Goal: Transaction & Acquisition: Complete application form

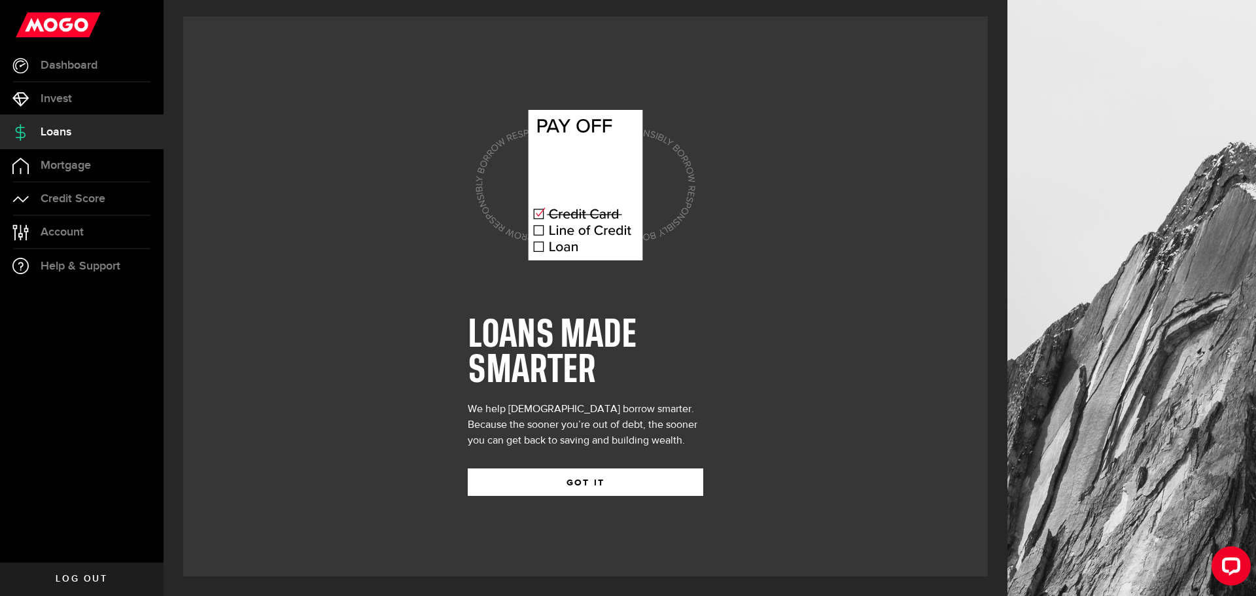
click at [621, 488] on button "GOT IT" at bounding box center [586, 482] width 236 height 27
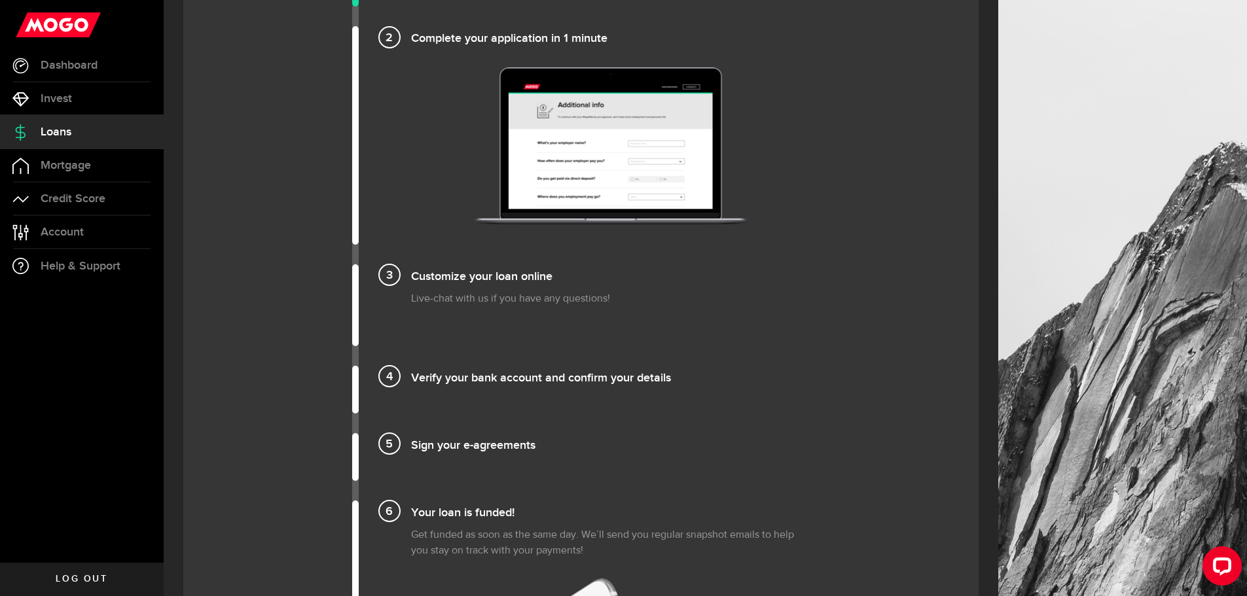
scroll to position [196, 0]
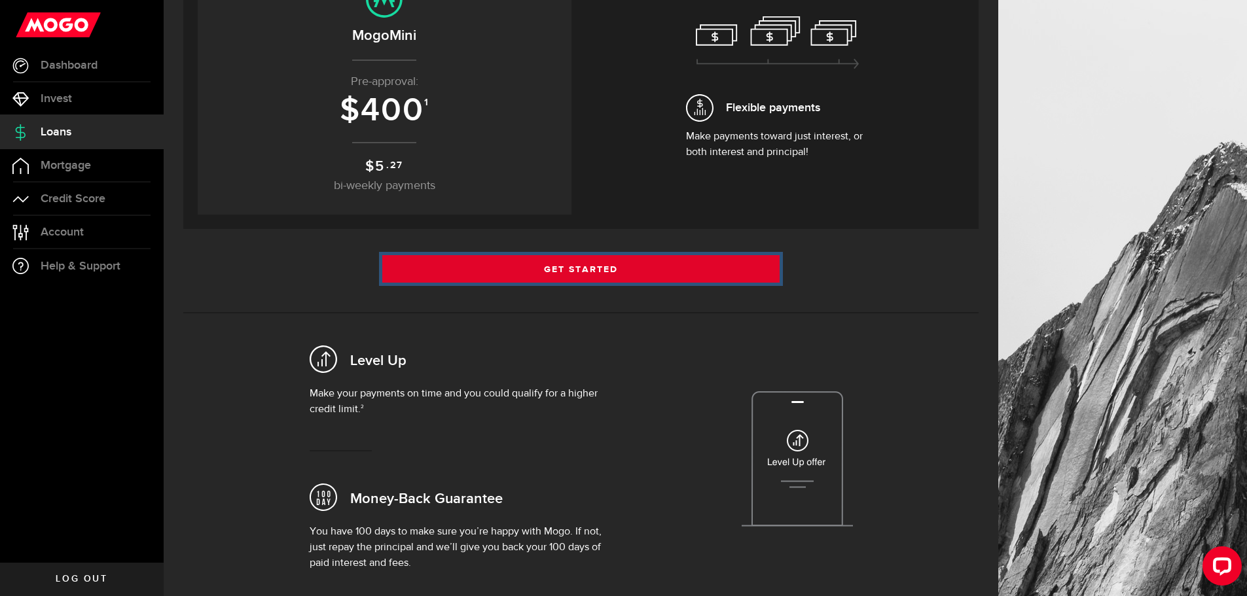
click at [596, 268] on link "Get Started" at bounding box center [581, 268] width 398 height 27
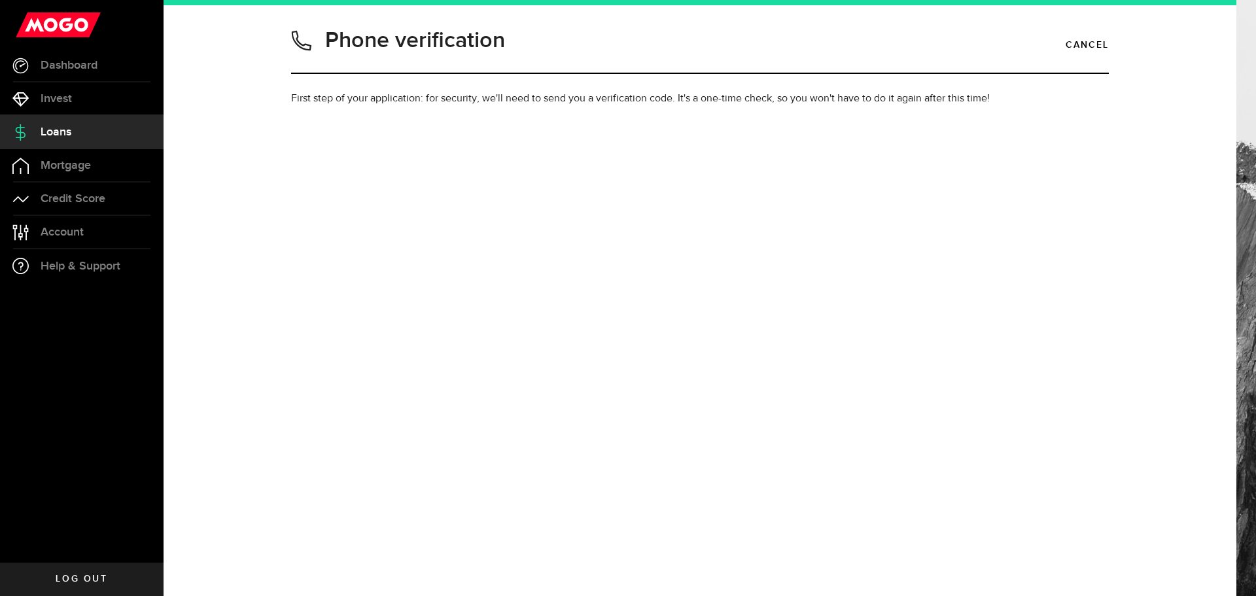
type input "5198549977"
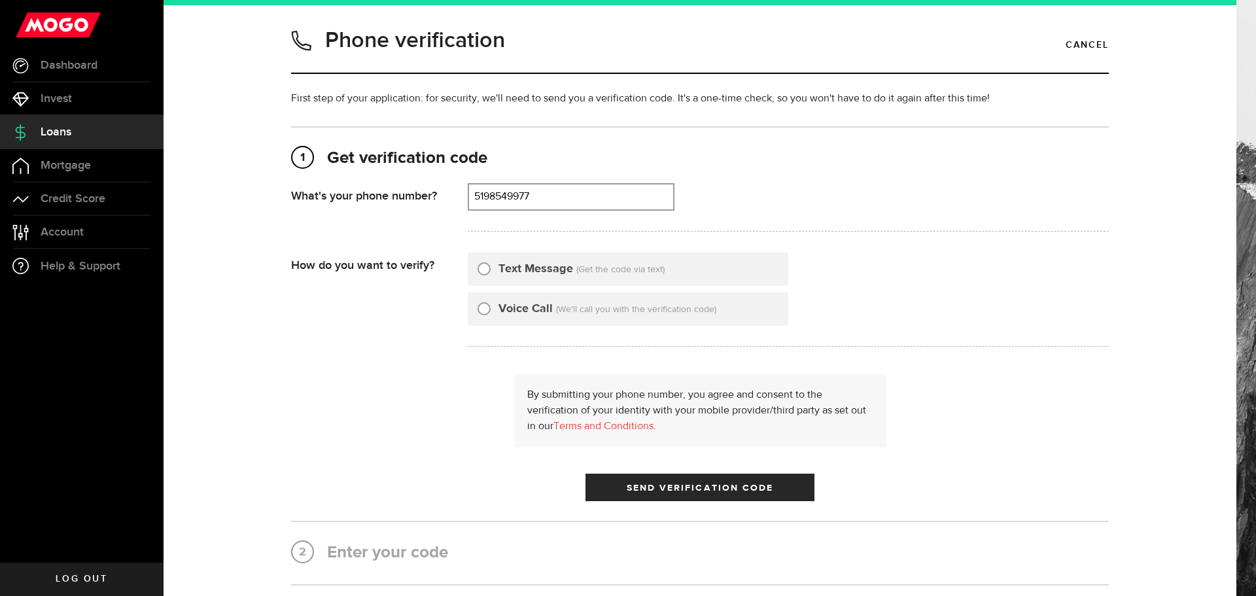
click at [508, 270] on label "Text Message" at bounding box center [536, 269] width 75 height 18
click at [491, 270] on input "Text Message" at bounding box center [484, 266] width 13 height 13
radio input "true"
click at [746, 476] on button "Send Verification Code" at bounding box center [700, 487] width 229 height 27
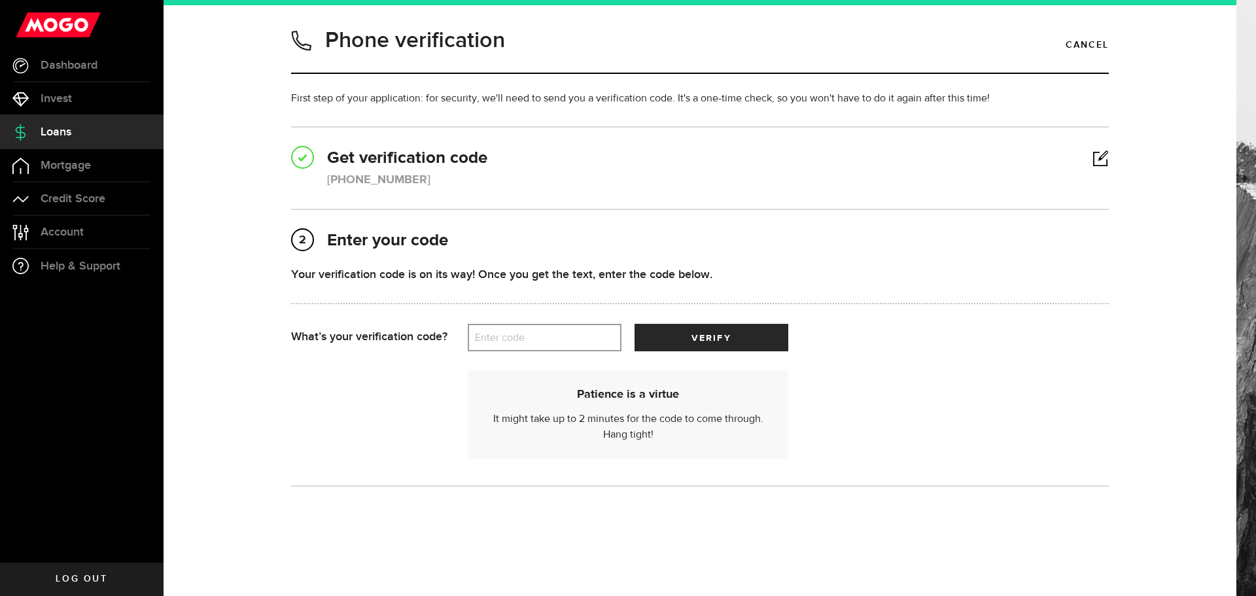
click at [568, 349] on label "Enter code" at bounding box center [545, 338] width 154 height 27
click at [568, 349] on input "Enter code" at bounding box center [545, 337] width 154 height 27
click at [580, 340] on label "Enter code" at bounding box center [545, 338] width 154 height 27
click at [580, 340] on input "Enter code" at bounding box center [545, 337] width 154 height 27
type input "18486"
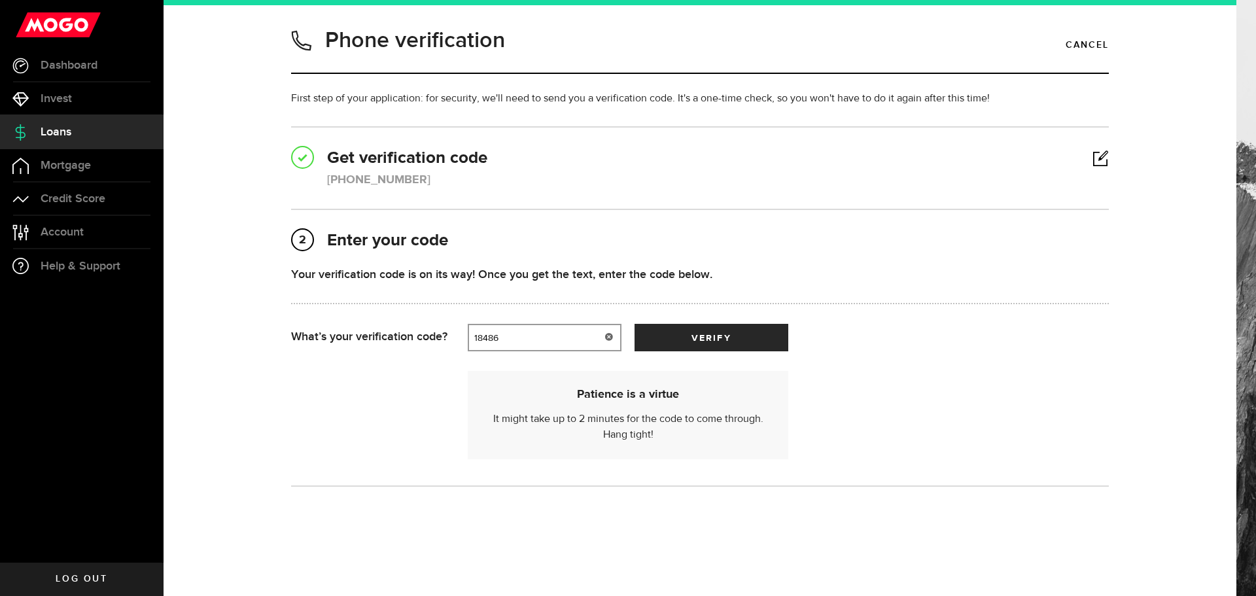
click at [703, 316] on div "Your verification code is on its way! Once you get the text, enter the code bel…" at bounding box center [700, 295] width 818 height 58
click at [715, 330] on button "verify" at bounding box center [712, 337] width 154 height 27
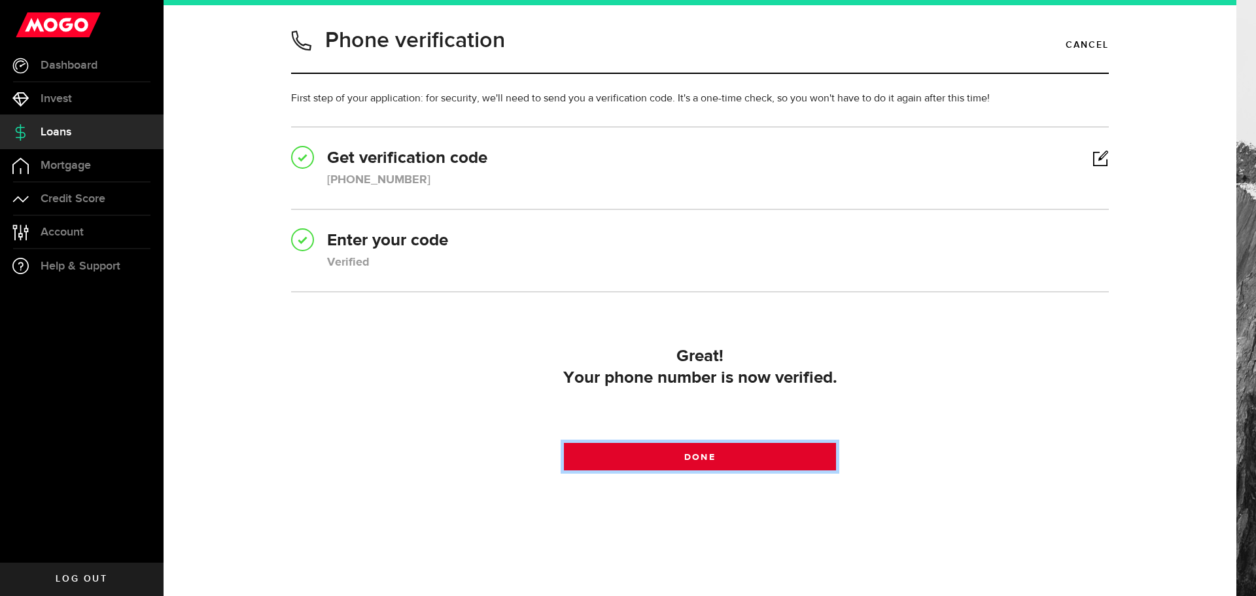
click at [813, 450] on link "Done" at bounding box center [700, 456] width 273 height 27
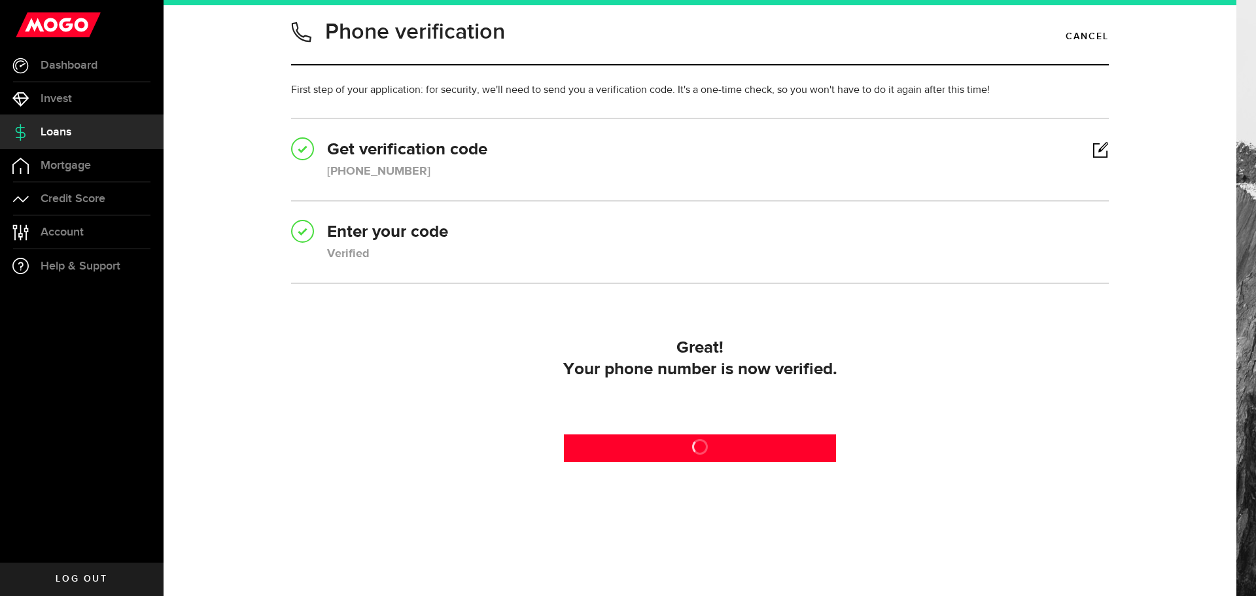
scroll to position [9, 0]
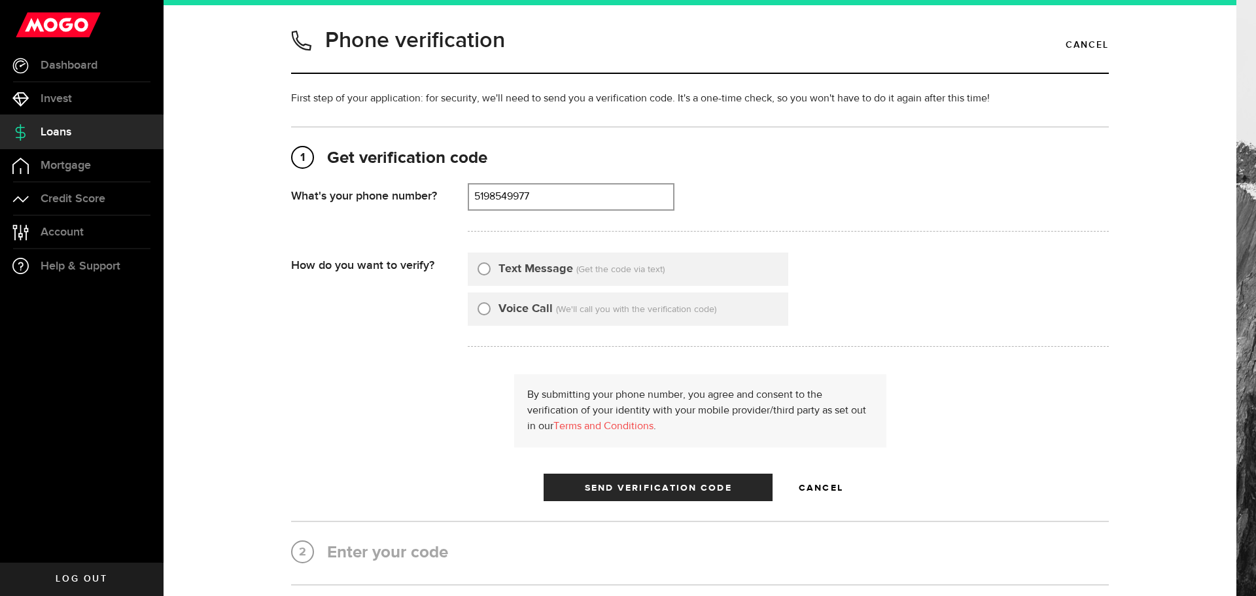
type input "5198549977"
click at [525, 269] on label "Text Message" at bounding box center [536, 269] width 75 height 18
click at [491, 269] on input "Text Message" at bounding box center [484, 266] width 13 height 13
radio input "true"
click at [725, 490] on span "Send Verification Code" at bounding box center [658, 488] width 147 height 9
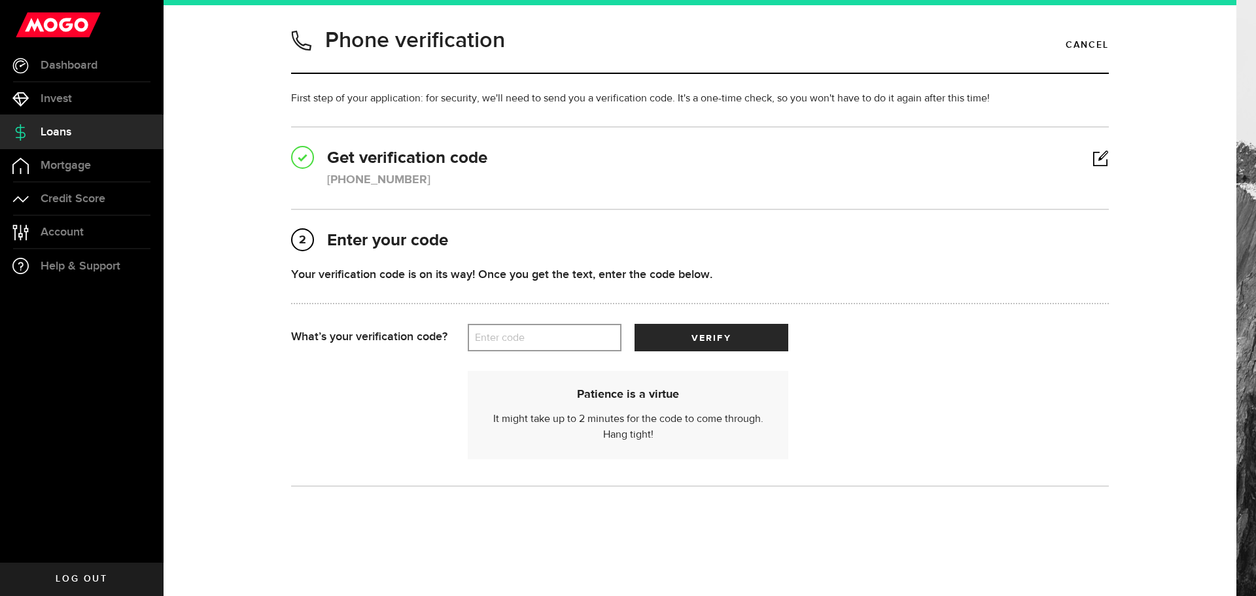
click at [586, 344] on label "Enter code" at bounding box center [545, 338] width 154 height 27
click at [586, 344] on input "Enter code" at bounding box center [545, 337] width 154 height 27
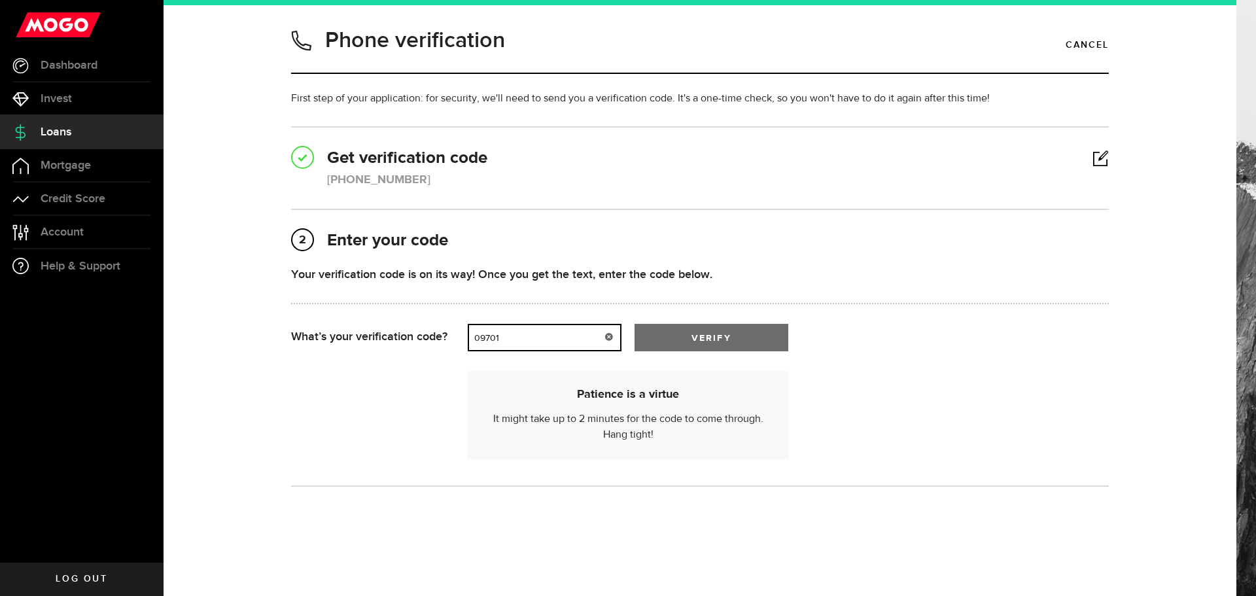
type input "09701"
click at [757, 342] on button "verify" at bounding box center [712, 337] width 154 height 27
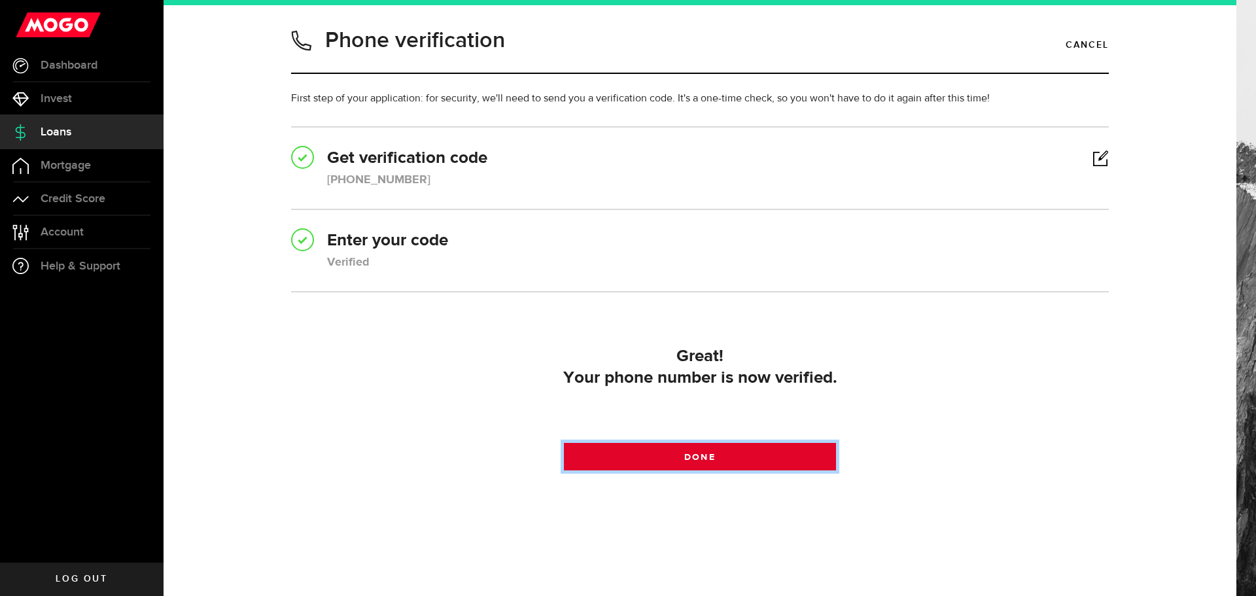
click at [781, 459] on link "Done" at bounding box center [700, 456] width 273 height 27
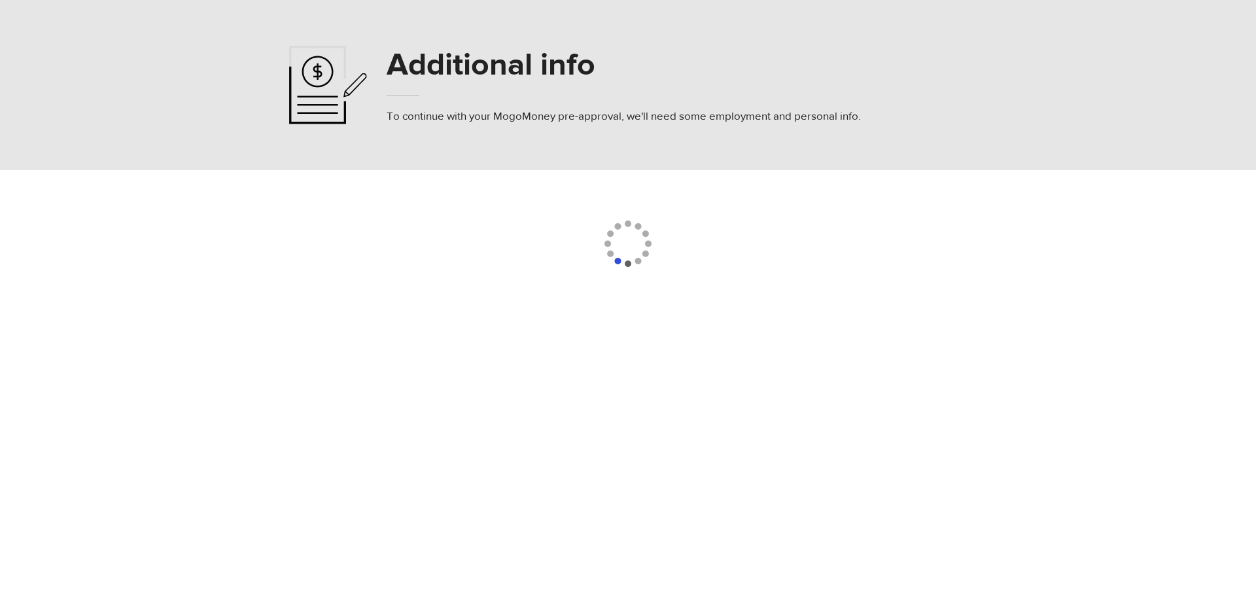
select select
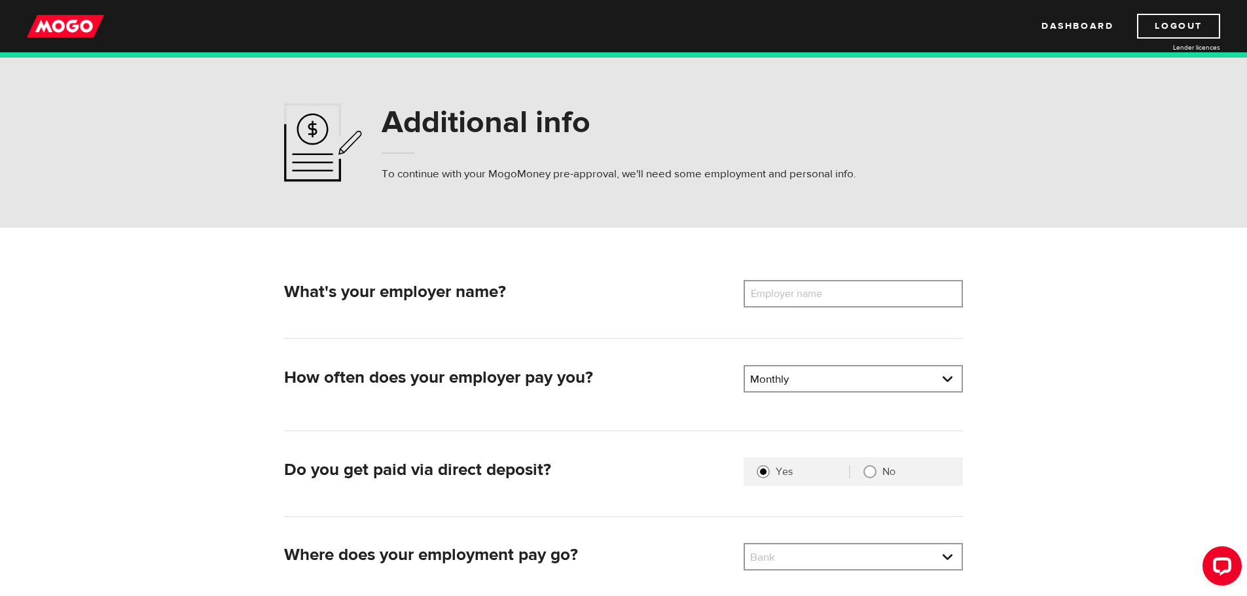
click at [802, 287] on label "Employer name" at bounding box center [795, 293] width 105 height 27
click at [802, 287] on input "Employer name" at bounding box center [852, 293] width 219 height 27
type input "c"
type input "Component"
click at [853, 470] on div "No" at bounding box center [899, 471] width 99 height 13
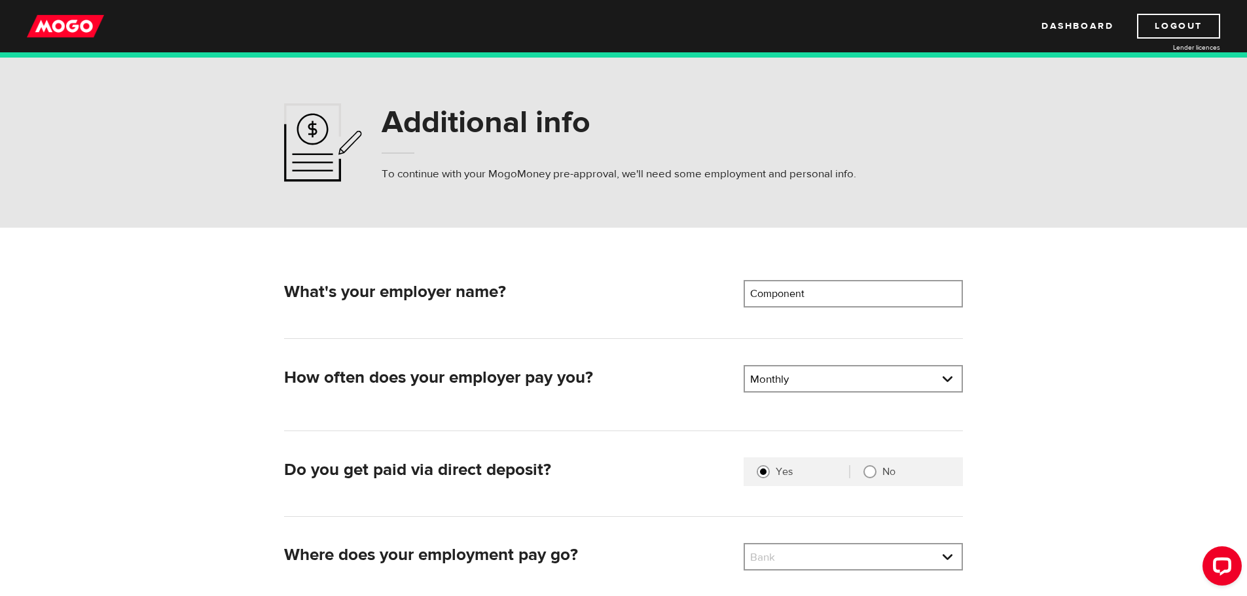
click at [868, 467] on input "No" at bounding box center [869, 471] width 13 height 13
radio input "true"
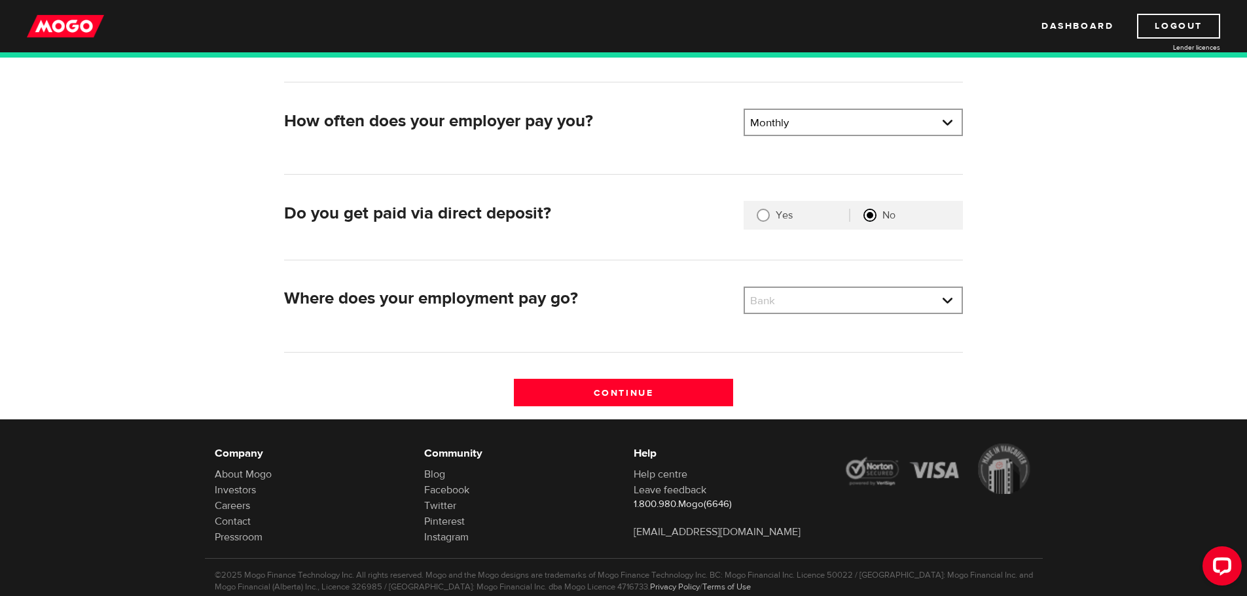
scroll to position [262, 0]
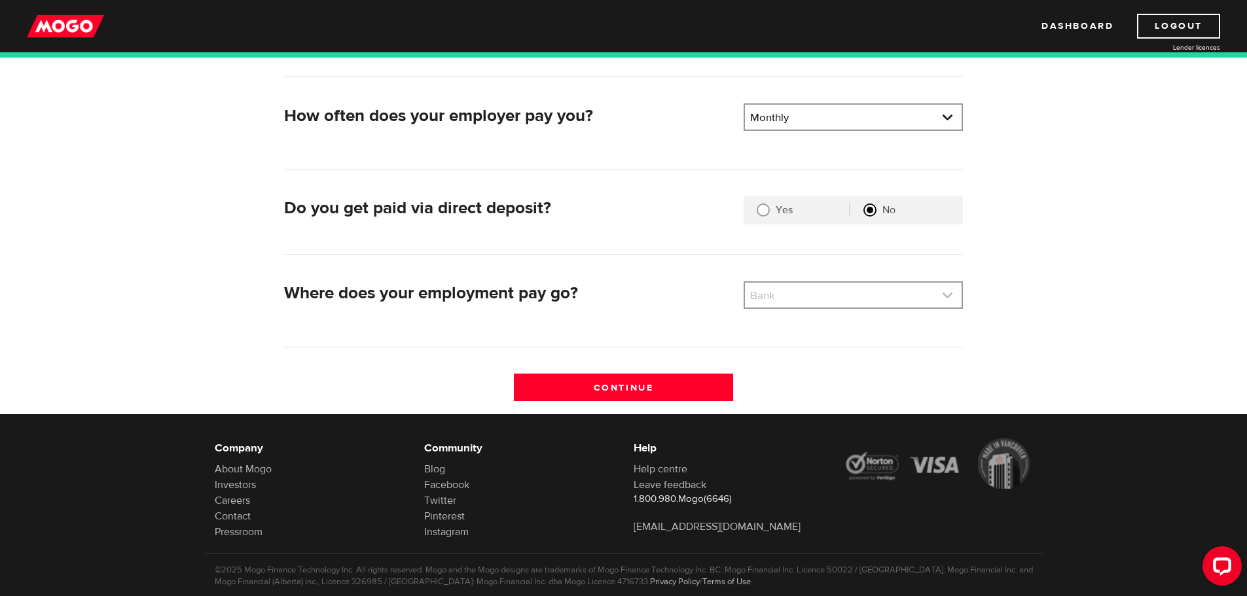
click at [823, 295] on link at bounding box center [853, 295] width 217 height 25
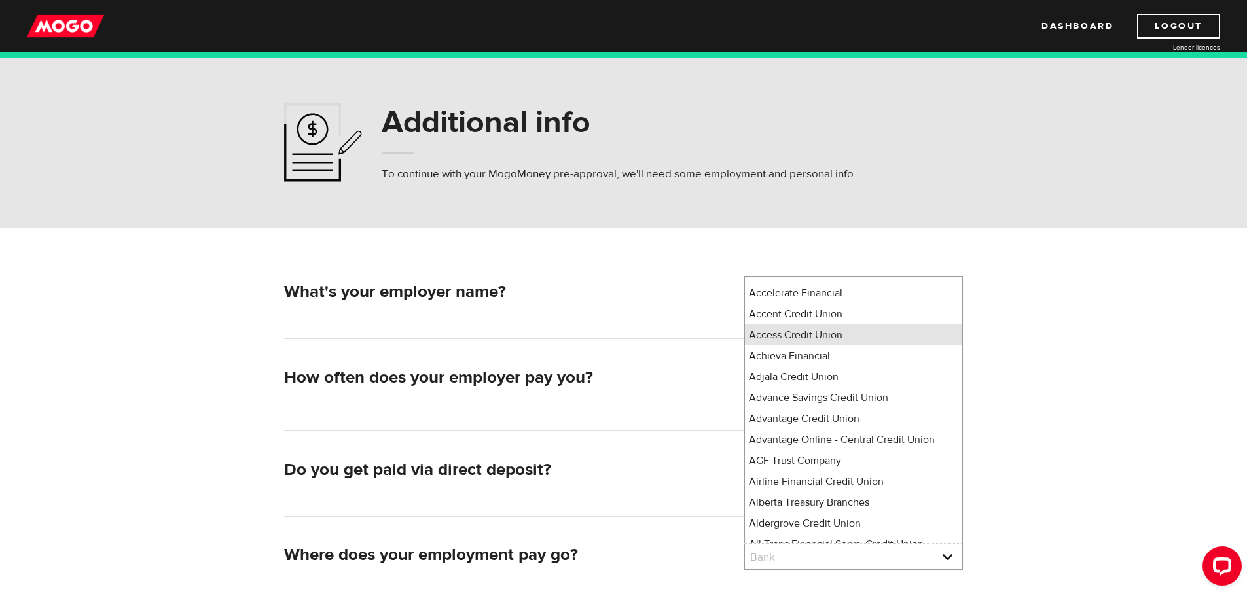
scroll to position [0, 0]
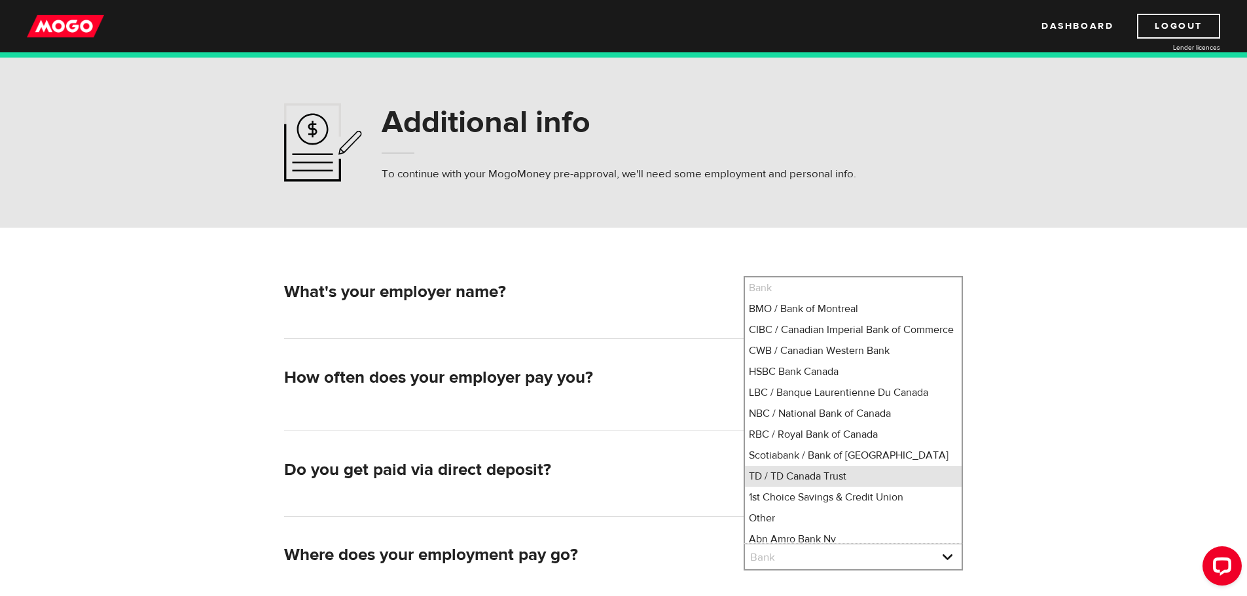
click at [817, 487] on li "TD / TD Canada Trust" at bounding box center [853, 476] width 217 height 21
select select "9"
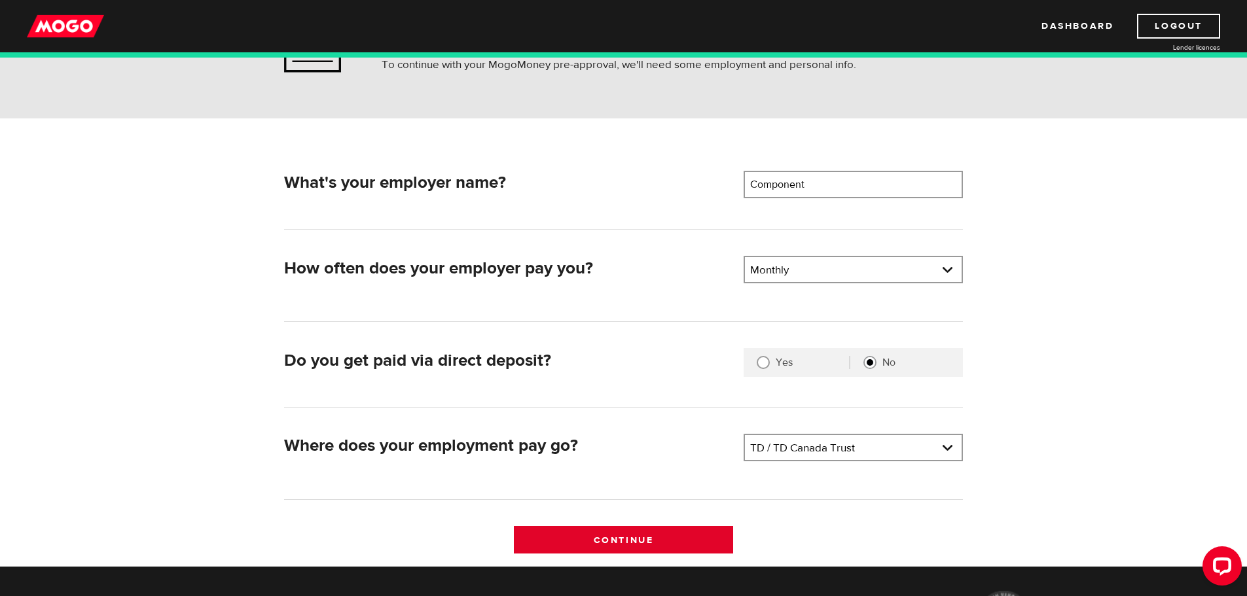
scroll to position [196, 0]
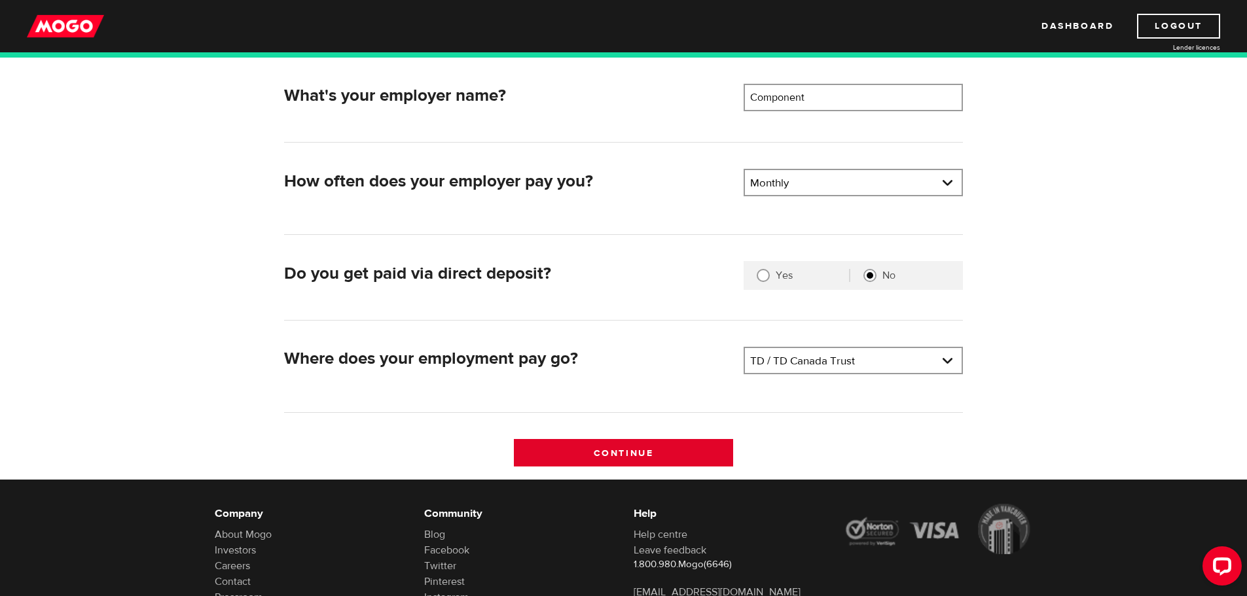
click at [651, 444] on input "Continue" at bounding box center [623, 452] width 219 height 27
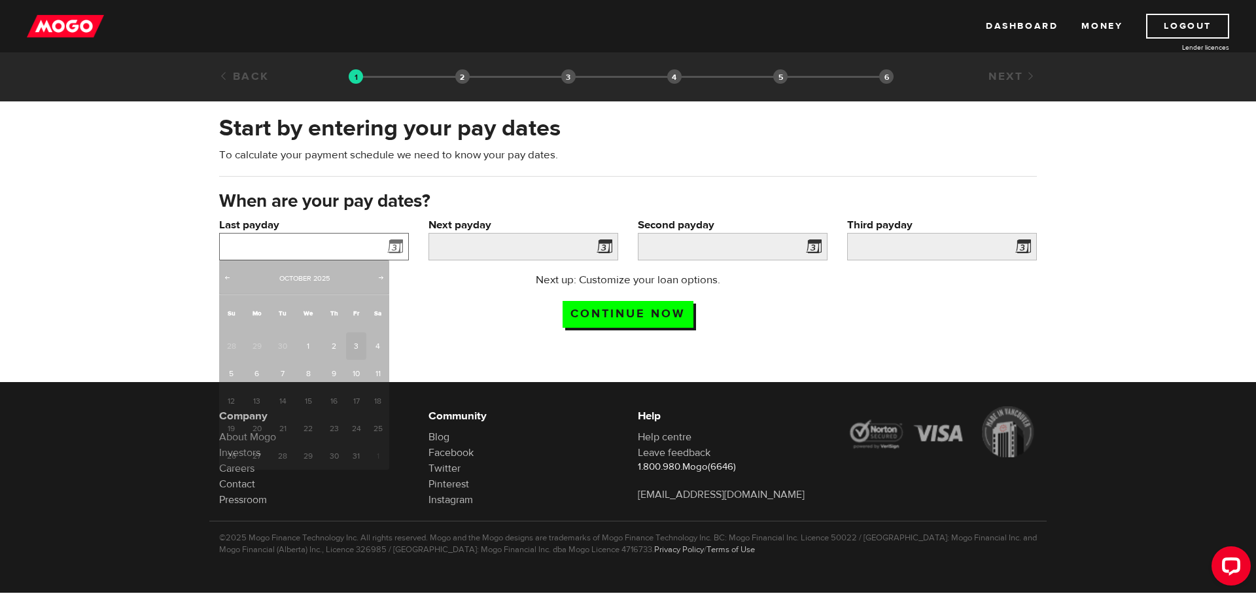
click at [347, 242] on input "Last payday" at bounding box center [314, 246] width 190 height 27
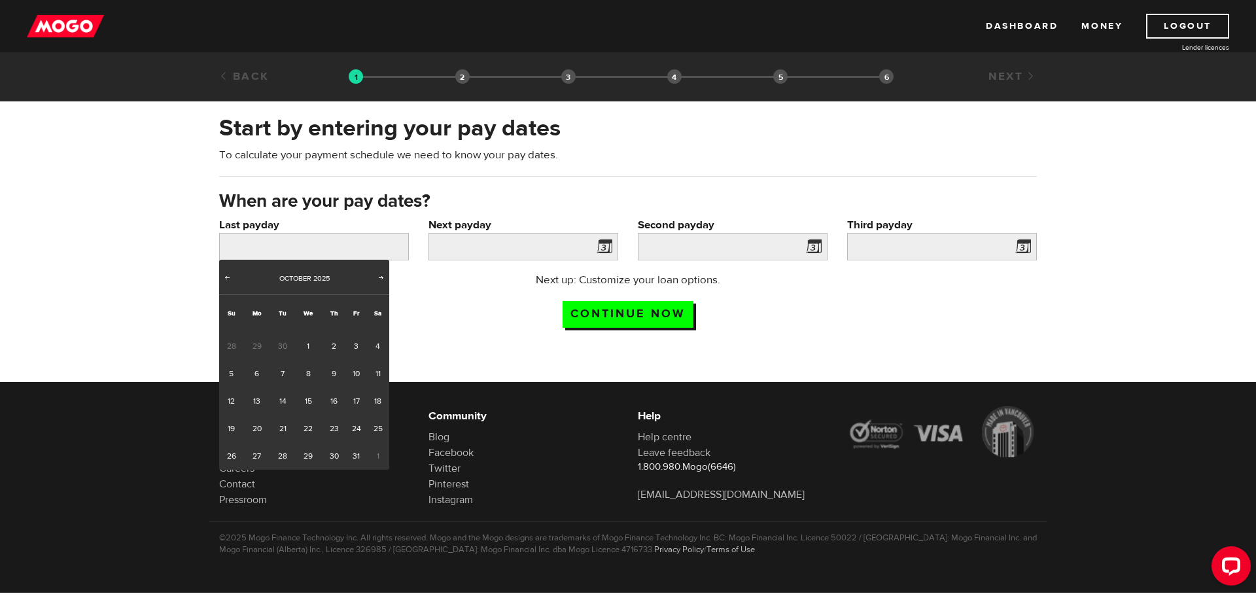
click at [233, 279] on link "Prev" at bounding box center [227, 278] width 13 height 13
click at [240, 345] on link "1" at bounding box center [231, 345] width 24 height 27
type input "2025/06/01"
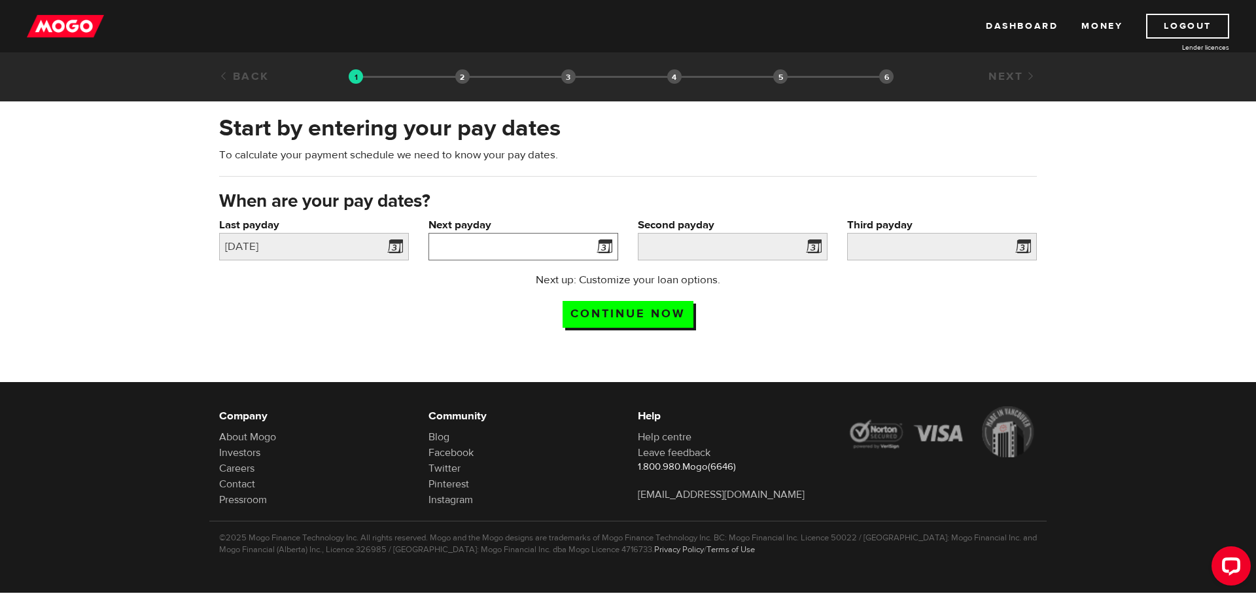
click at [508, 243] on input "Next payday" at bounding box center [524, 246] width 190 height 27
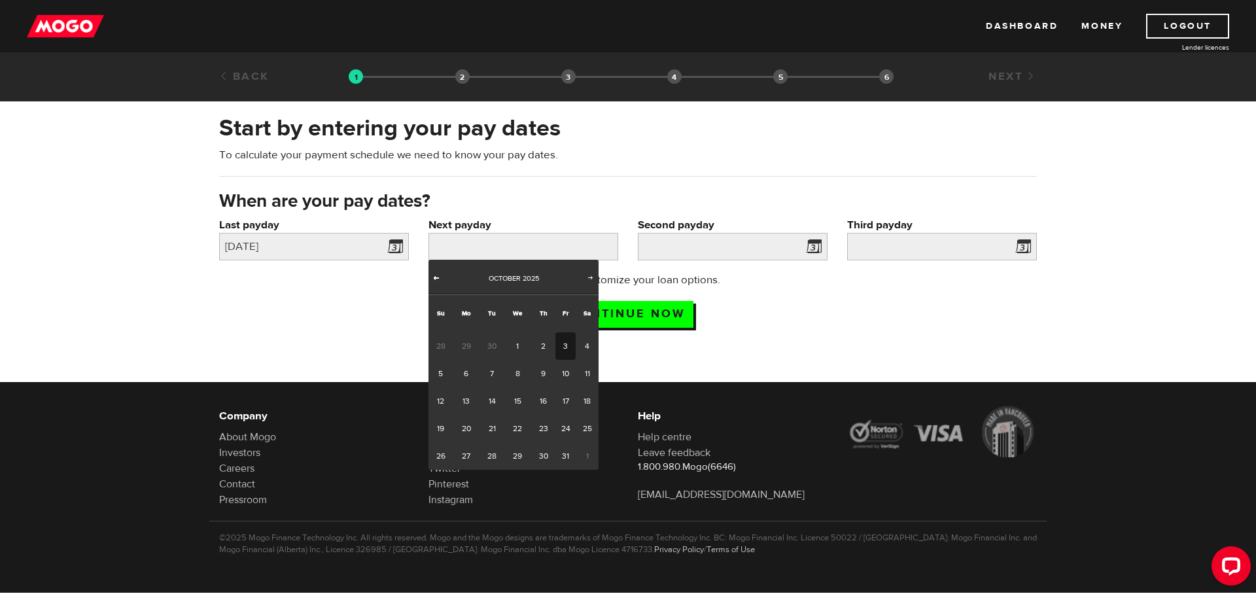
click at [435, 278] on span "Prev" at bounding box center [436, 277] width 10 height 10
click at [433, 280] on span "Prev" at bounding box center [436, 277] width 10 height 10
click at [495, 344] on link "1" at bounding box center [492, 345] width 24 height 27
type input "2025/07/01"
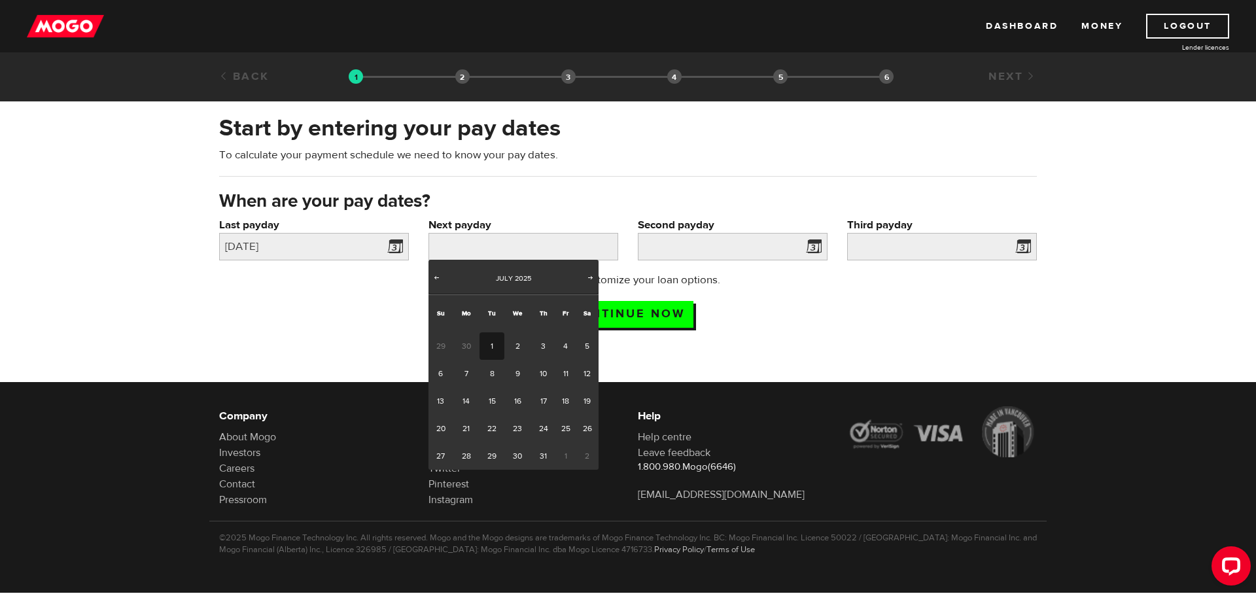
type input "2025/7/31"
type input "2025/8/30"
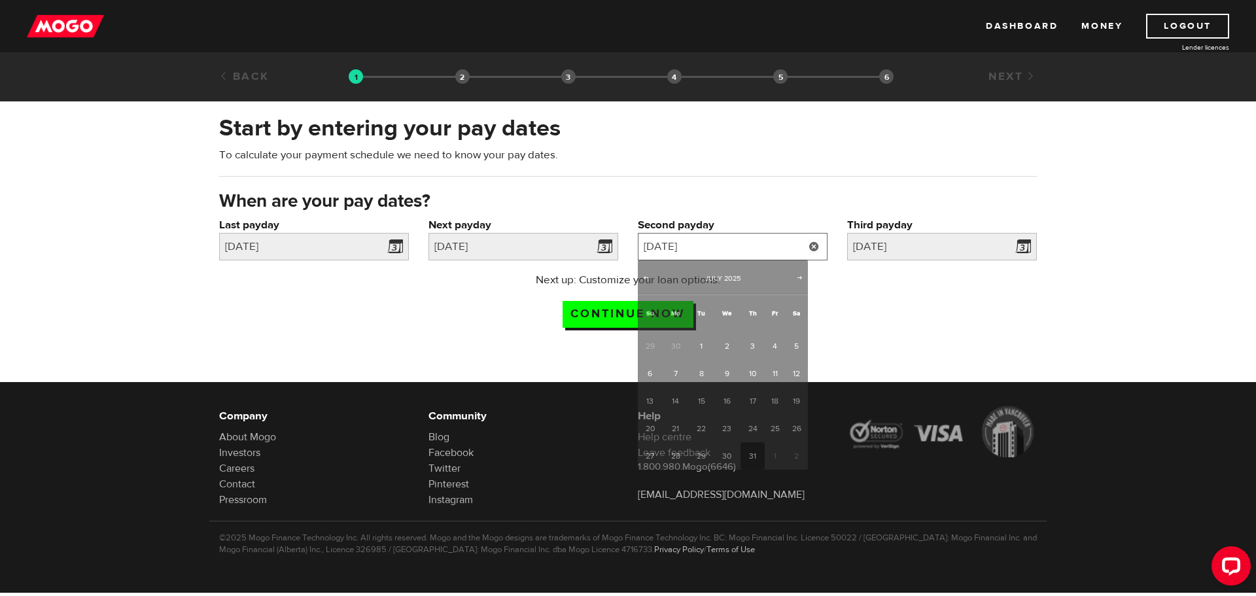
click at [711, 248] on input "2025/7/31" at bounding box center [733, 246] width 190 height 27
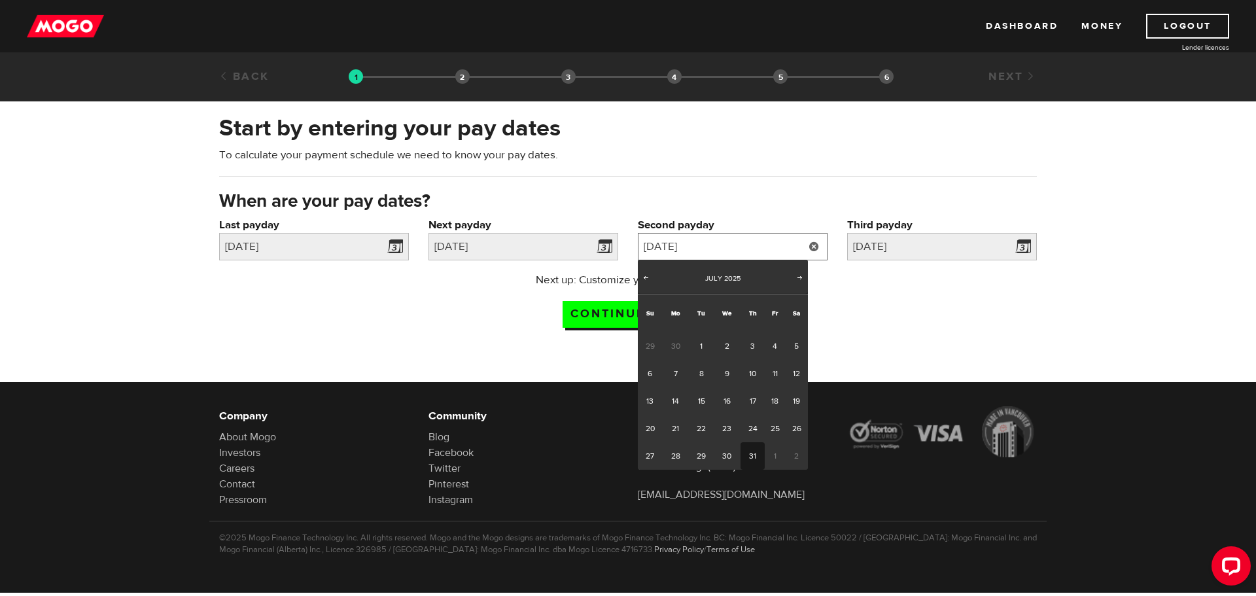
click at [711, 247] on input "2025/7/31" at bounding box center [733, 246] width 190 height 27
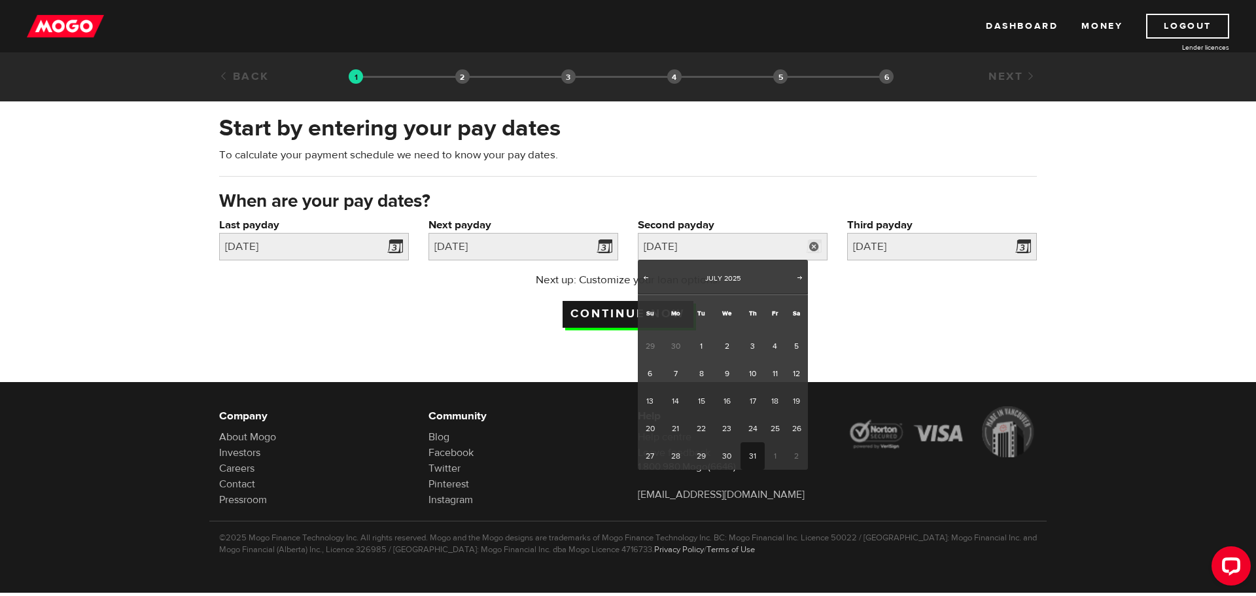
click at [606, 312] on input "Continue now" at bounding box center [628, 314] width 131 height 27
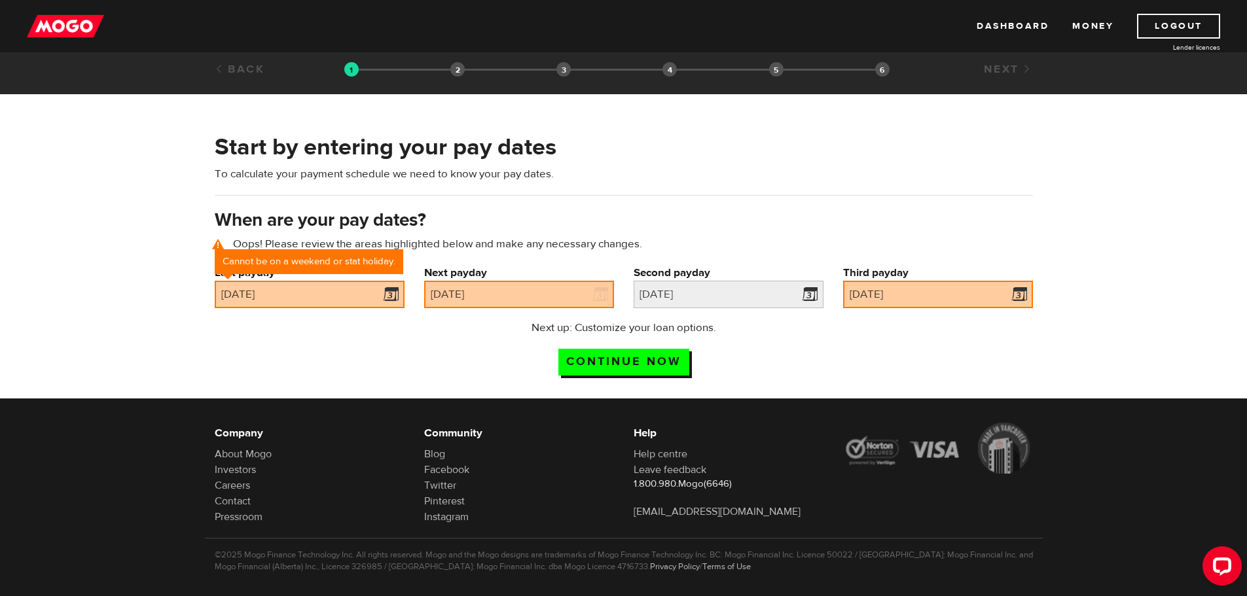
scroll to position [20, 0]
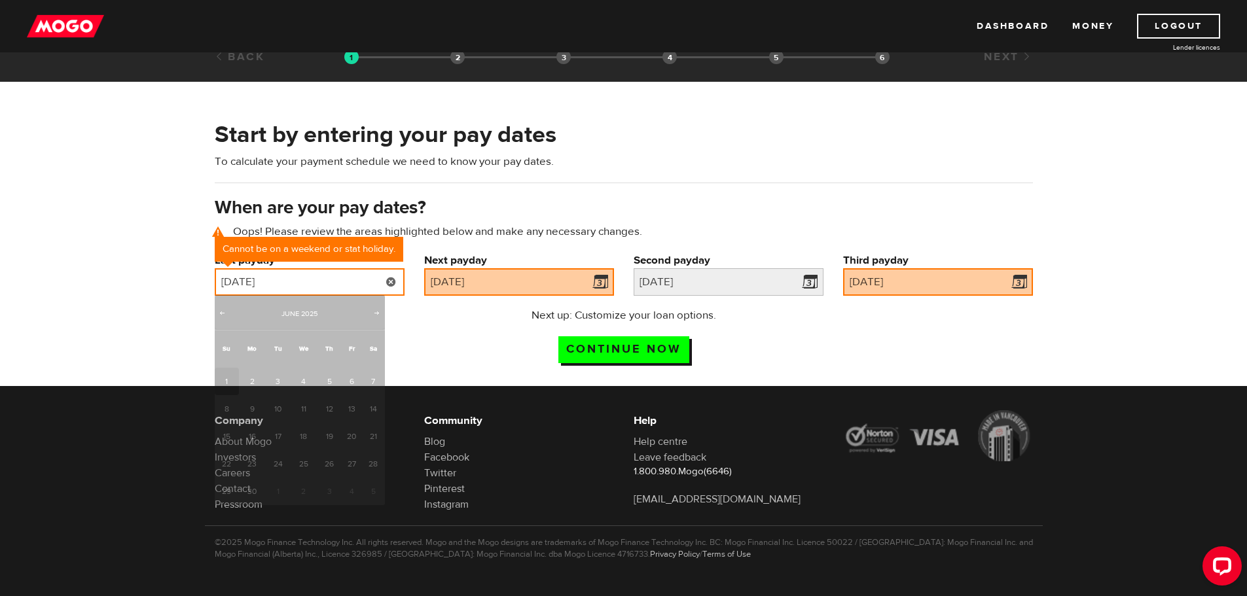
click at [343, 281] on input "[DATE]" at bounding box center [310, 281] width 190 height 27
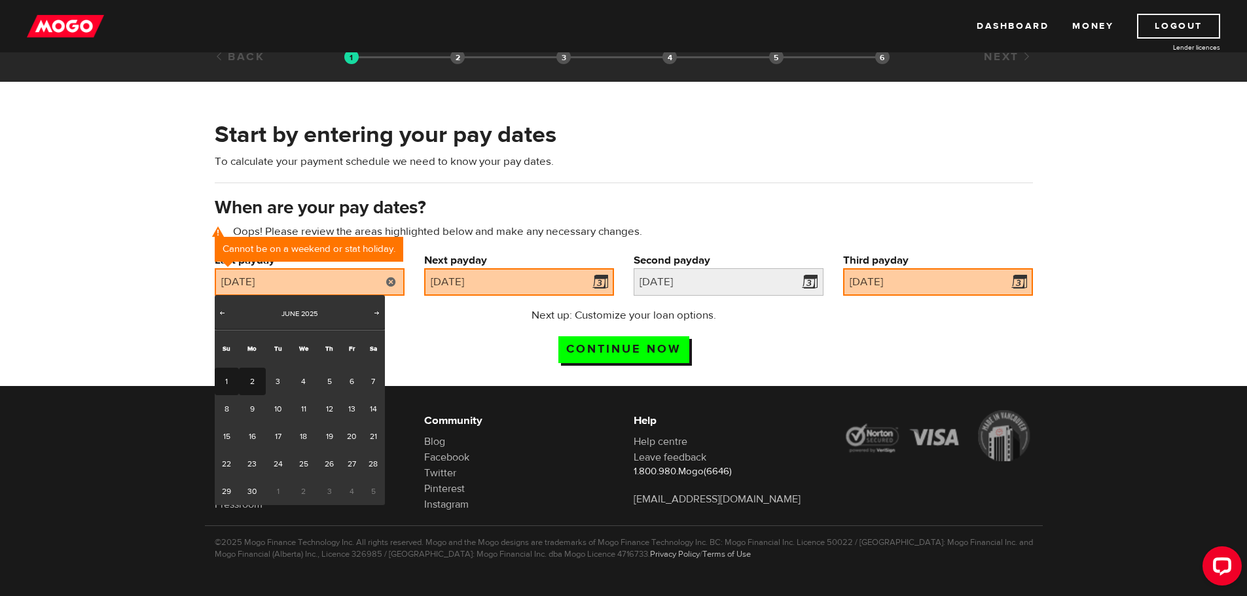
click at [256, 383] on link "2" at bounding box center [252, 381] width 27 height 27
type input "[DATE]"
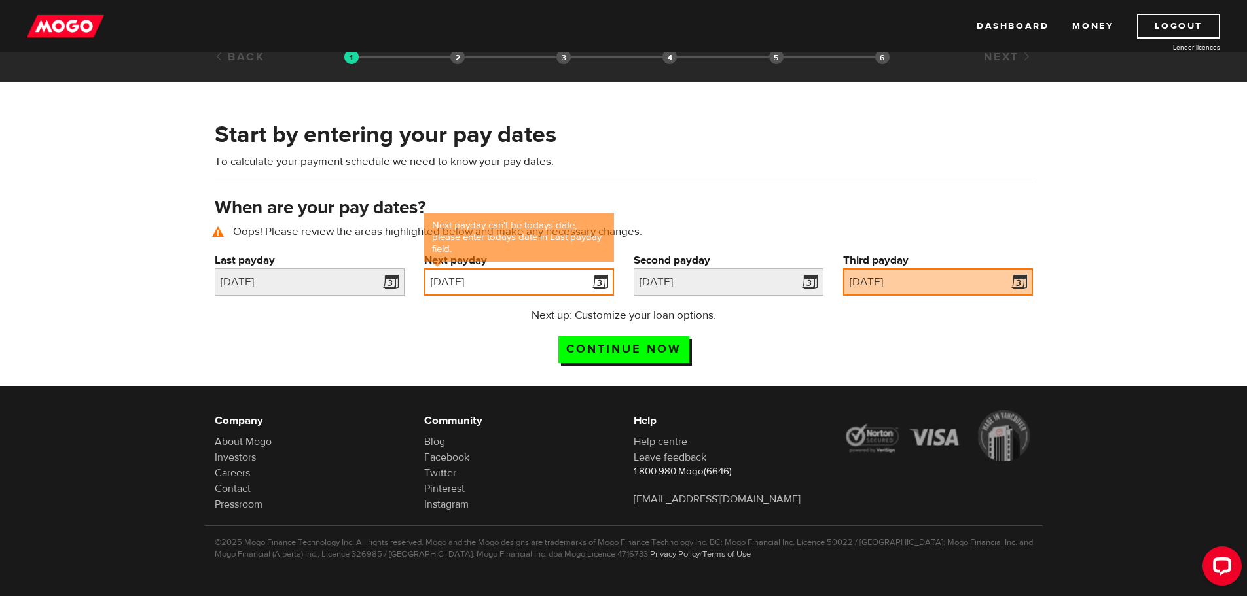
click at [504, 283] on input "[DATE]" at bounding box center [519, 281] width 190 height 27
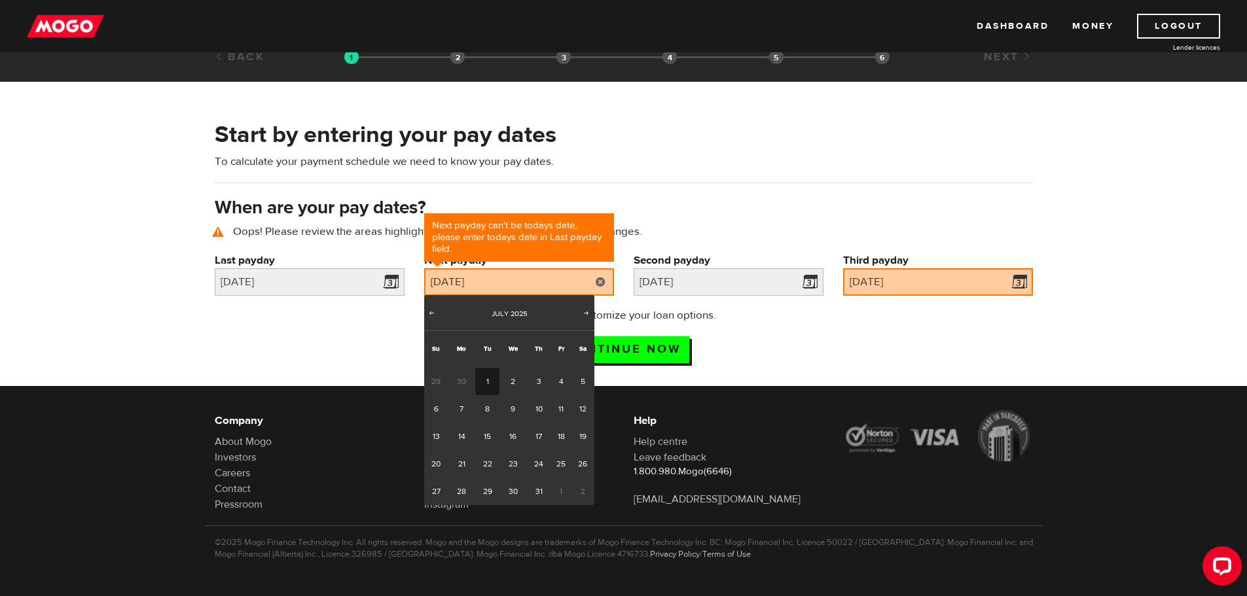
click at [486, 380] on link "1" at bounding box center [487, 381] width 24 height 27
type input "[DATE]"
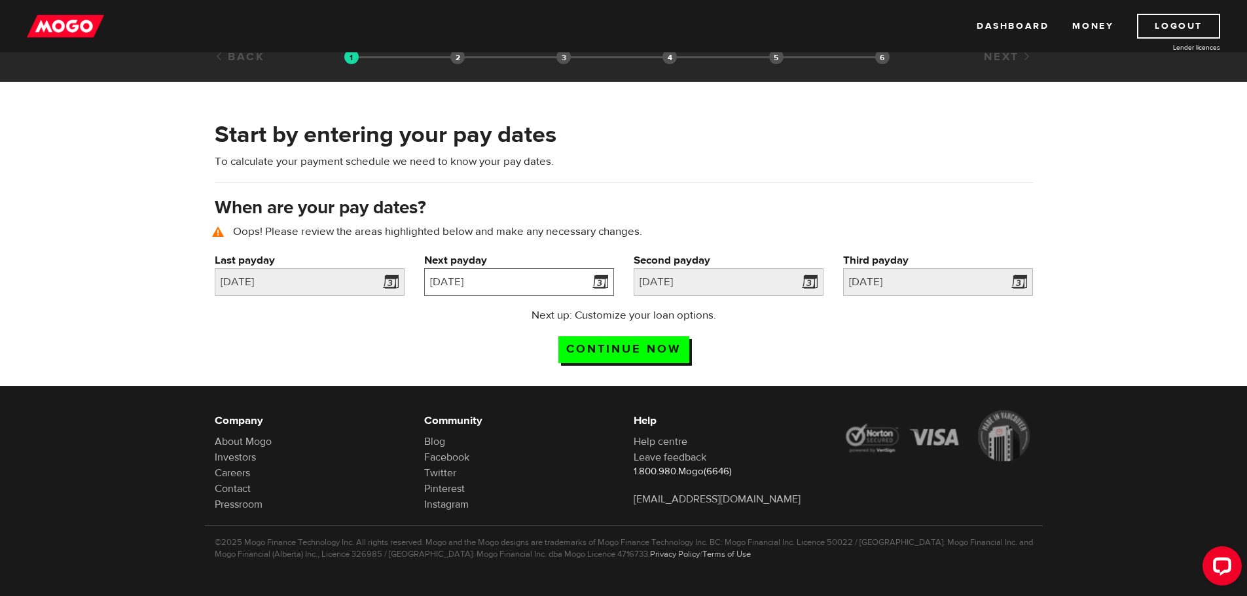
click at [487, 280] on input "[DATE]" at bounding box center [519, 281] width 190 height 27
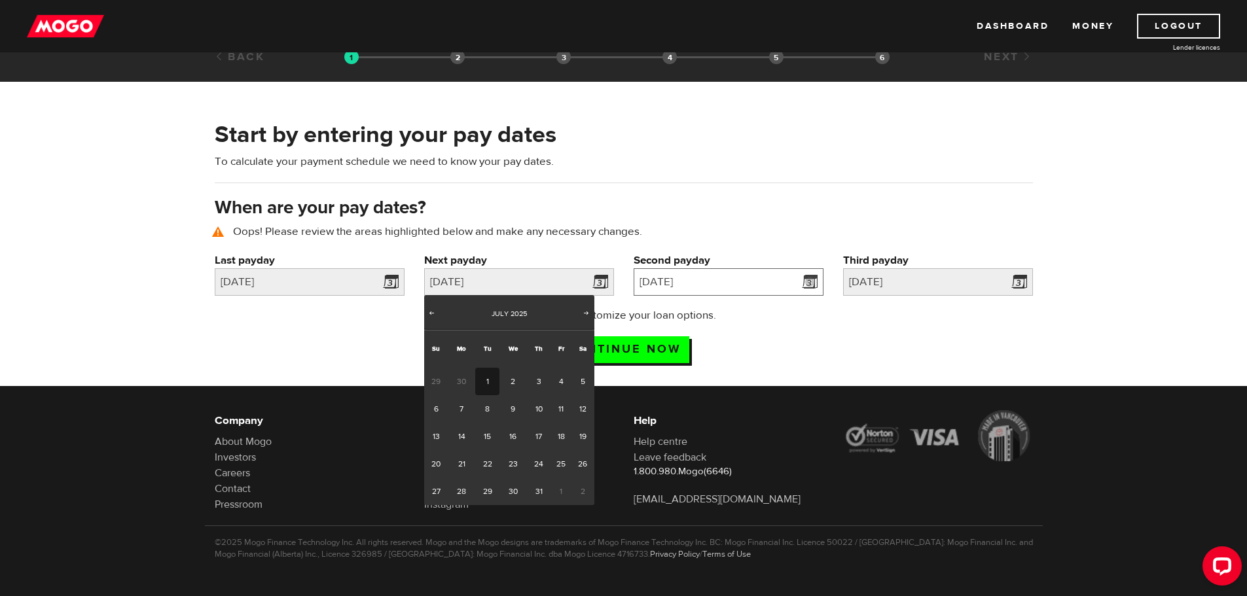
click at [678, 286] on input "2025/7/31" at bounding box center [728, 281] width 190 height 27
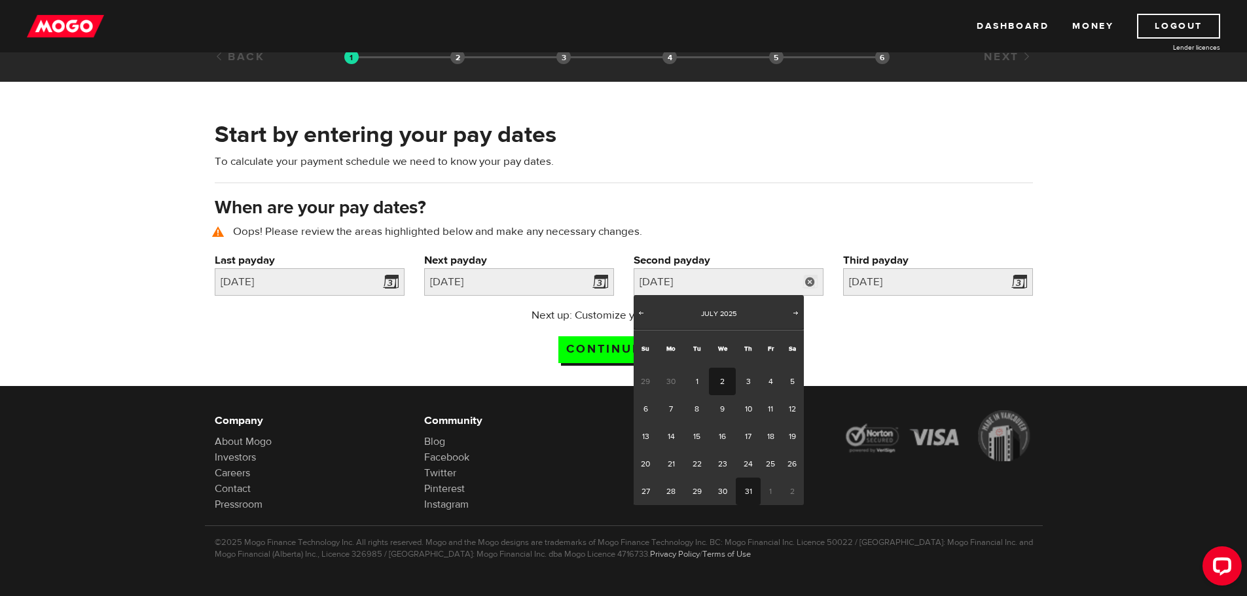
click at [718, 381] on link "2" at bounding box center [722, 381] width 27 height 27
type input "2025/07/02"
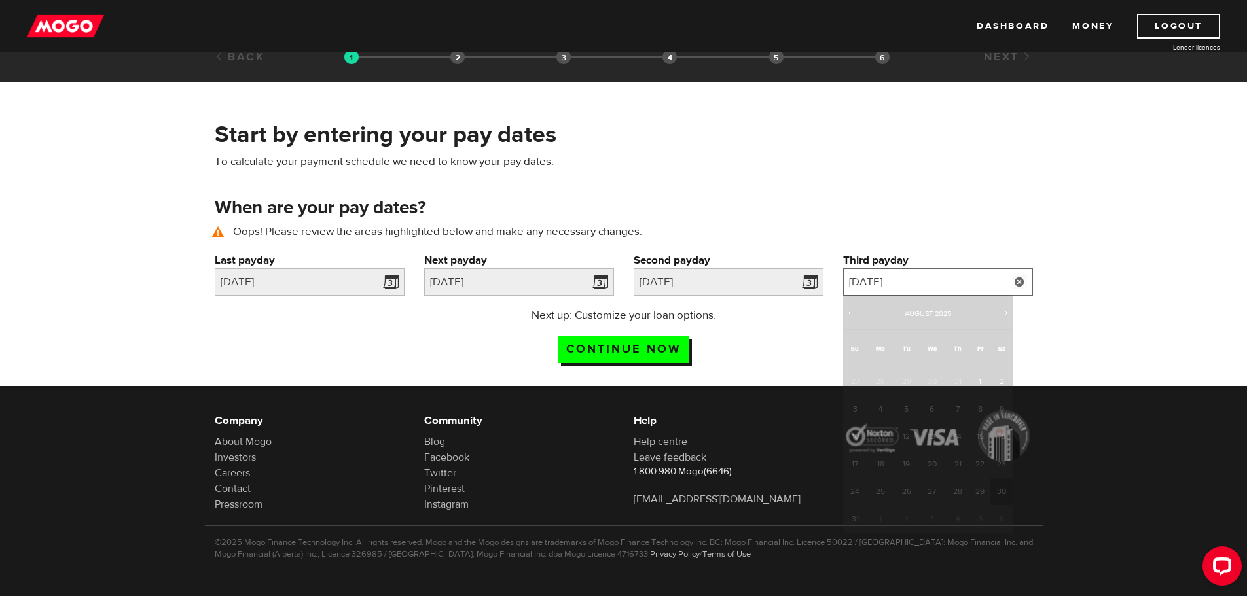
click at [943, 283] on input "2025/8/30" at bounding box center [938, 281] width 190 height 27
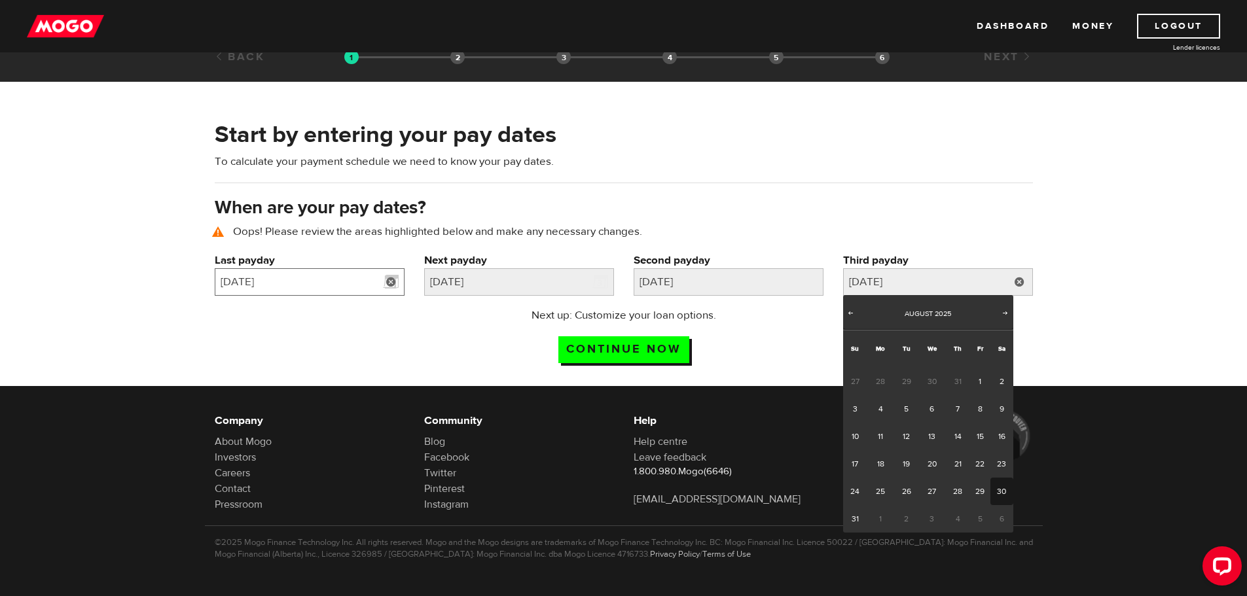
click at [306, 274] on input "2025/06/02" at bounding box center [310, 281] width 190 height 27
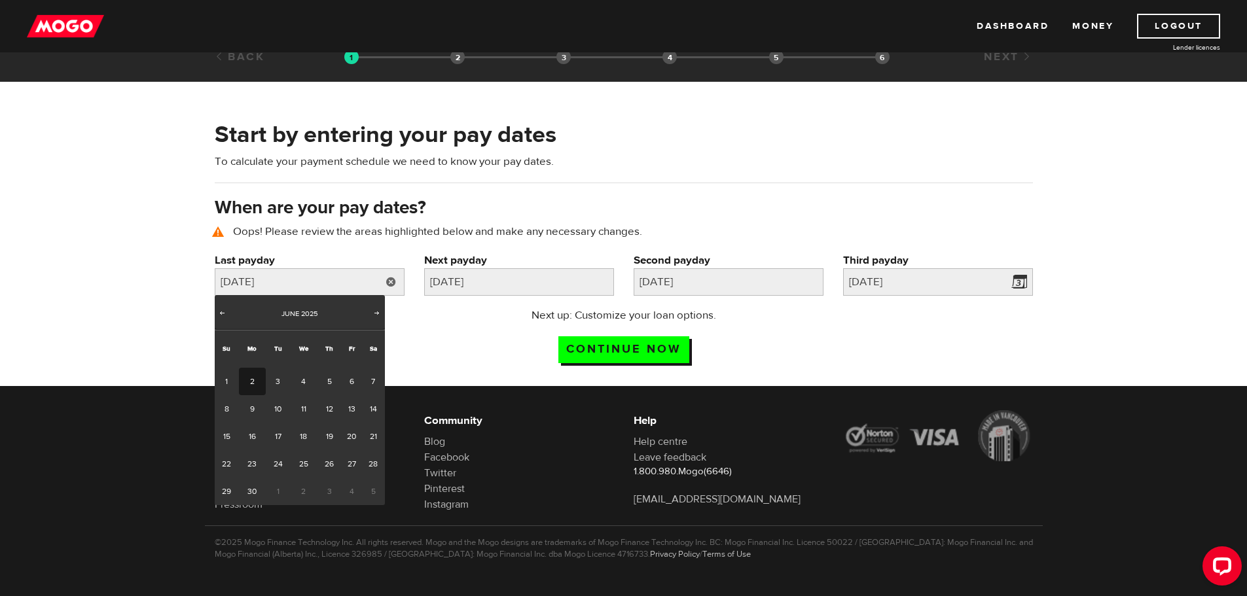
click at [372, 315] on span "Next" at bounding box center [377, 313] width 10 height 10
click at [372, 308] on div "Prev Next October 2025" at bounding box center [300, 312] width 170 height 35
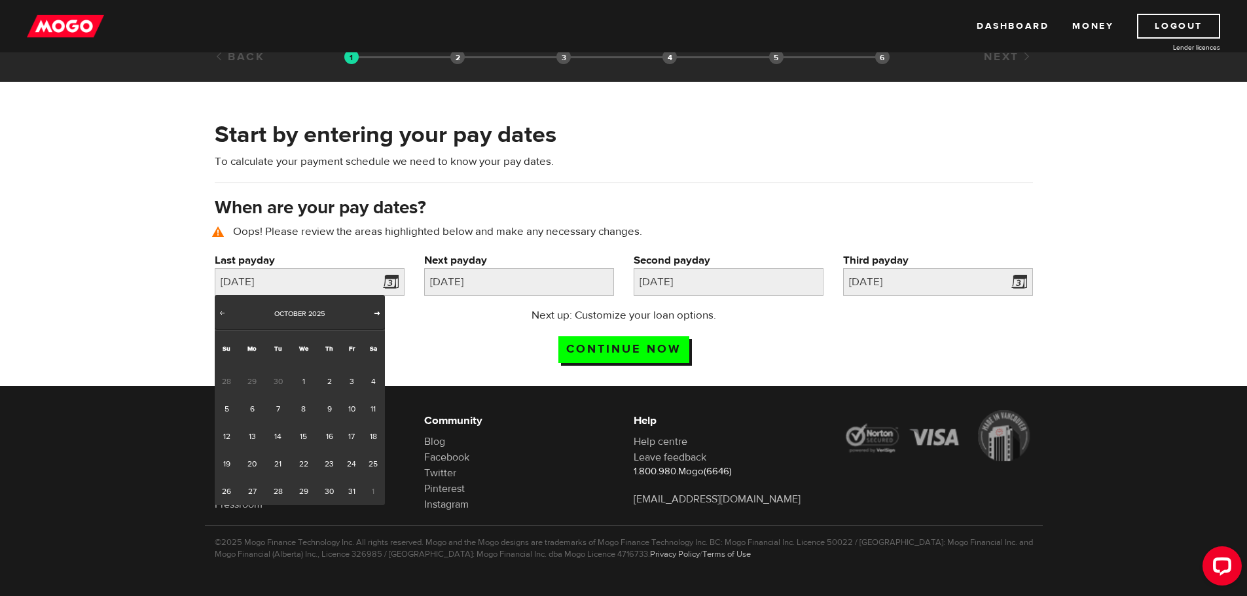
click at [375, 310] on span "Next" at bounding box center [377, 313] width 10 height 10
click at [249, 408] on link "3" at bounding box center [252, 408] width 27 height 27
type input "2025/11/03"
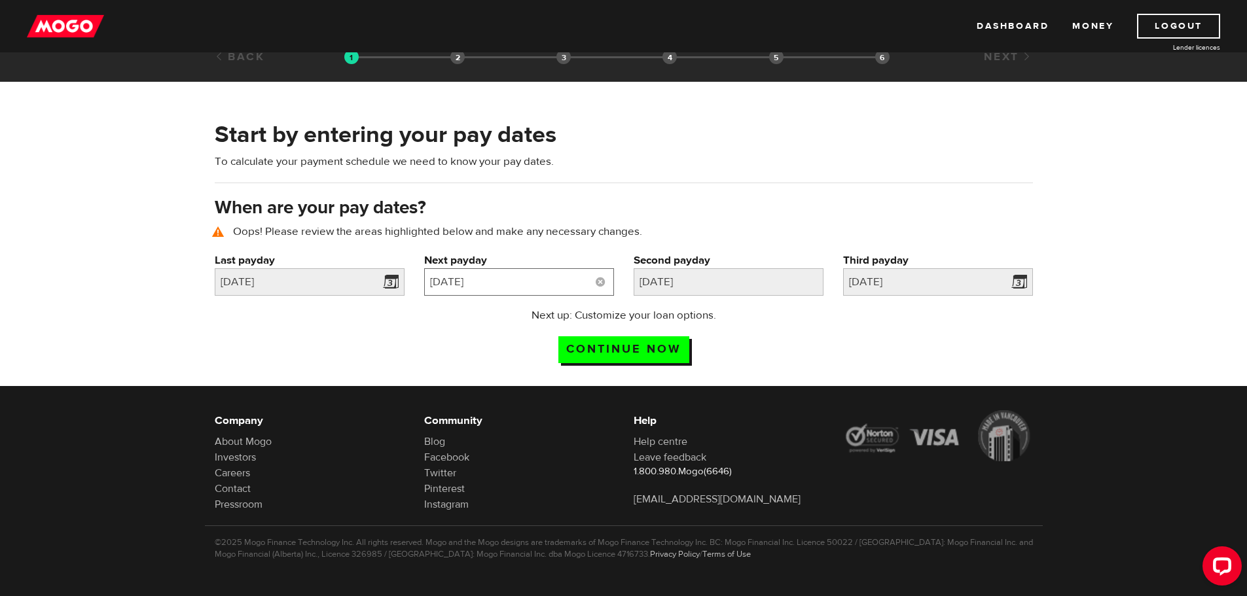
click at [525, 287] on input "2025/07/01" at bounding box center [519, 281] width 190 height 27
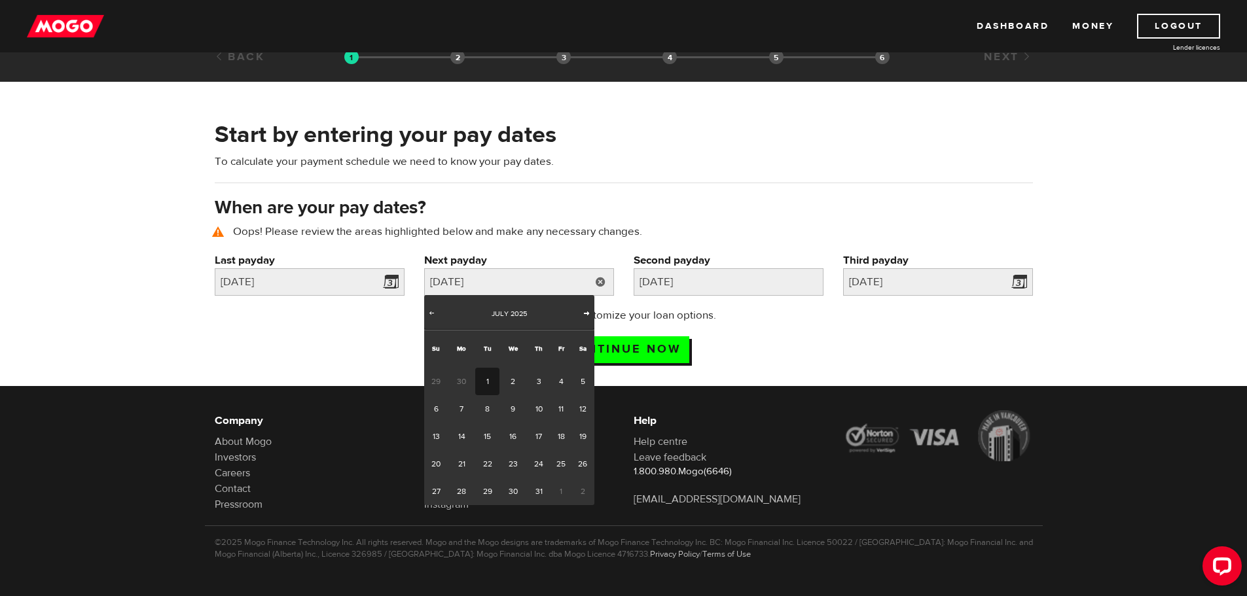
click at [584, 308] on span "Next" at bounding box center [586, 313] width 10 height 10
click at [585, 314] on span "Next" at bounding box center [586, 313] width 10 height 10
click at [456, 414] on link "8" at bounding box center [461, 408] width 27 height 27
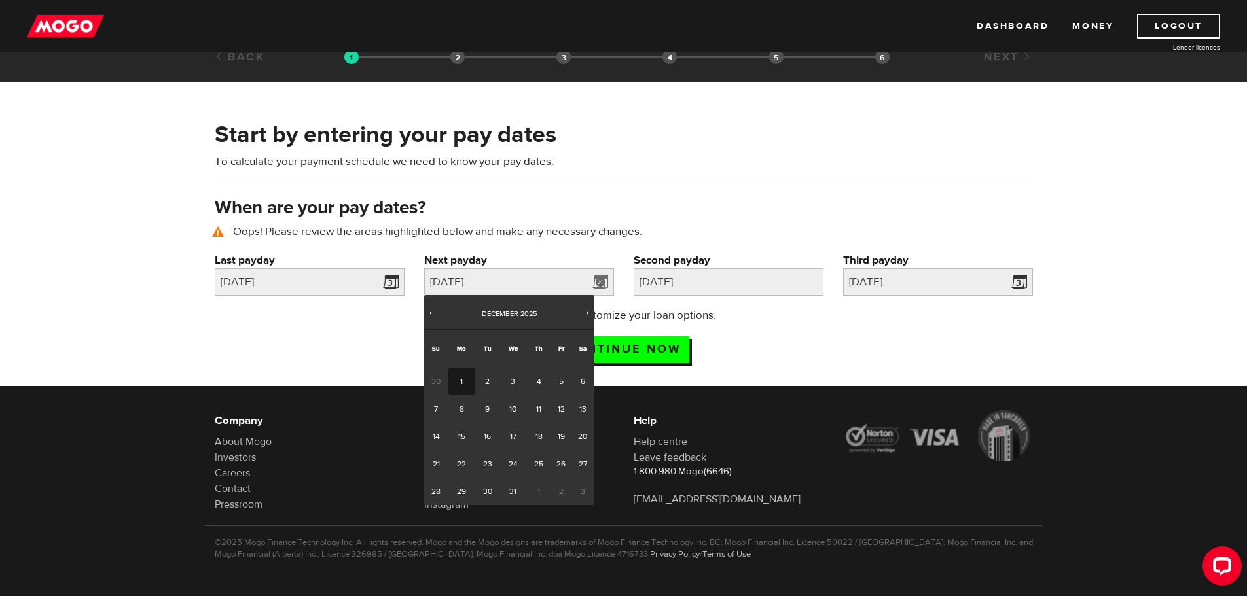
type input "2025/12/08"
type input "2026/1/7"
type input "2026/2/6"
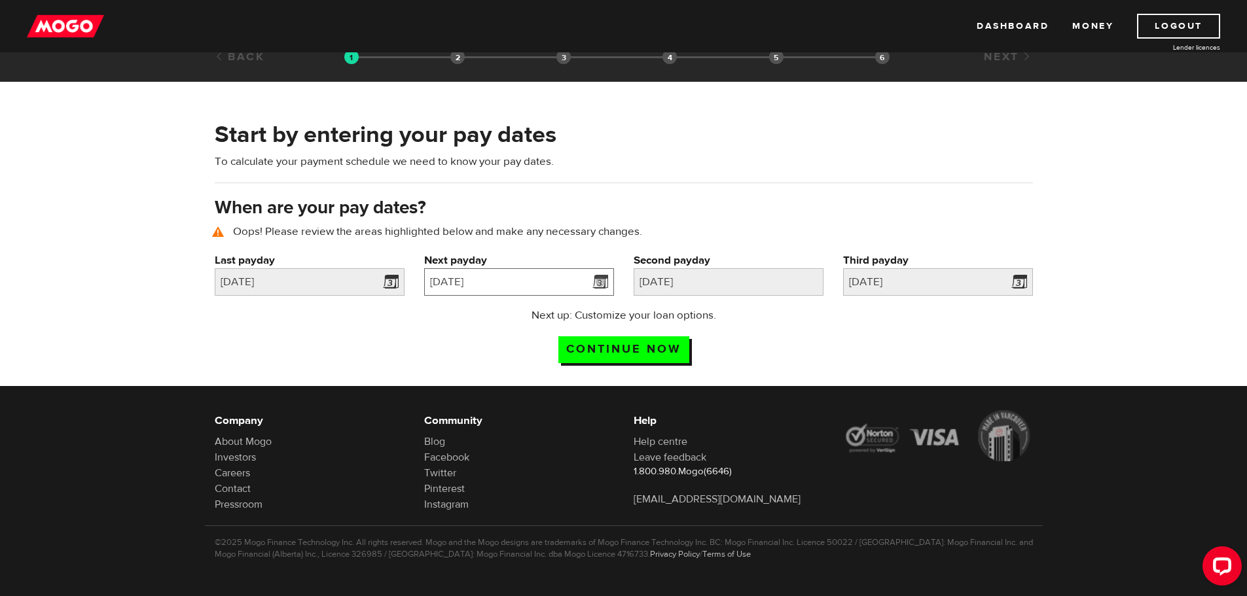
click at [500, 287] on input "2025/12/08" at bounding box center [519, 281] width 190 height 27
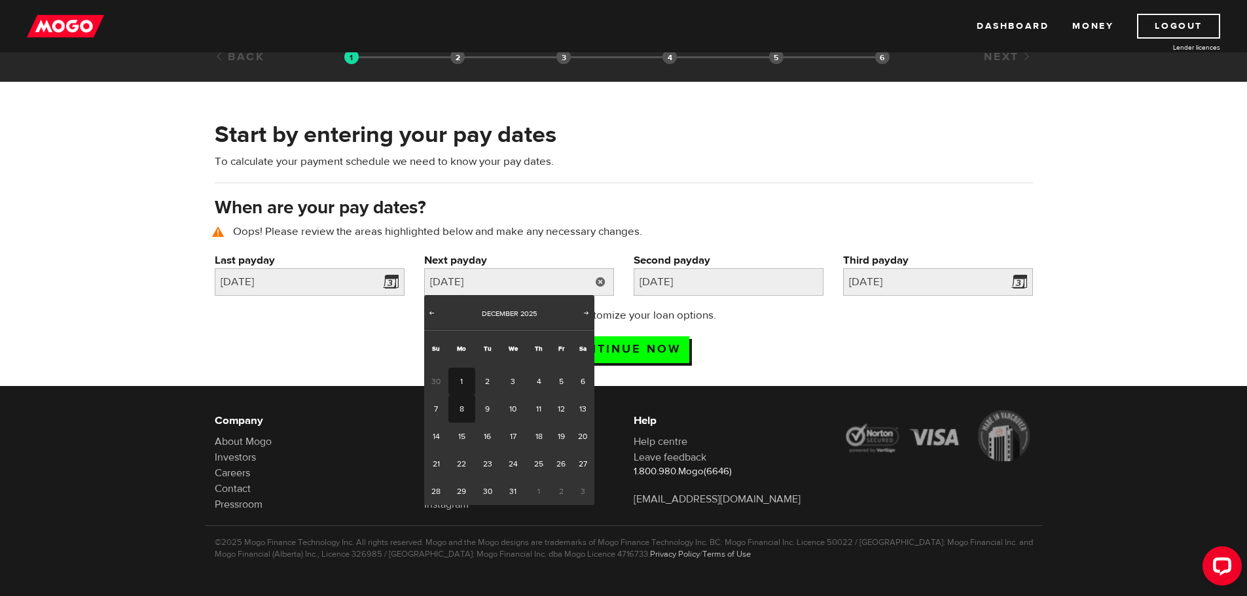
click at [463, 377] on link "1" at bounding box center [461, 381] width 27 height 27
type input "2025/12/01"
type input "2025/12/31"
type input "2026/1/30"
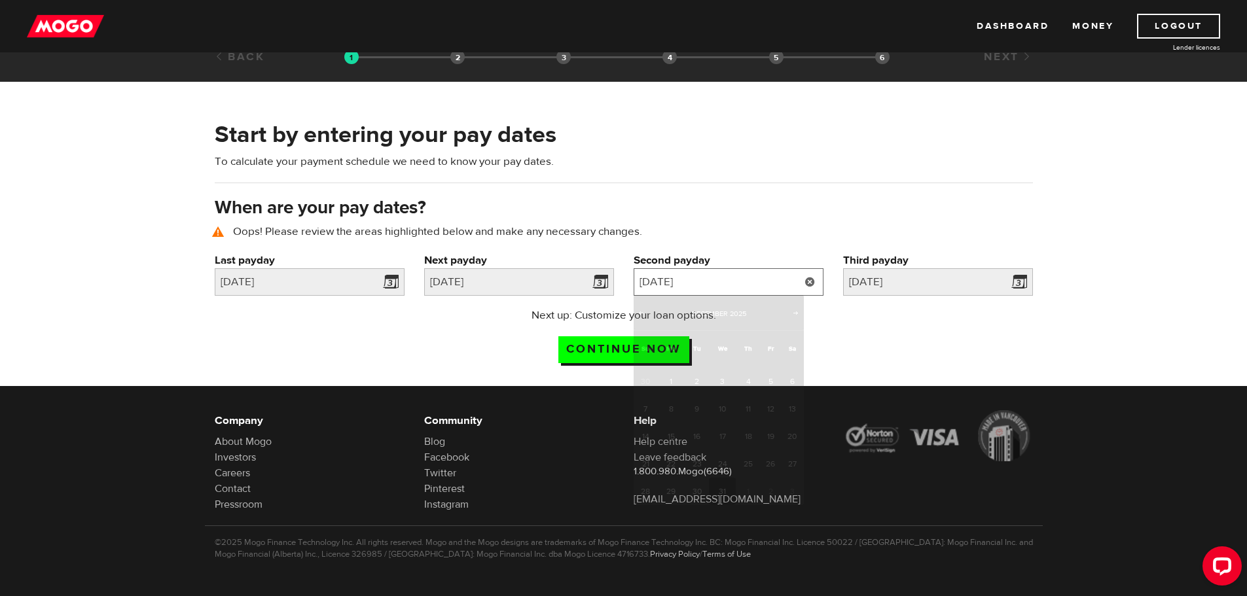
click at [732, 283] on input "2025/12/31" at bounding box center [728, 281] width 190 height 27
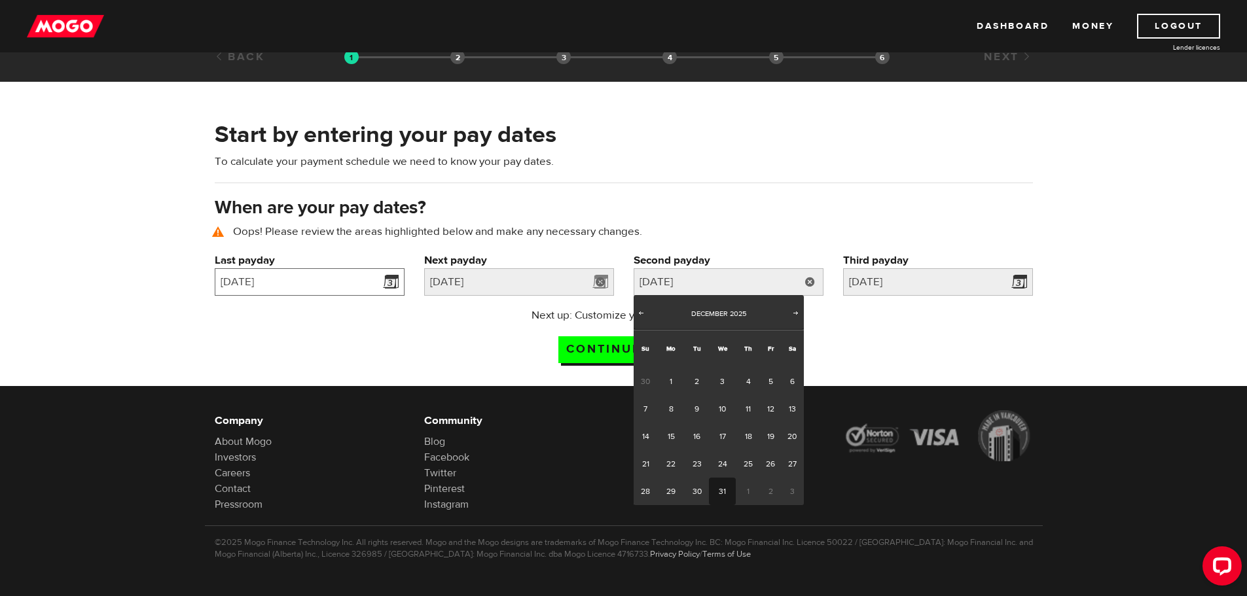
click at [334, 276] on input "2025/11/03" at bounding box center [310, 281] width 190 height 27
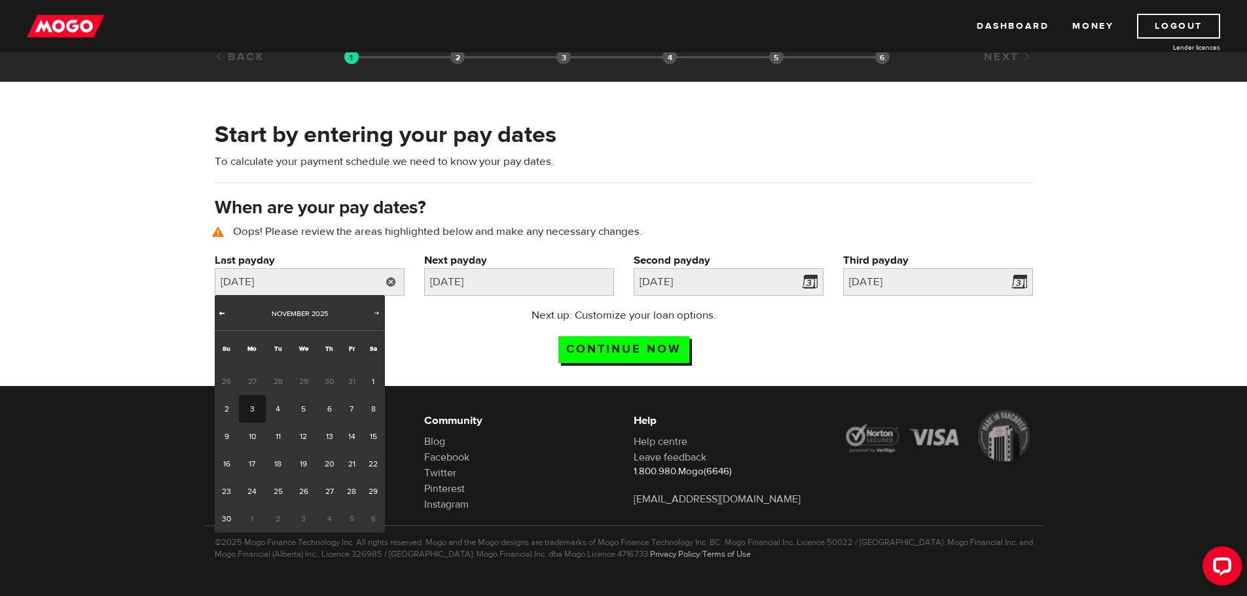
click at [224, 312] on span "Prev" at bounding box center [222, 313] width 10 height 10
click at [298, 382] on link "1" at bounding box center [303, 381] width 27 height 27
type input "2025/10/01"
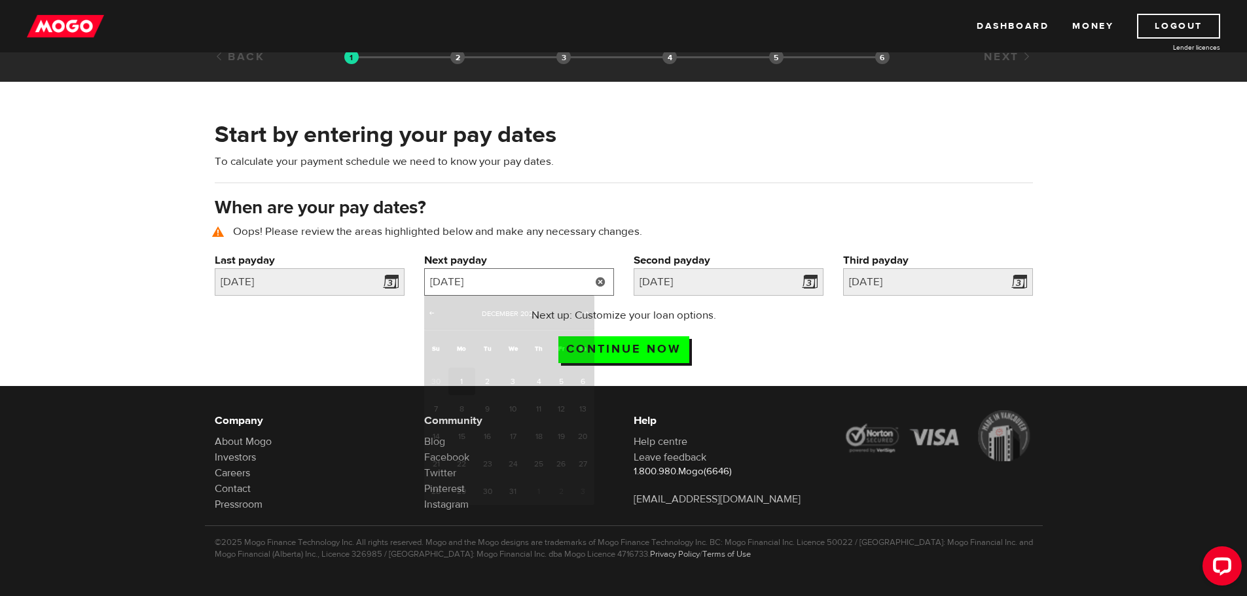
click at [501, 281] on input "2025/12/01" at bounding box center [519, 281] width 190 height 27
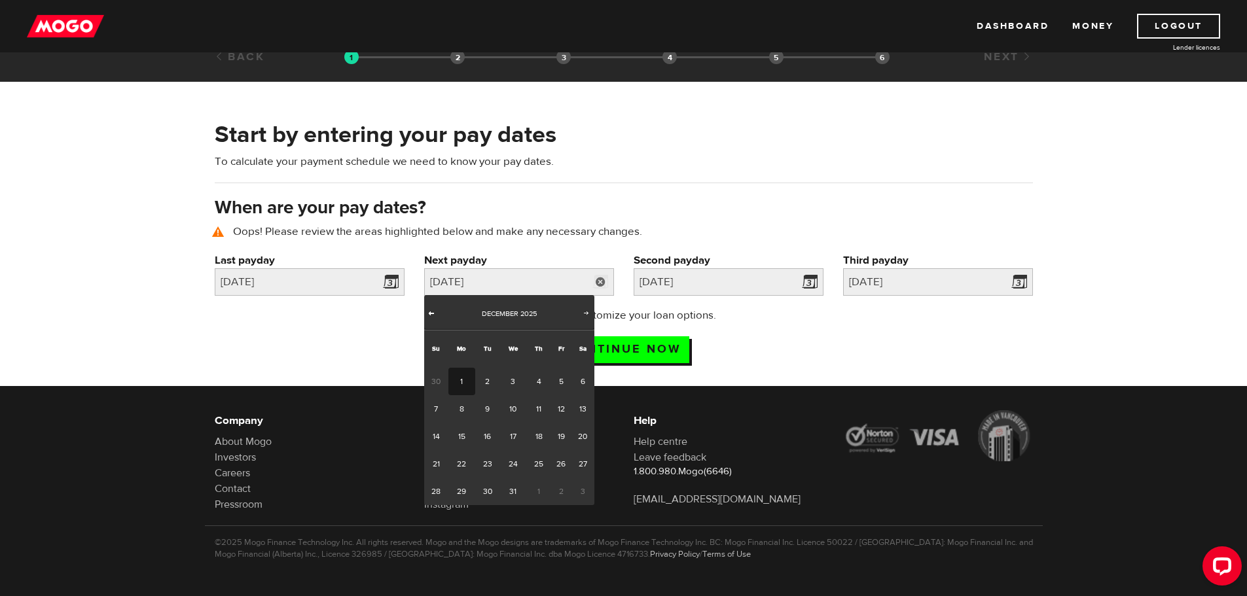
click at [436, 310] on span "Prev" at bounding box center [431, 313] width 10 height 10
click at [582, 317] on span "Next" at bounding box center [586, 313] width 10 height 10
click at [455, 404] on link "3" at bounding box center [461, 408] width 27 height 27
type input "2025/11/03"
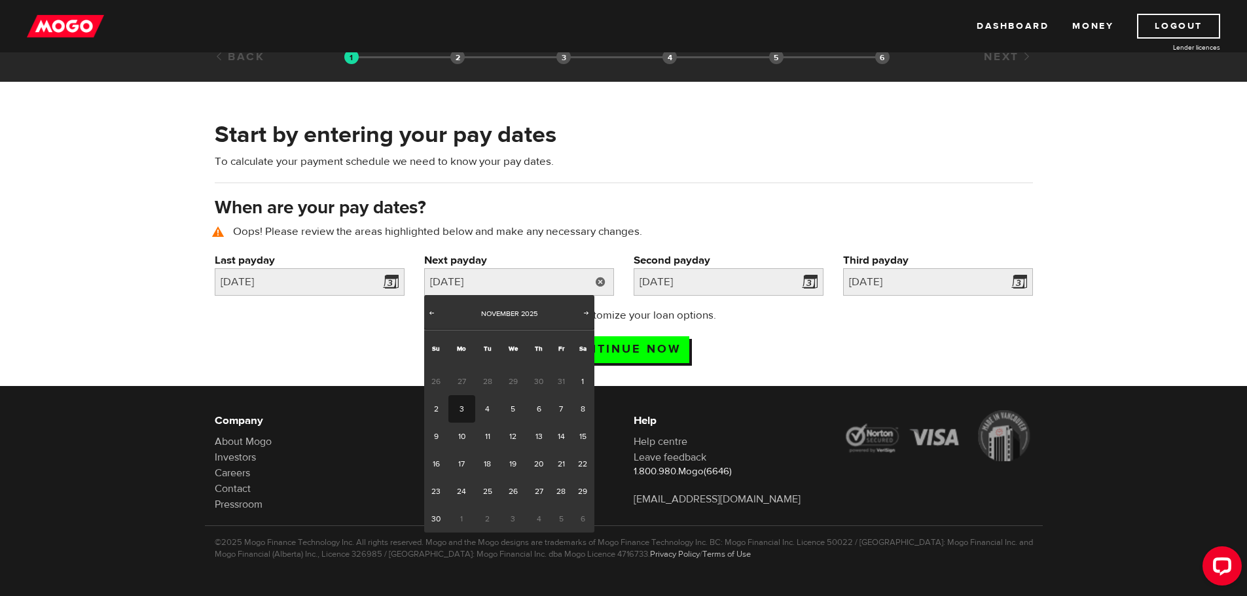
type input "2025/12/3"
type input "2026/1/2"
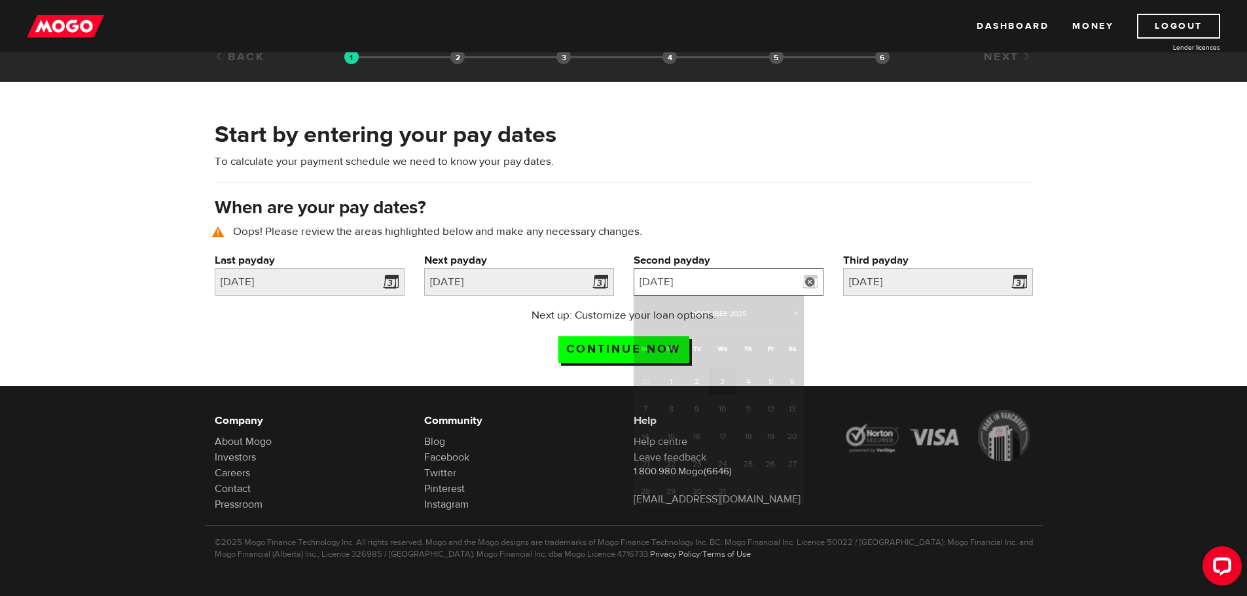
click at [686, 288] on input "2025/12/3" at bounding box center [728, 281] width 190 height 27
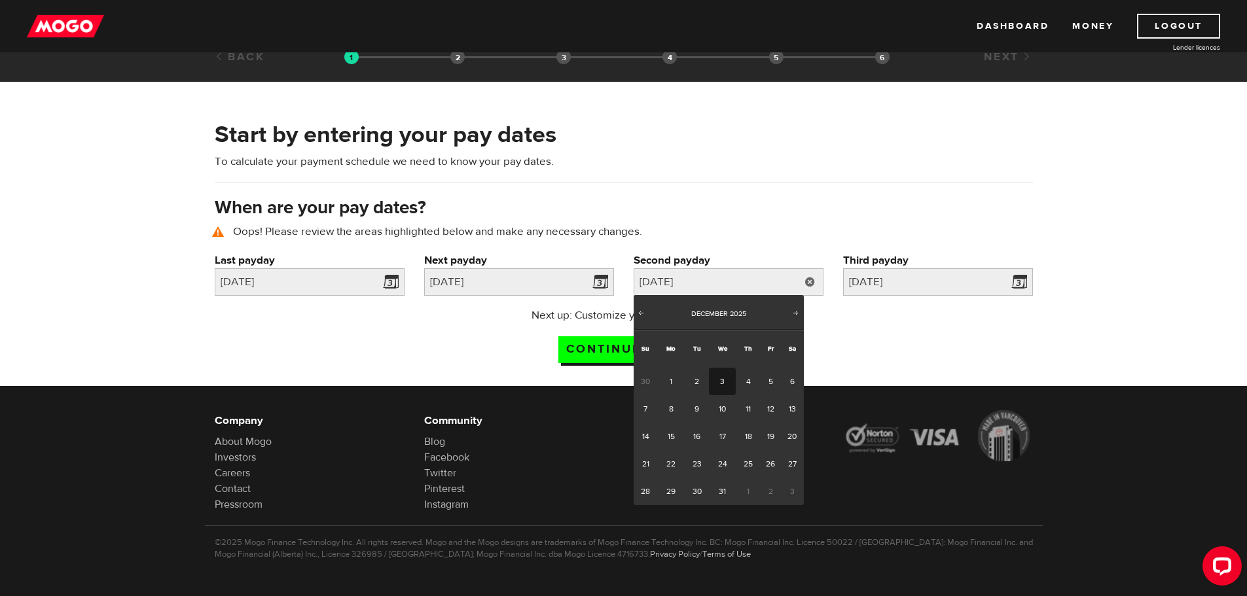
click at [727, 373] on link "3" at bounding box center [722, 381] width 27 height 27
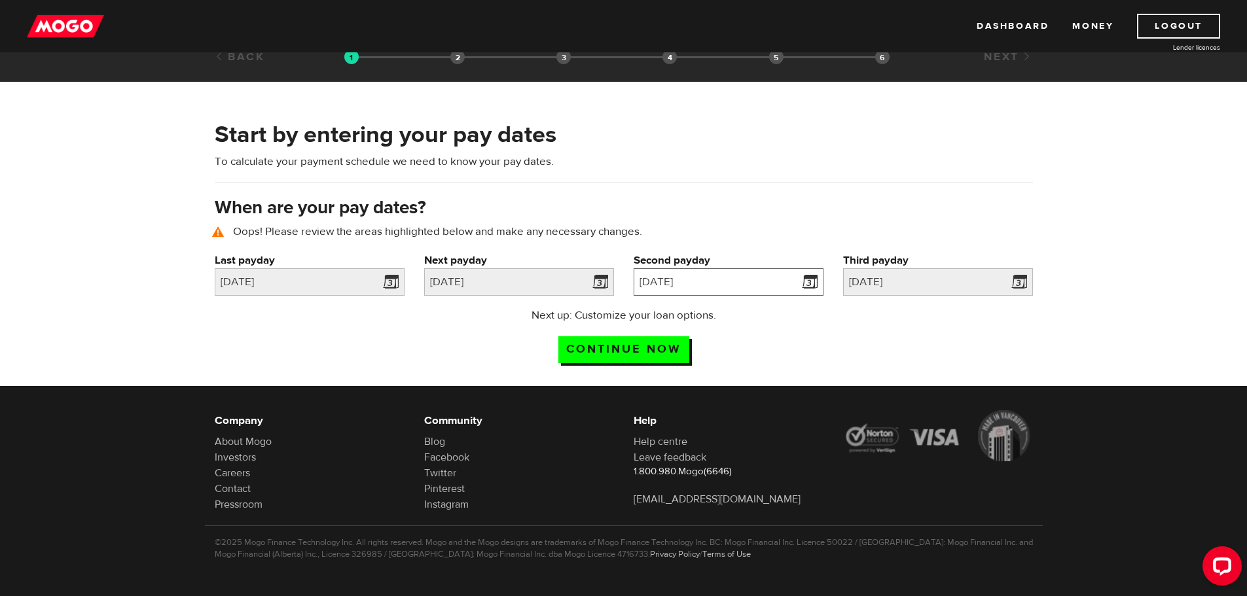
click at [716, 278] on input "2025/12/03" at bounding box center [728, 281] width 190 height 27
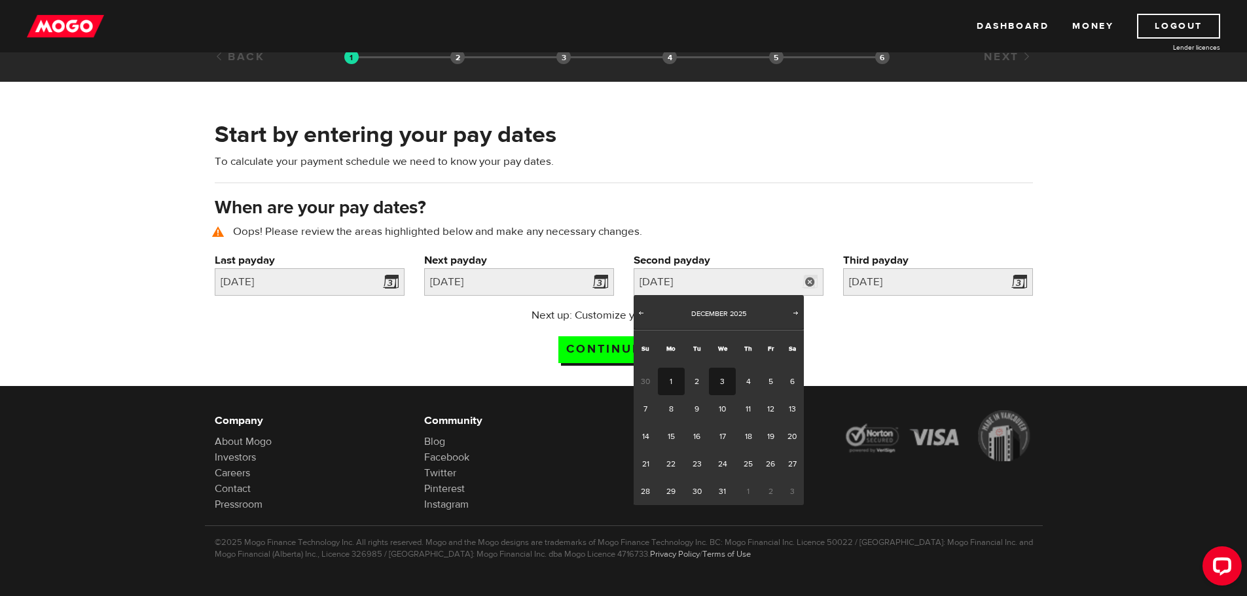
click at [675, 381] on link "1" at bounding box center [671, 381] width 27 height 27
type input "2025/12/01"
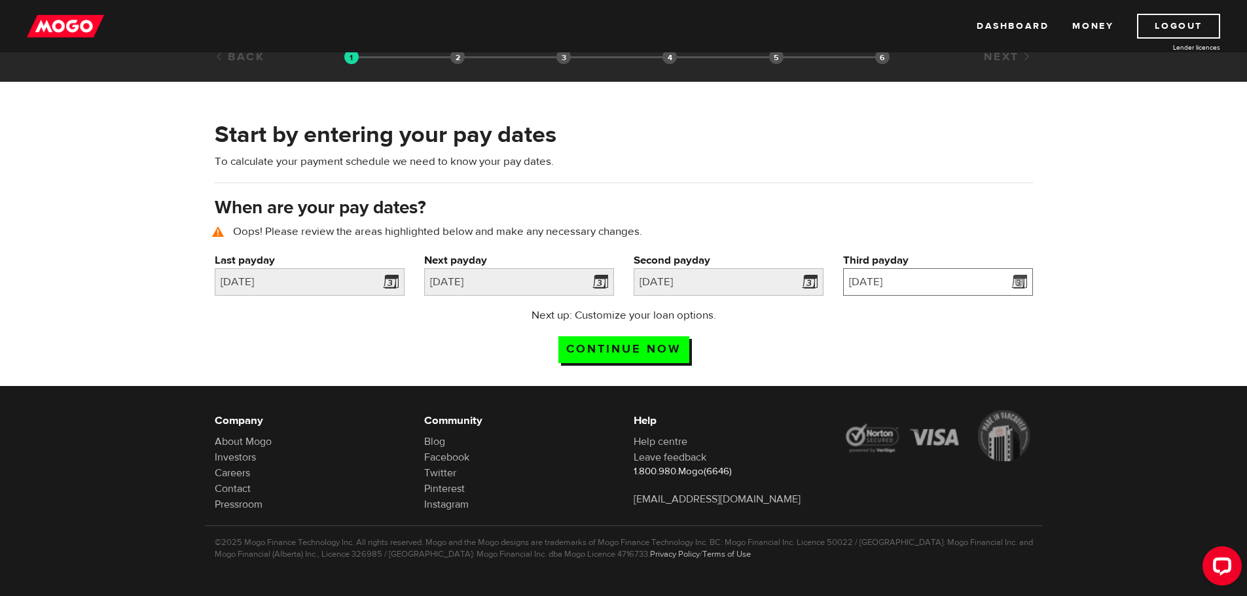
click at [891, 289] on input "2026/1/2" at bounding box center [938, 281] width 190 height 27
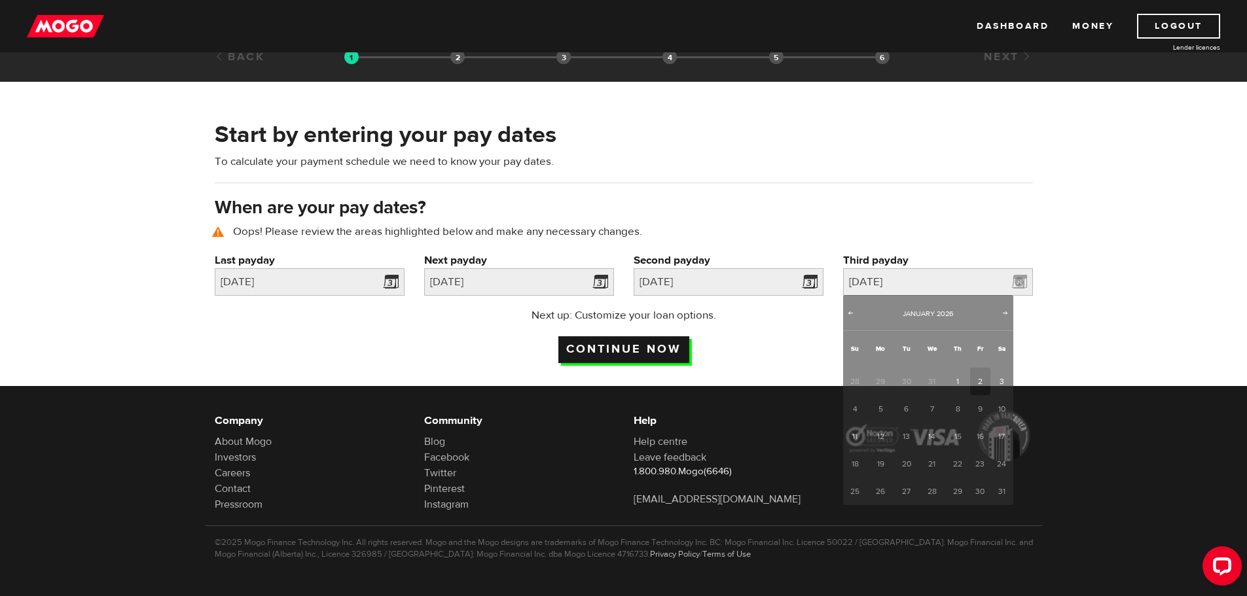
click at [642, 342] on input "Continue now" at bounding box center [623, 349] width 131 height 27
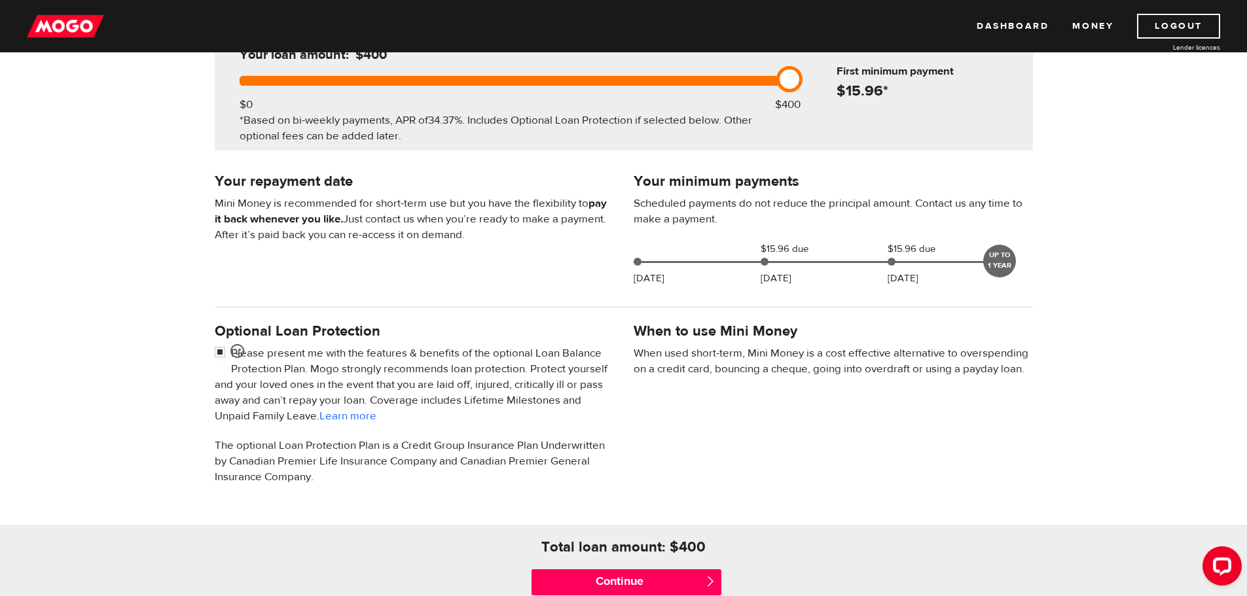
scroll to position [393, 0]
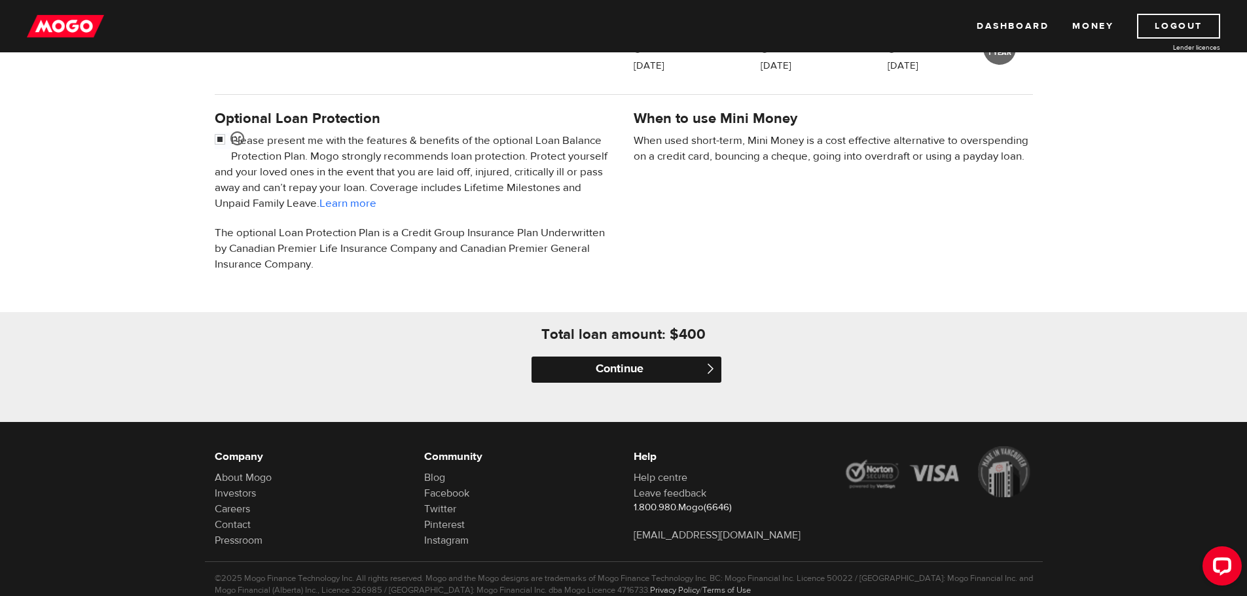
click at [676, 363] on input "Continue" at bounding box center [626, 370] width 190 height 26
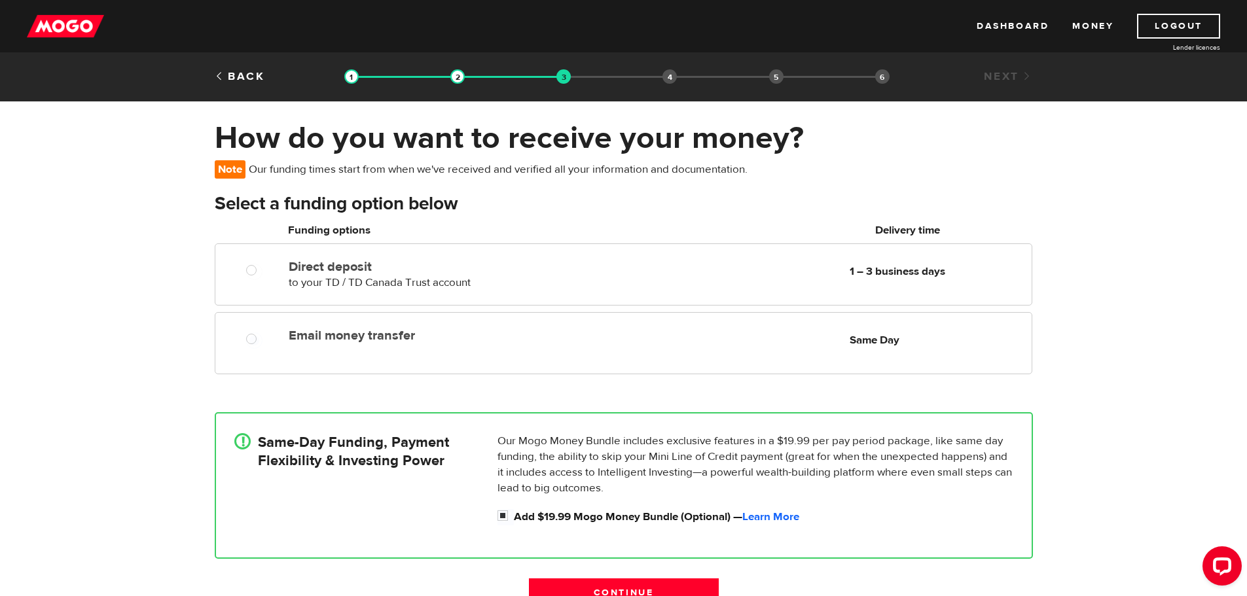
radio input "true"
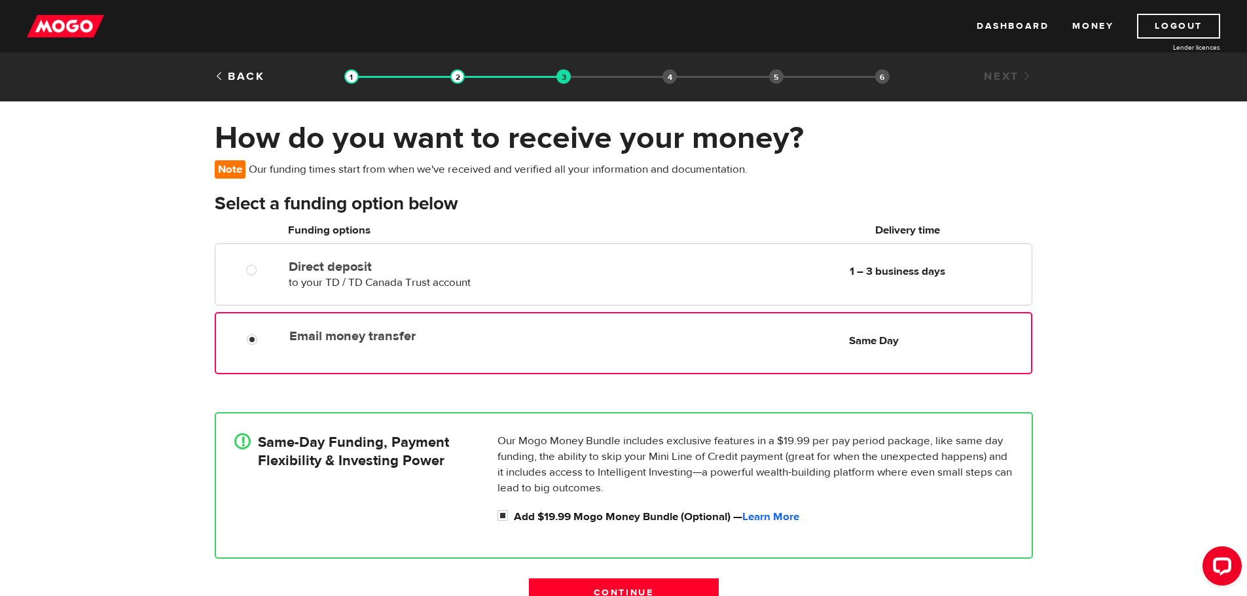
click at [676, 363] on div "Email money transfer Delivery in Same Day Same Day" at bounding box center [623, 343] width 817 height 62
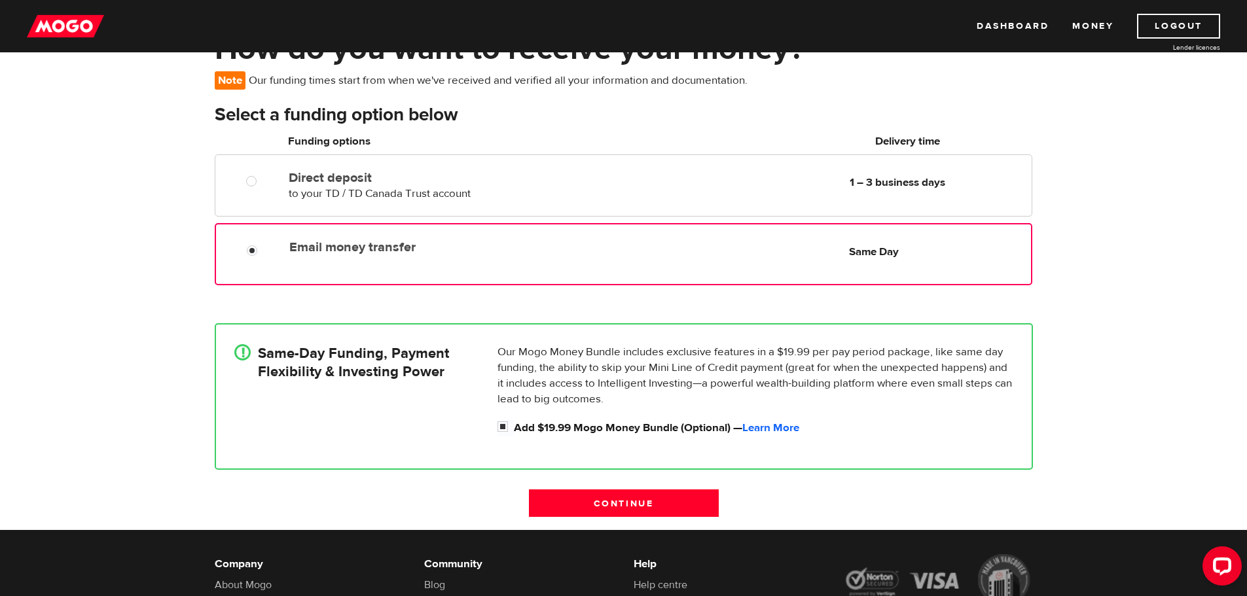
scroll to position [196, 0]
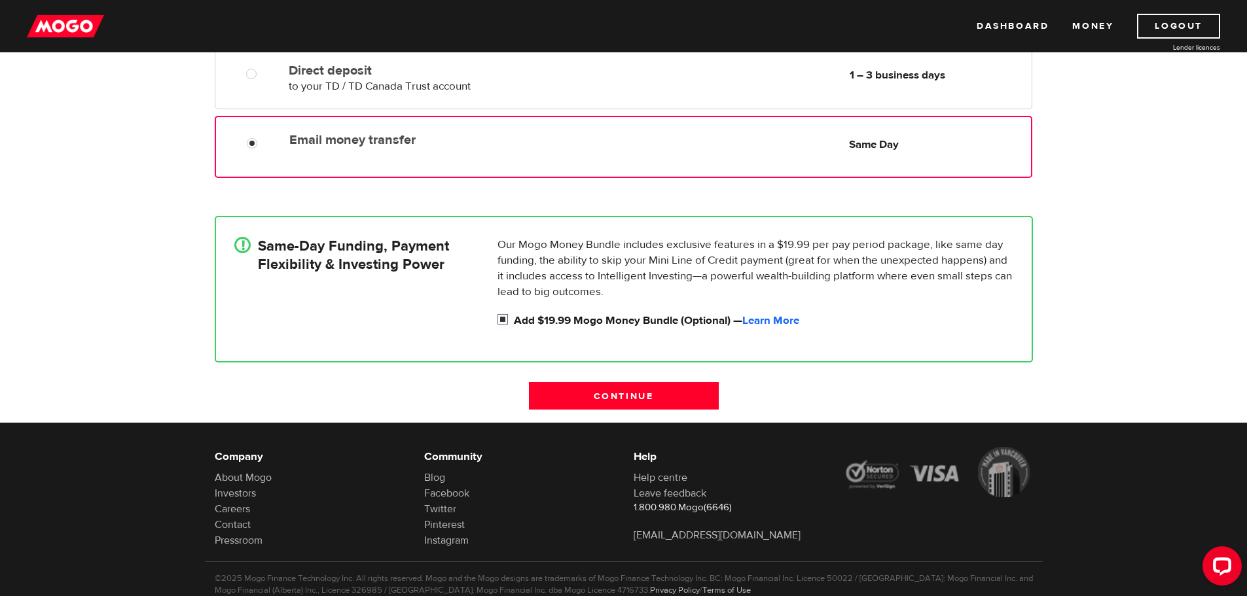
click at [511, 321] on input "Add $19.99 Mogo Money Bundle (Optional) — Learn More" at bounding box center [505, 321] width 16 height 16
checkbox input "false"
radio input "false"
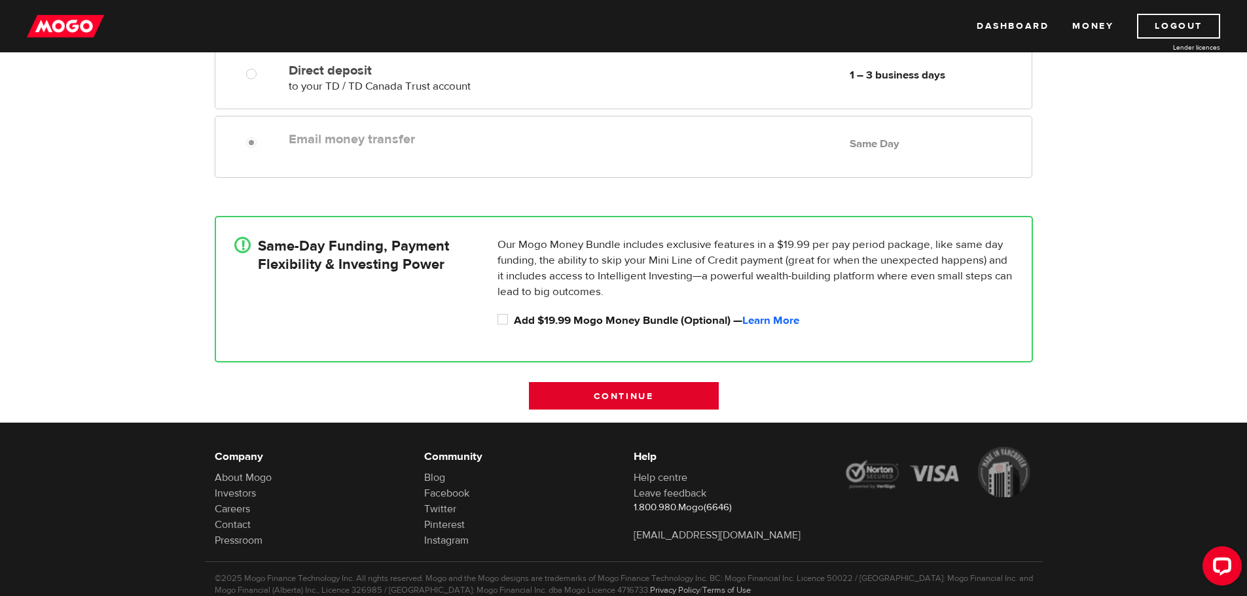
click at [657, 395] on input "Continue" at bounding box center [624, 395] width 190 height 27
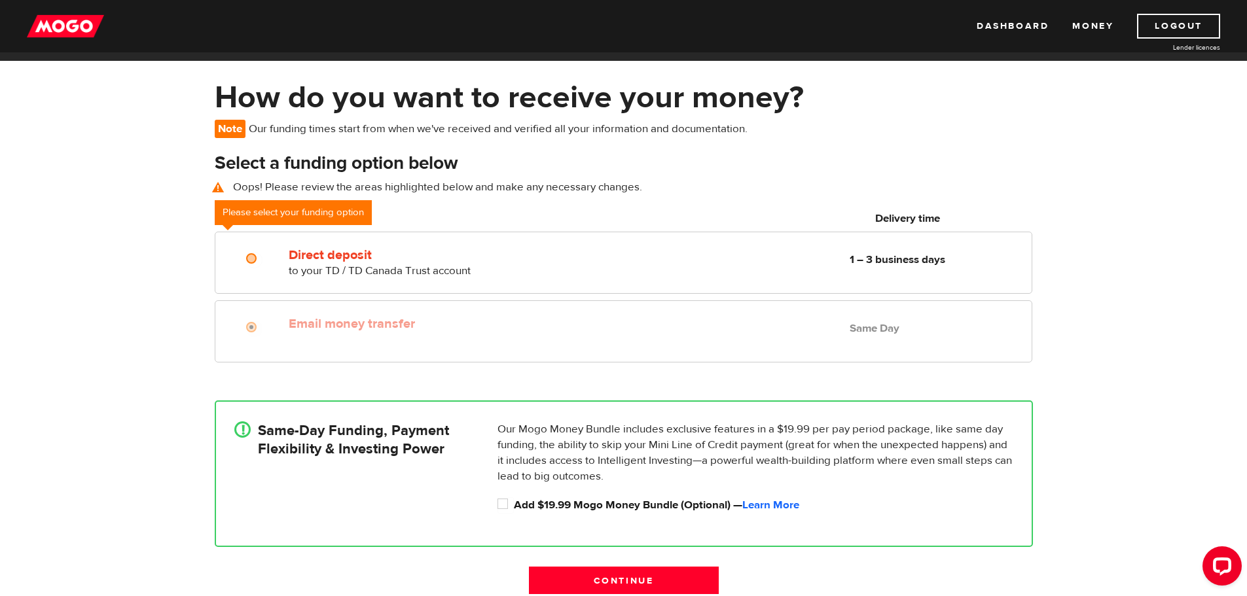
scroll to position [29, 0]
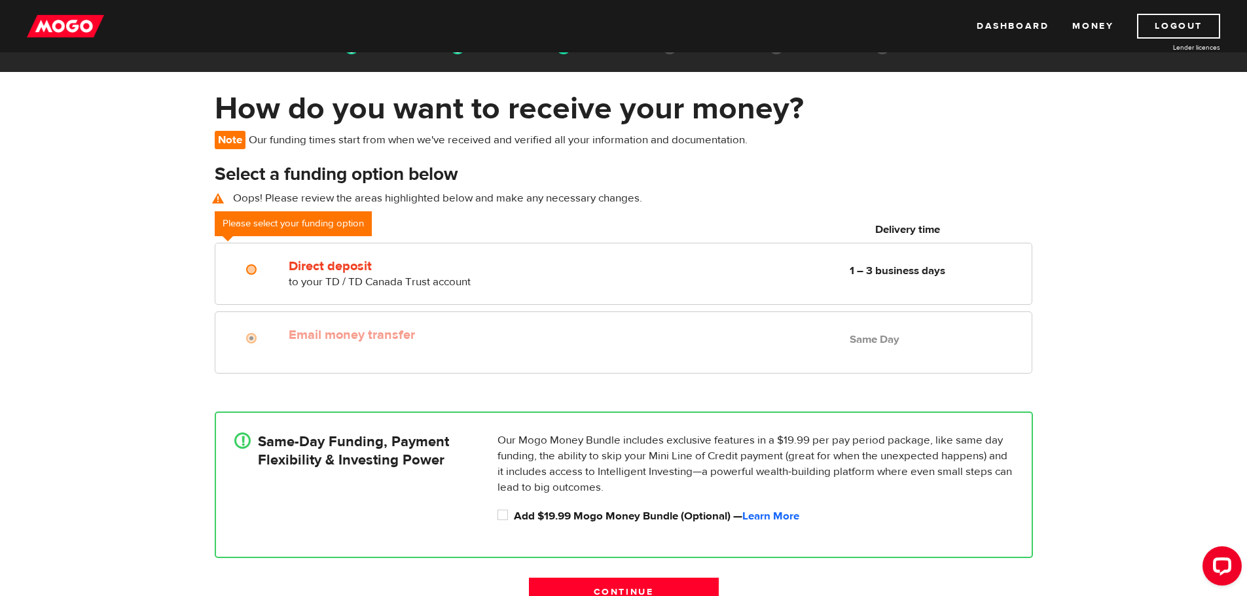
click at [594, 203] on p "Oops! Please review the areas highlighted below and make any necessary changes." at bounding box center [624, 198] width 818 height 16
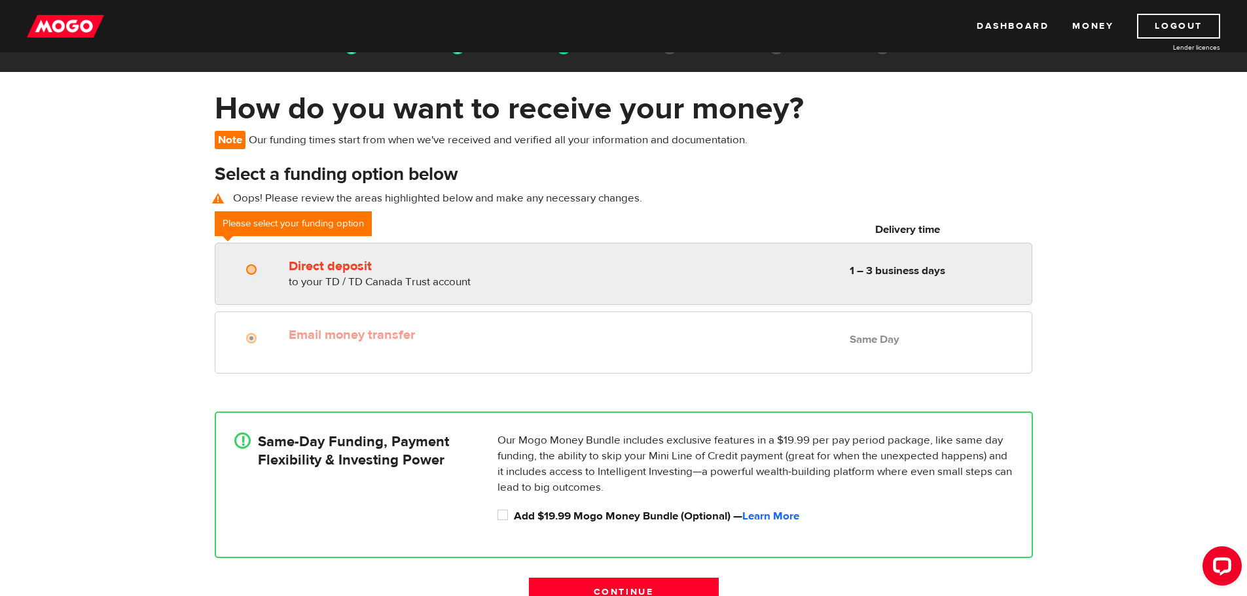
radio input "true"
click at [365, 260] on label "Direct deposit" at bounding box center [439, 266] width 301 height 16
click at [262, 263] on input "Direct deposit" at bounding box center [254, 271] width 16 height 16
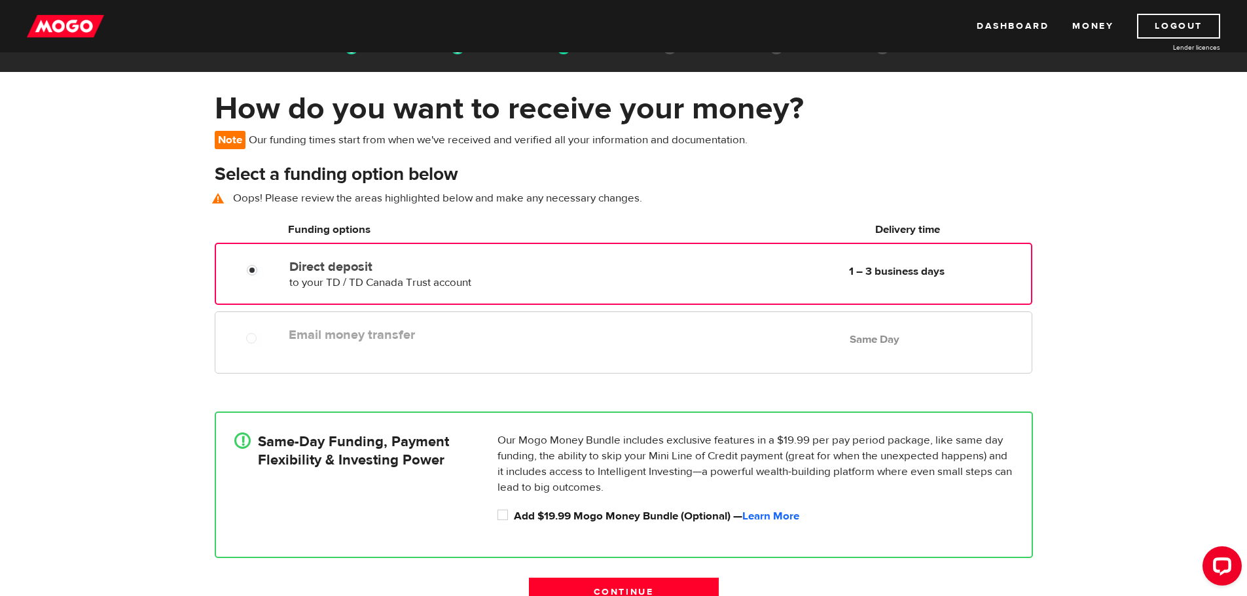
click at [401, 330] on label "Email money transfer" at bounding box center [439, 335] width 301 height 16
click at [400, 344] on div "Email money transfer Delivery in Same Day Same Day" at bounding box center [656, 335] width 747 height 26
click at [277, 346] on div at bounding box center [256, 340] width 79 height 16
click at [247, 337] on div at bounding box center [256, 340] width 79 height 16
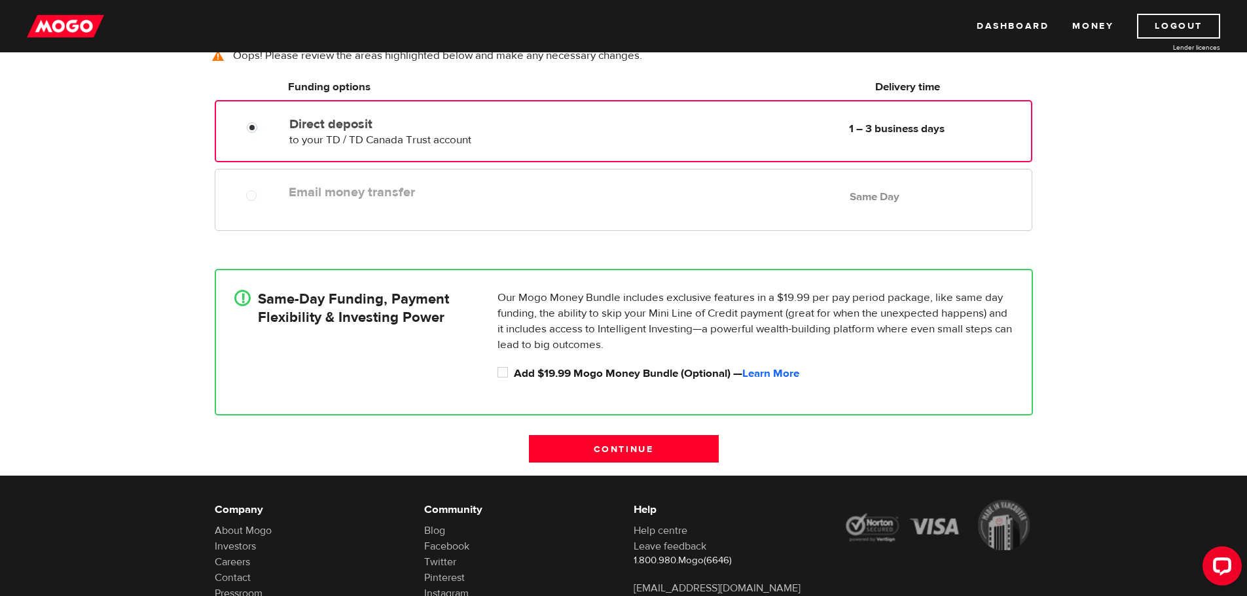
scroll to position [226, 0]
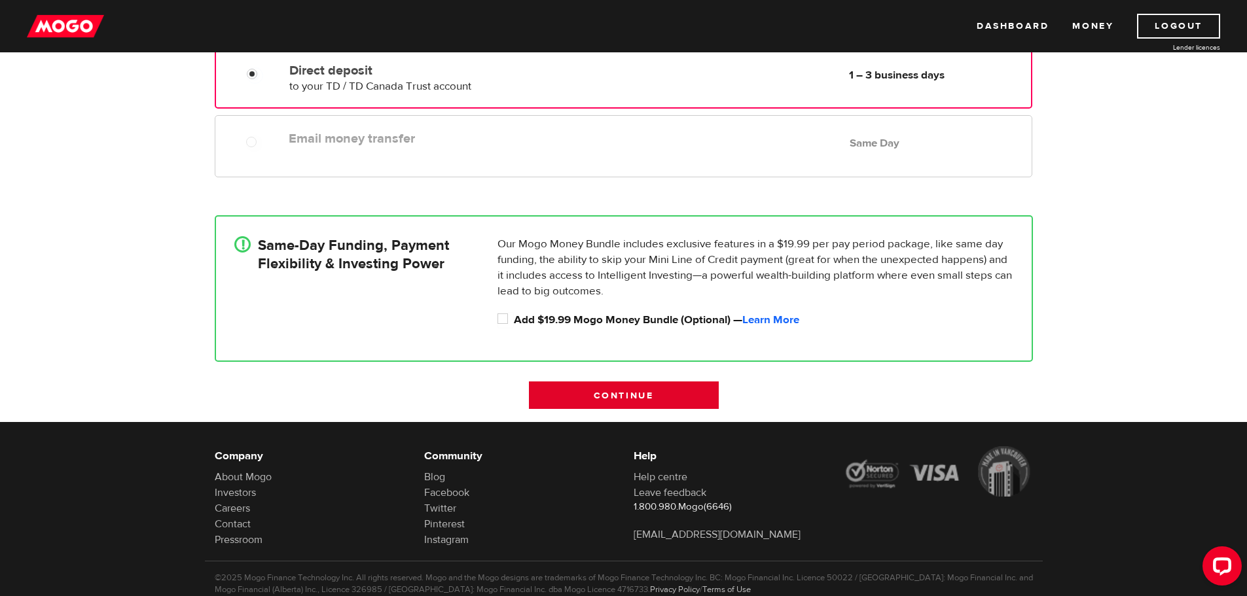
click at [580, 388] on input "Continue" at bounding box center [624, 394] width 190 height 27
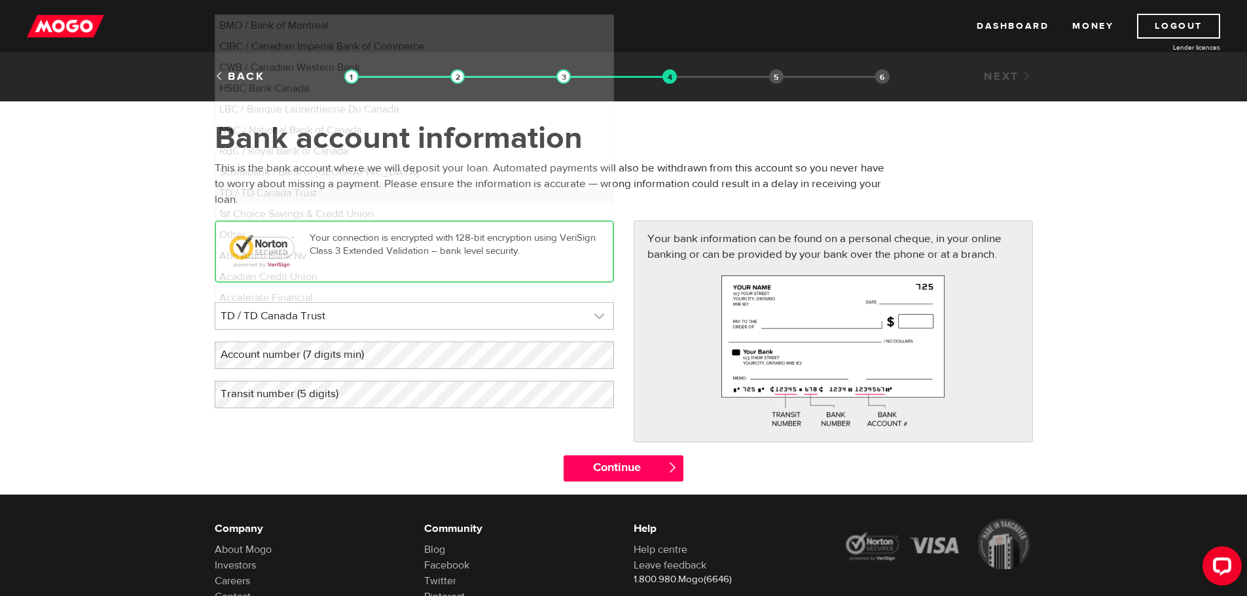
click at [570, 328] on link at bounding box center [414, 316] width 398 height 26
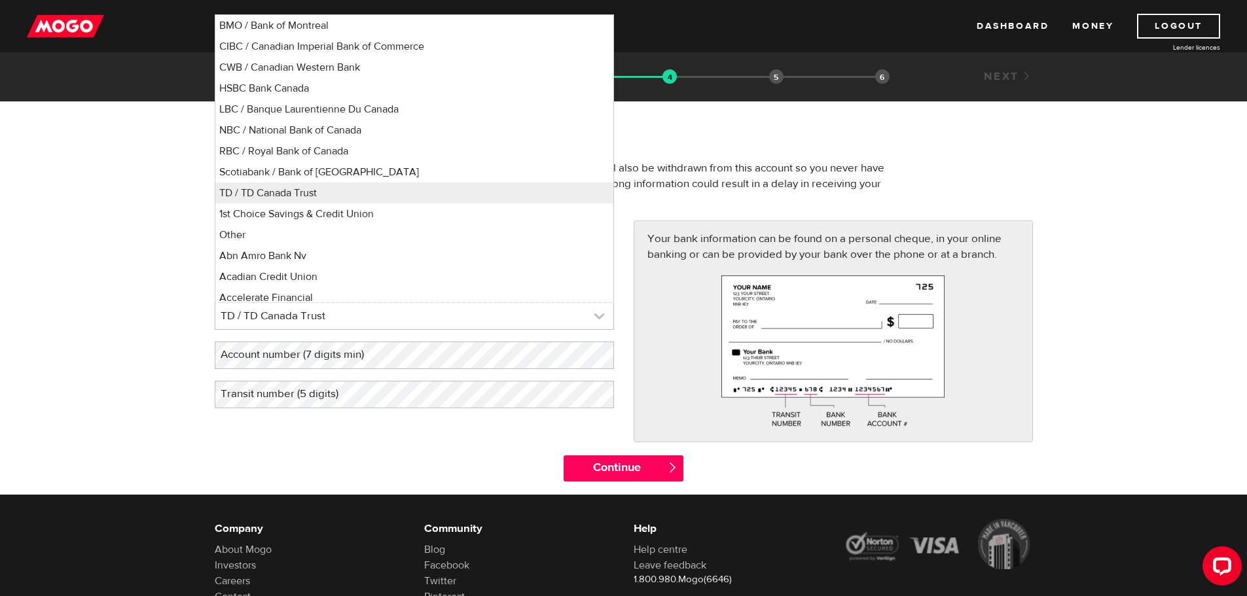
click at [571, 323] on link at bounding box center [414, 316] width 398 height 26
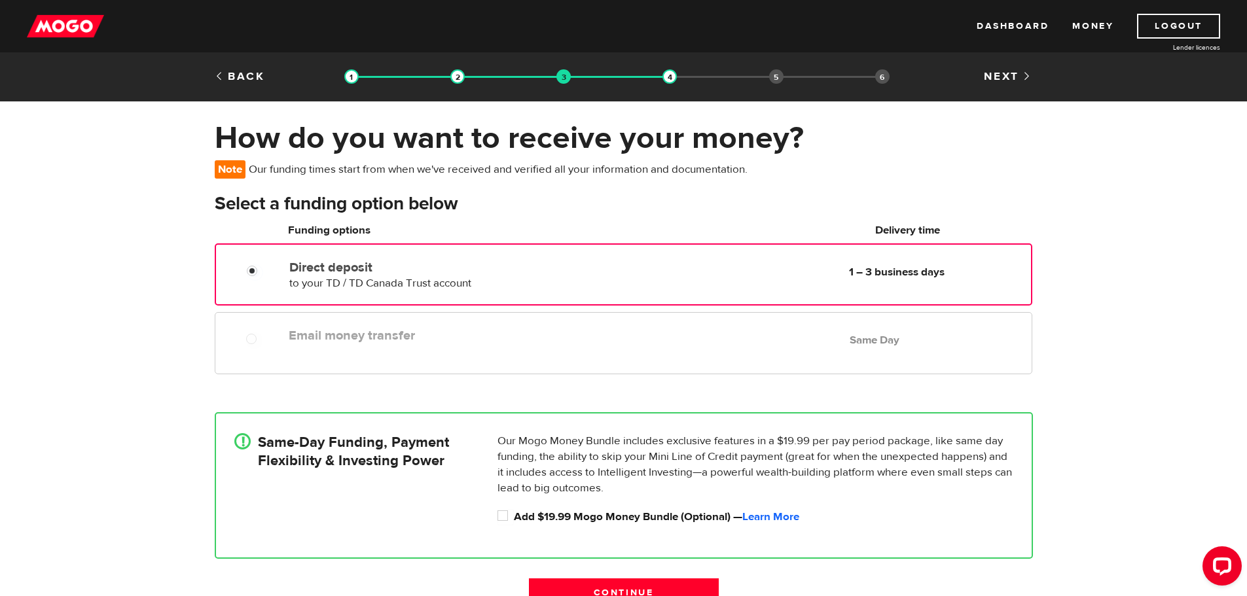
click at [285, 335] on div "Email money transfer Delivery in Same Day" at bounding box center [438, 333] width 311 height 21
click at [245, 337] on div at bounding box center [256, 340] width 79 height 16
click at [253, 84] on div "Back" at bounding box center [274, 77] width 139 height 16
click at [256, 70] on link "Back" at bounding box center [240, 76] width 50 height 14
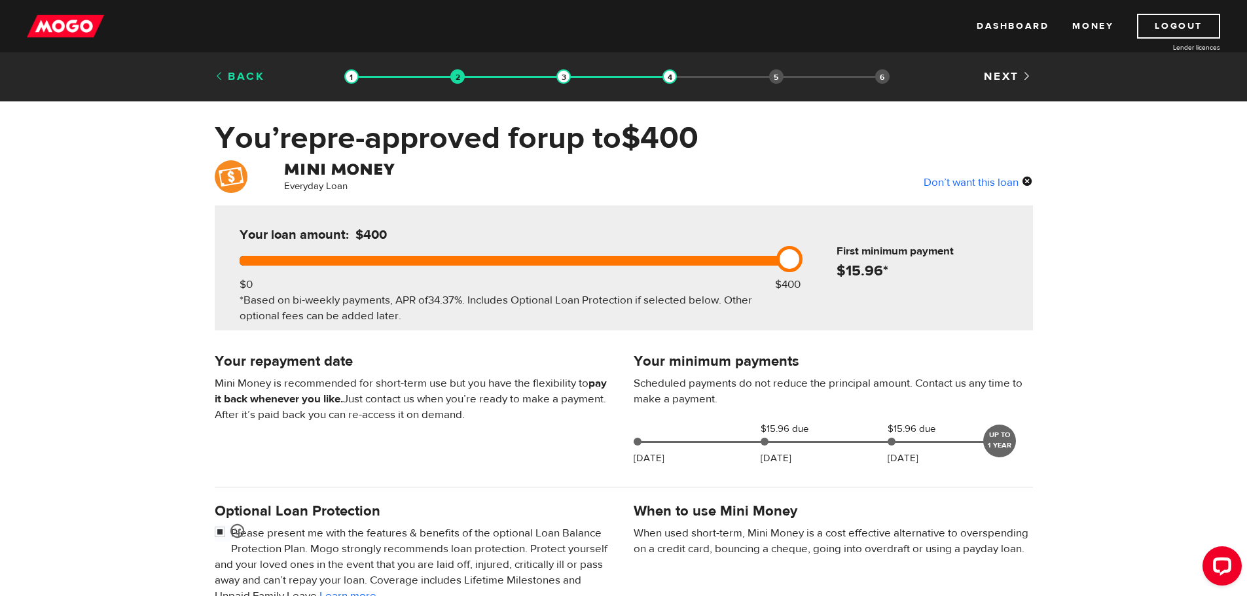
click at [260, 76] on link "Back" at bounding box center [240, 76] width 50 height 14
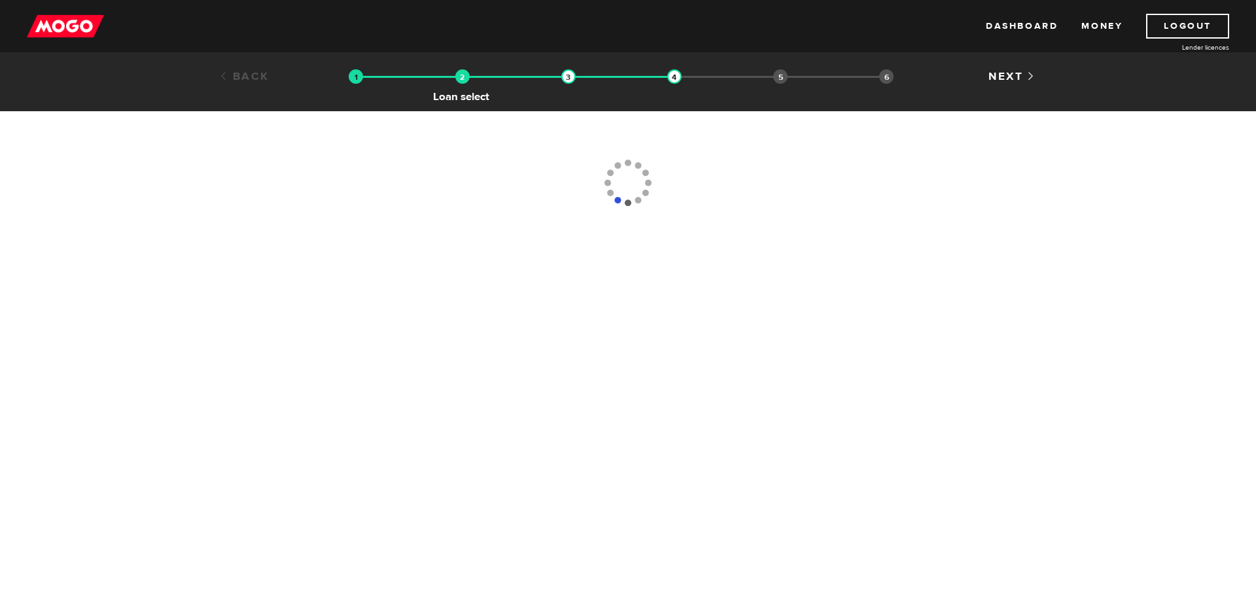
click at [466, 77] on img at bounding box center [462, 76] width 14 height 14
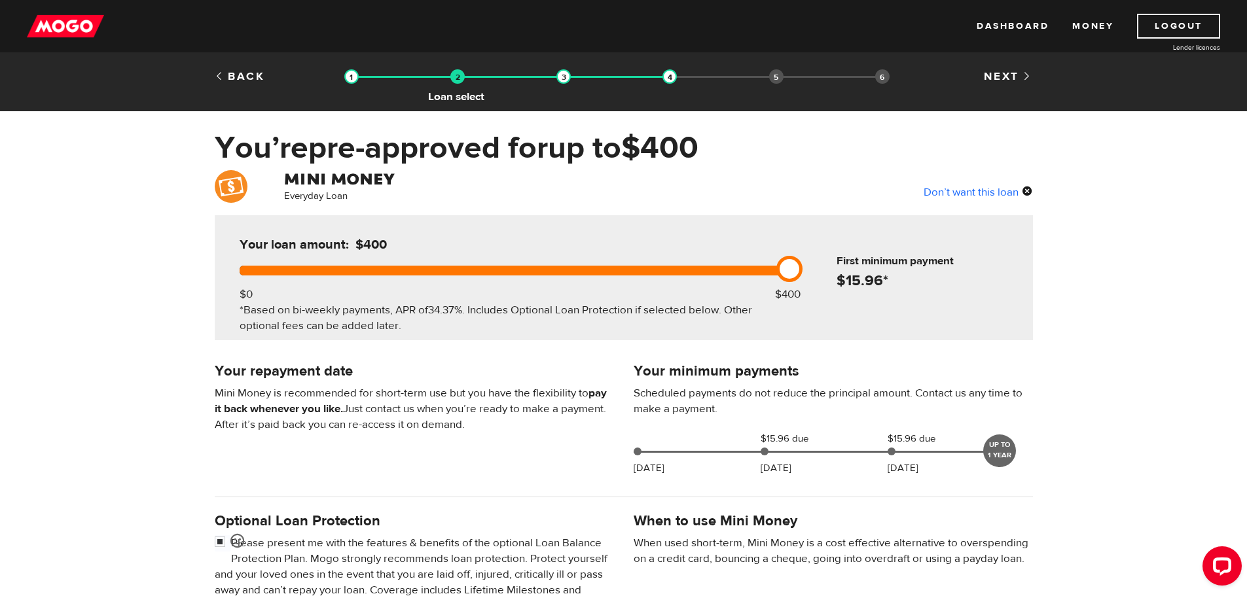
click at [461, 77] on img at bounding box center [457, 76] width 14 height 14
click at [353, 71] on img at bounding box center [351, 76] width 14 height 14
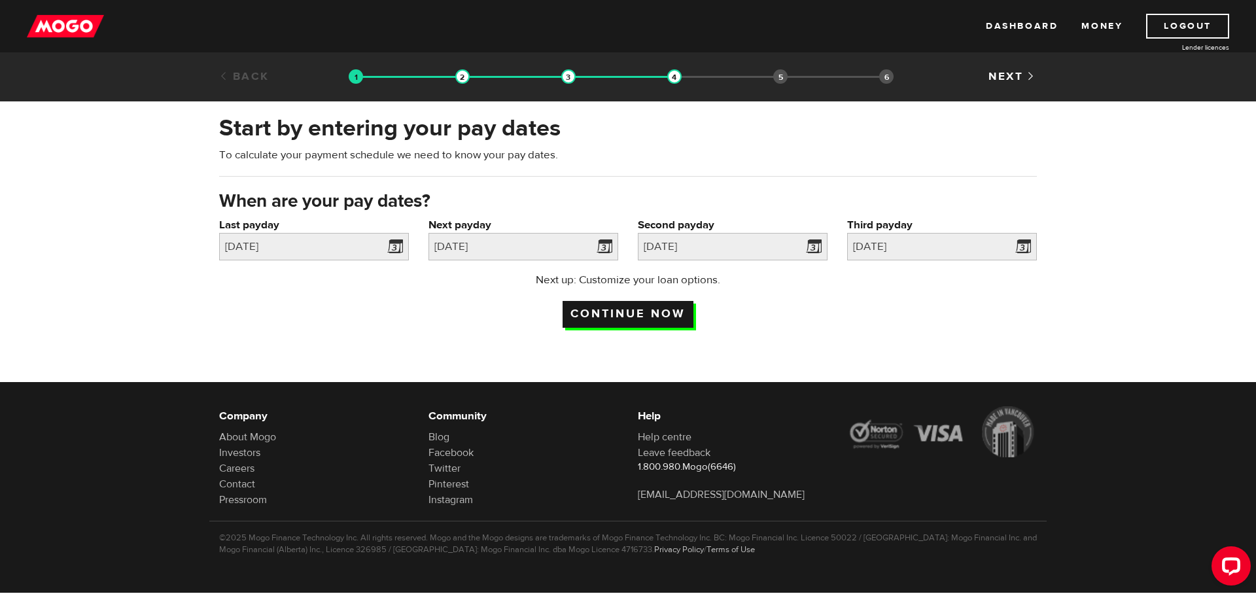
click at [658, 304] on input "Continue now" at bounding box center [628, 314] width 131 height 27
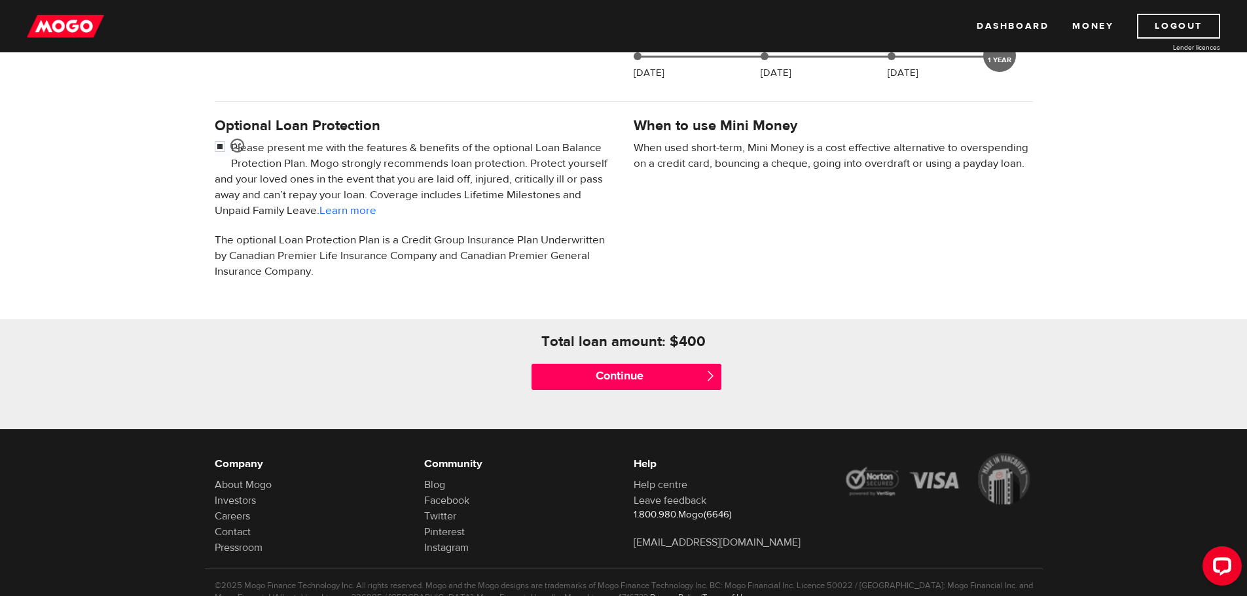
scroll to position [393, 0]
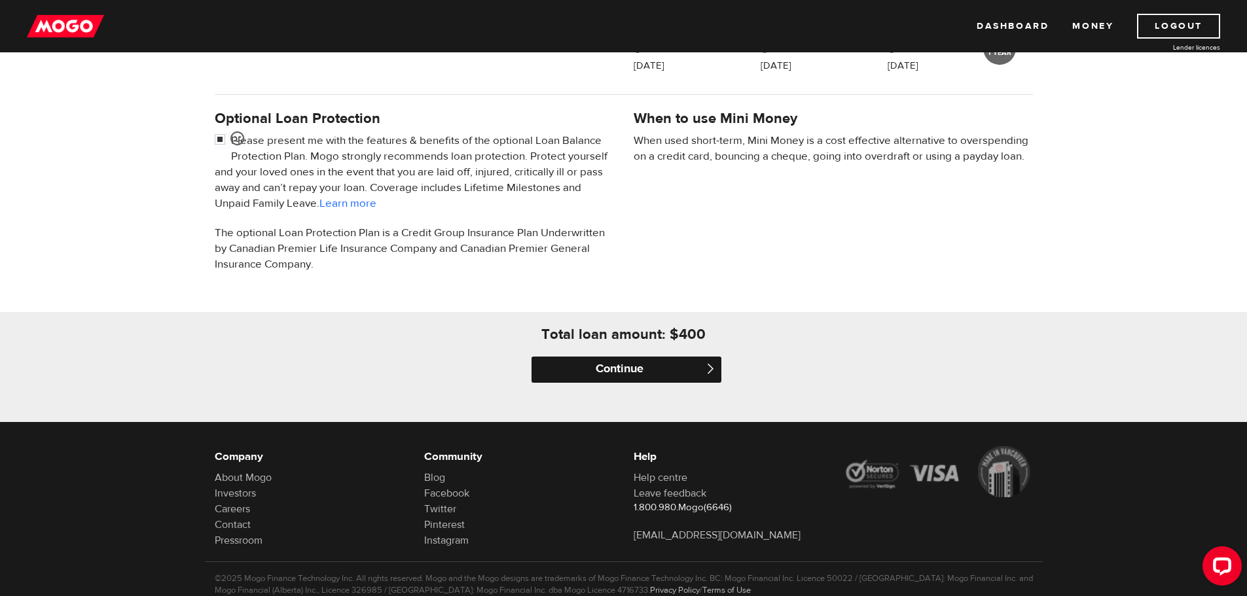
click at [703, 376] on input "Continue" at bounding box center [626, 370] width 190 height 26
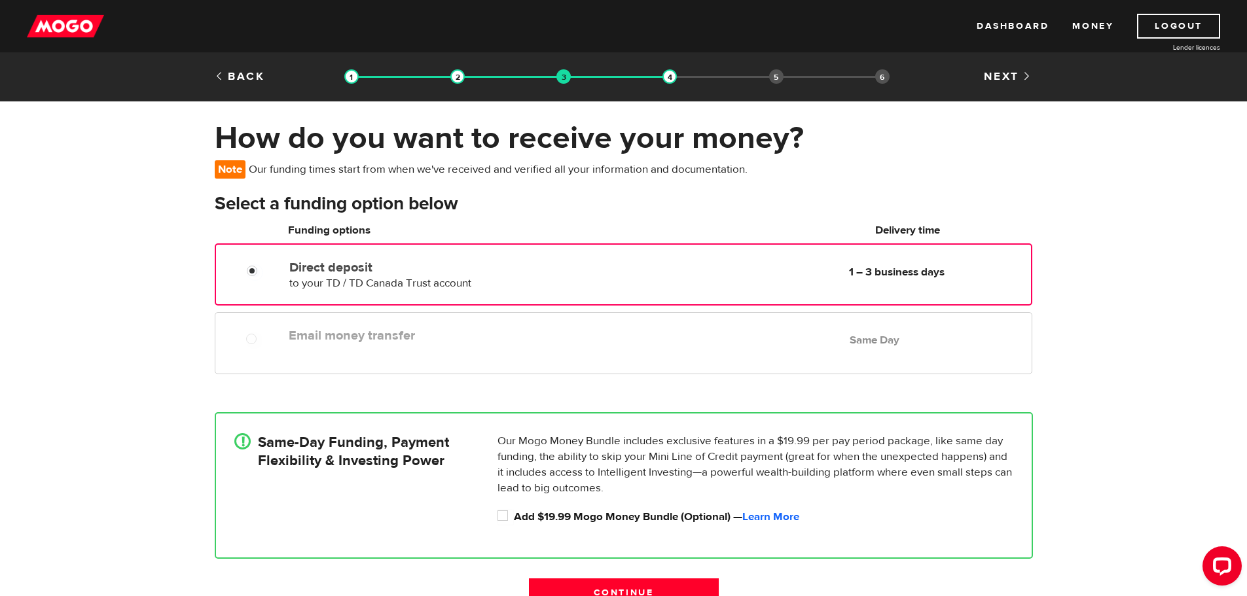
click at [87, 29] on img at bounding box center [65, 26] width 77 height 25
click at [1002, 25] on link "Dashboard" at bounding box center [1012, 26] width 72 height 25
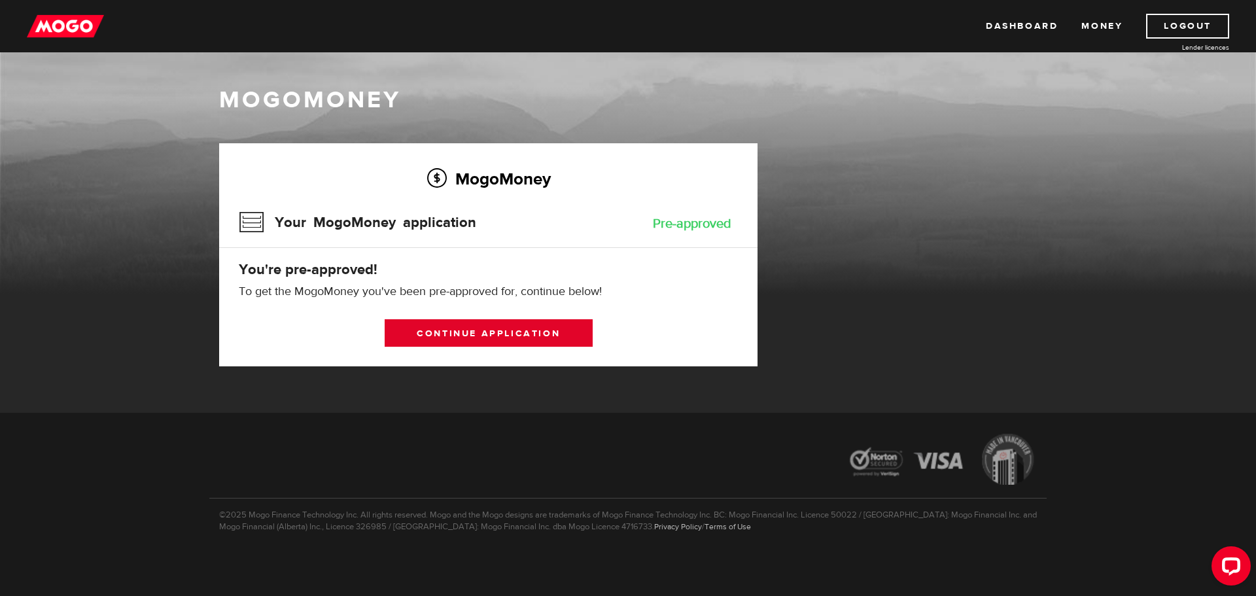
click at [556, 330] on link "Continue application" at bounding box center [489, 332] width 208 height 27
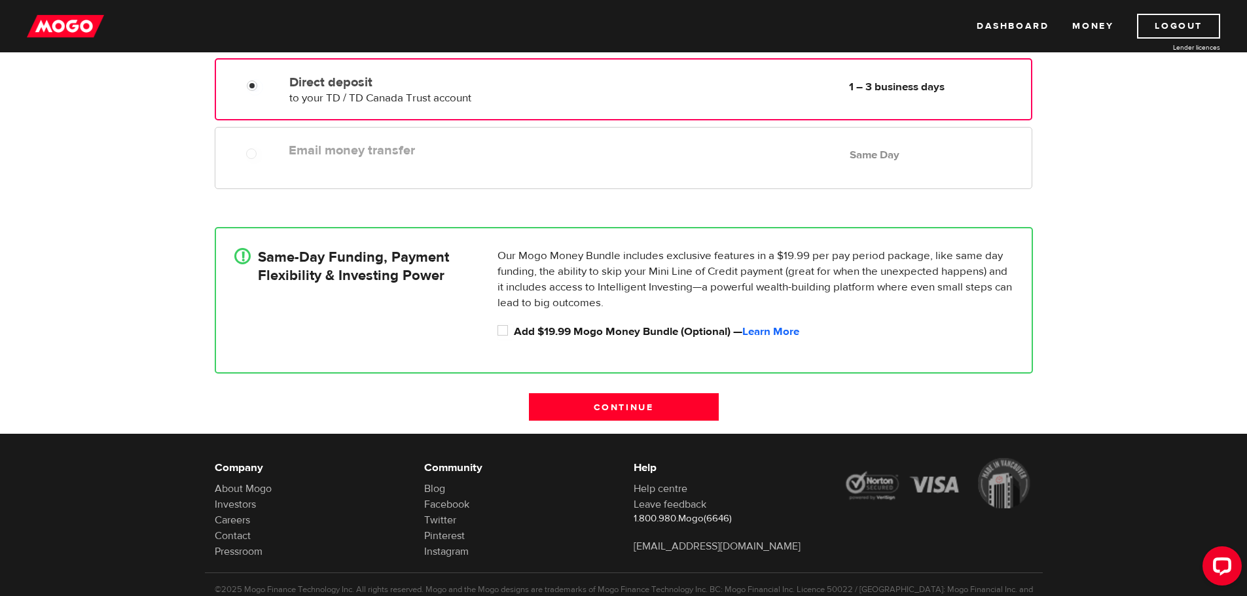
scroll to position [236, 0]
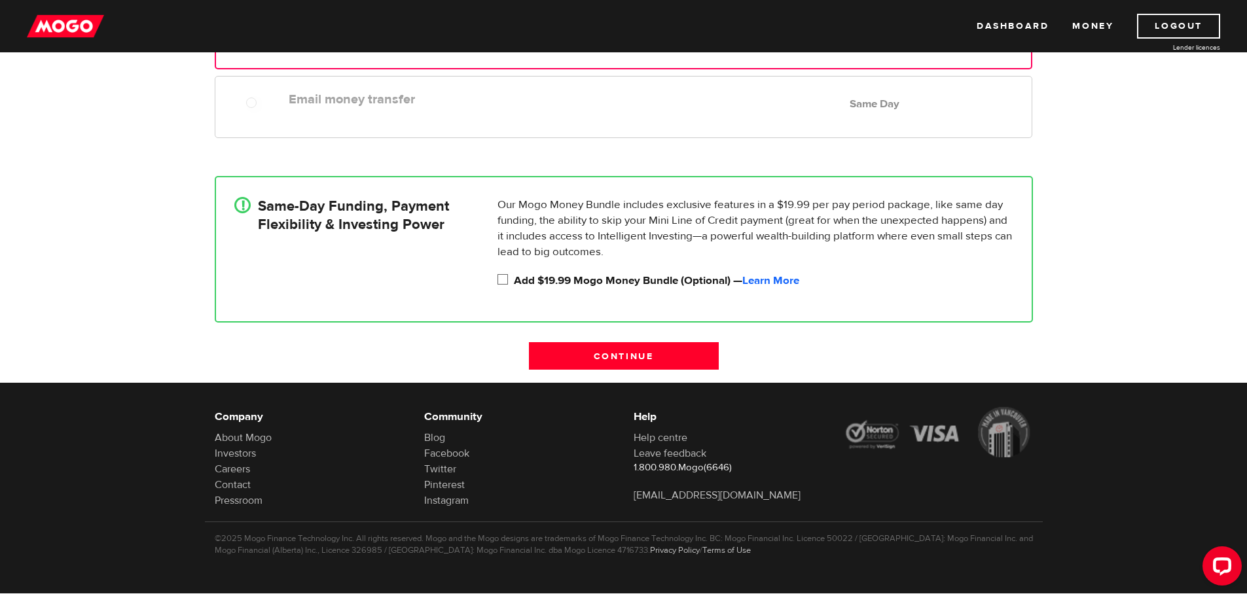
click at [592, 283] on label "Add $19.99 Mogo Money Bundle (Optional) — Learn More" at bounding box center [763, 281] width 499 height 16
click at [514, 283] on input "Add $19.99 Mogo Money Bundle (Optional) — Learn More" at bounding box center [505, 281] width 16 height 16
checkbox input "true"
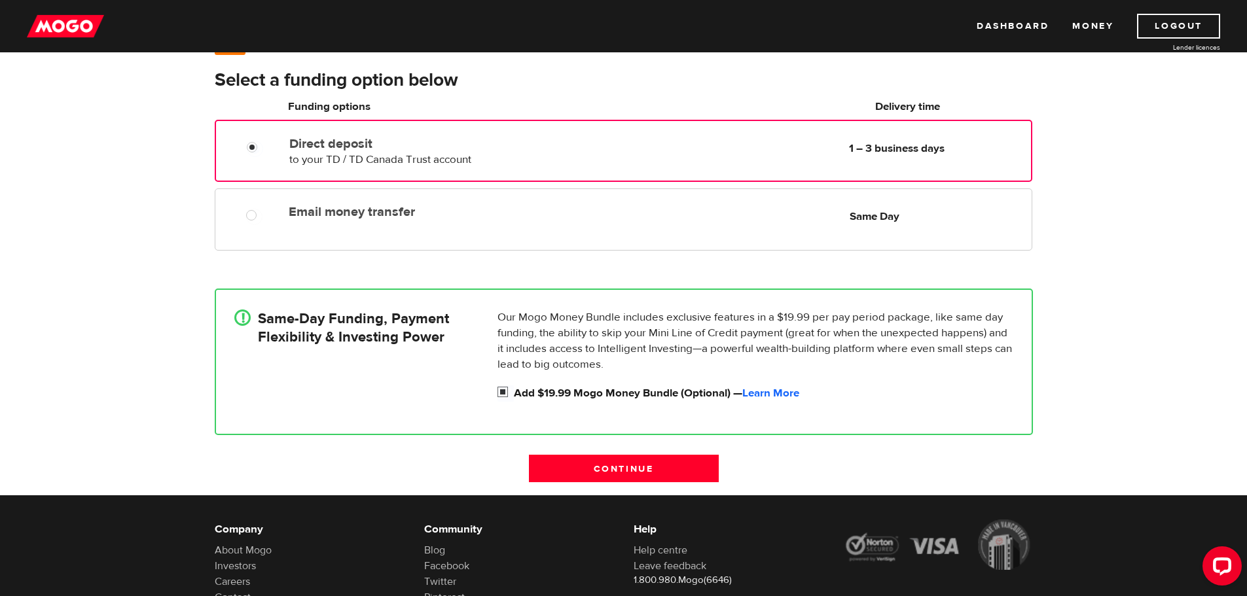
scroll to position [40, 0]
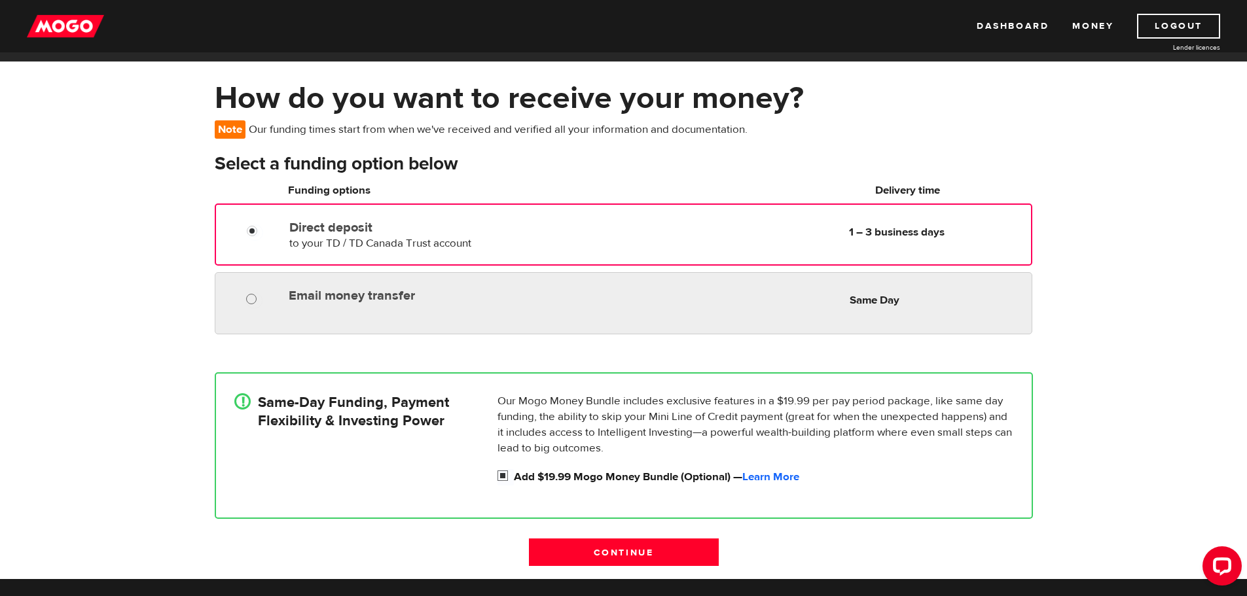
radio input "true"
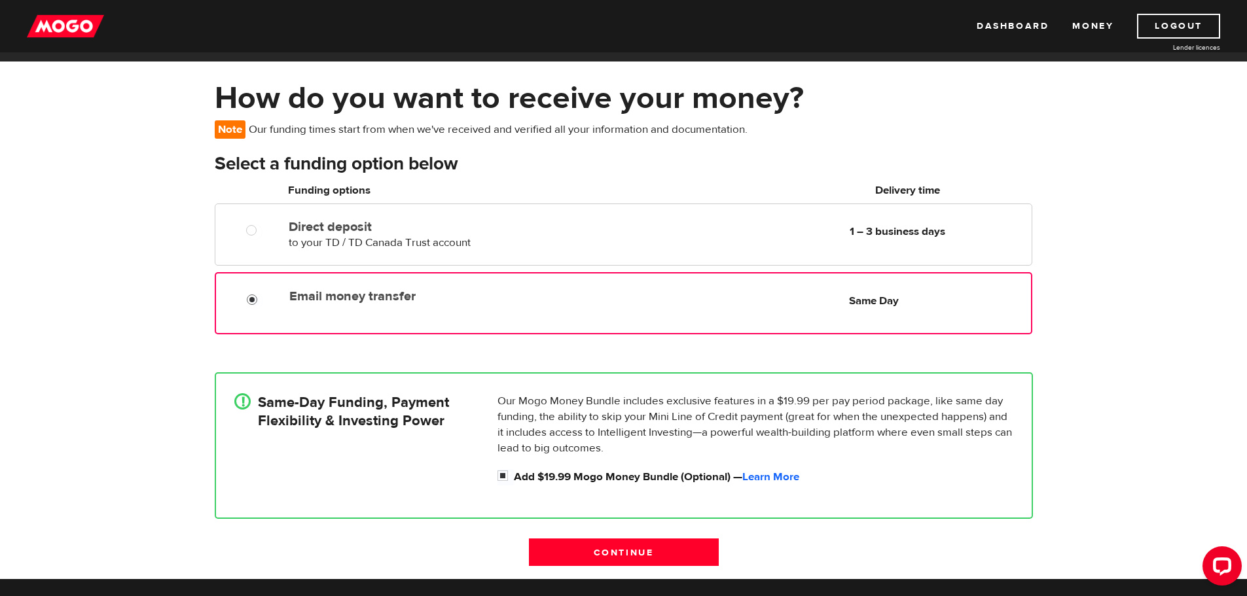
click at [254, 298] on input "Email money transfer" at bounding box center [255, 301] width 16 height 16
click at [599, 482] on label "Add $19.99 Mogo Money Bundle (Optional) — Learn More" at bounding box center [763, 477] width 499 height 16
click at [514, 482] on input "Add $19.99 Mogo Money Bundle (Optional) — Learn More" at bounding box center [505, 477] width 16 height 16
checkbox input "false"
radio input "false"
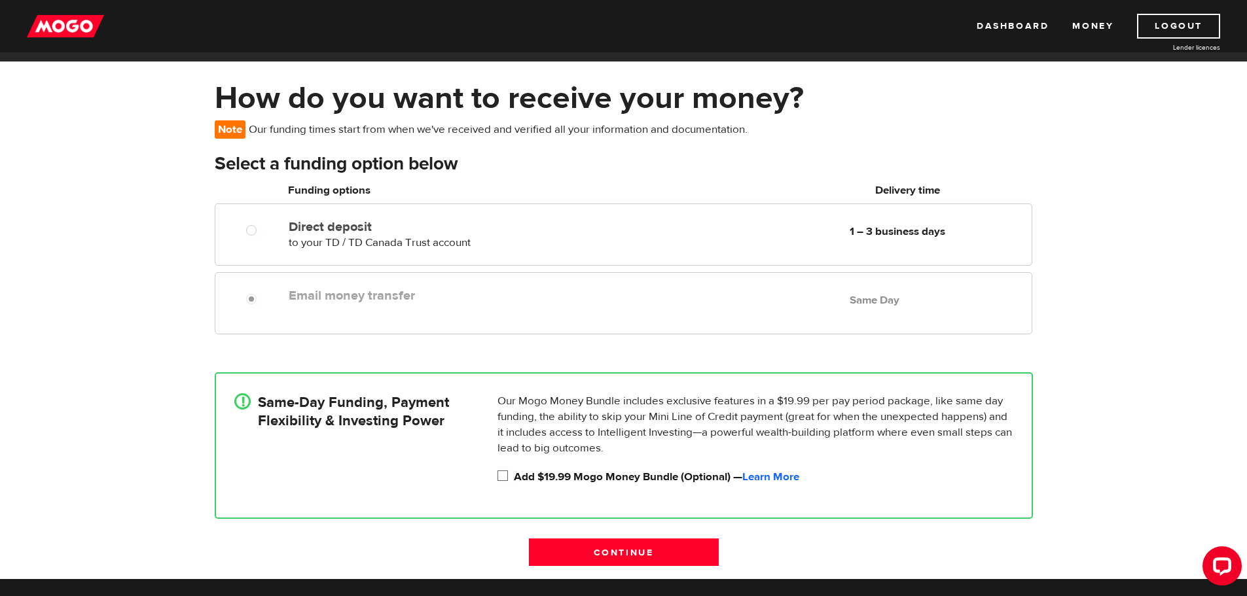
click at [599, 482] on label "Add $19.99 Mogo Money Bundle (Optional) — Learn More" at bounding box center [763, 477] width 499 height 16
click at [514, 482] on input "Add $19.99 Mogo Money Bundle (Optional) — Learn More" at bounding box center [505, 477] width 16 height 16
checkbox input "true"
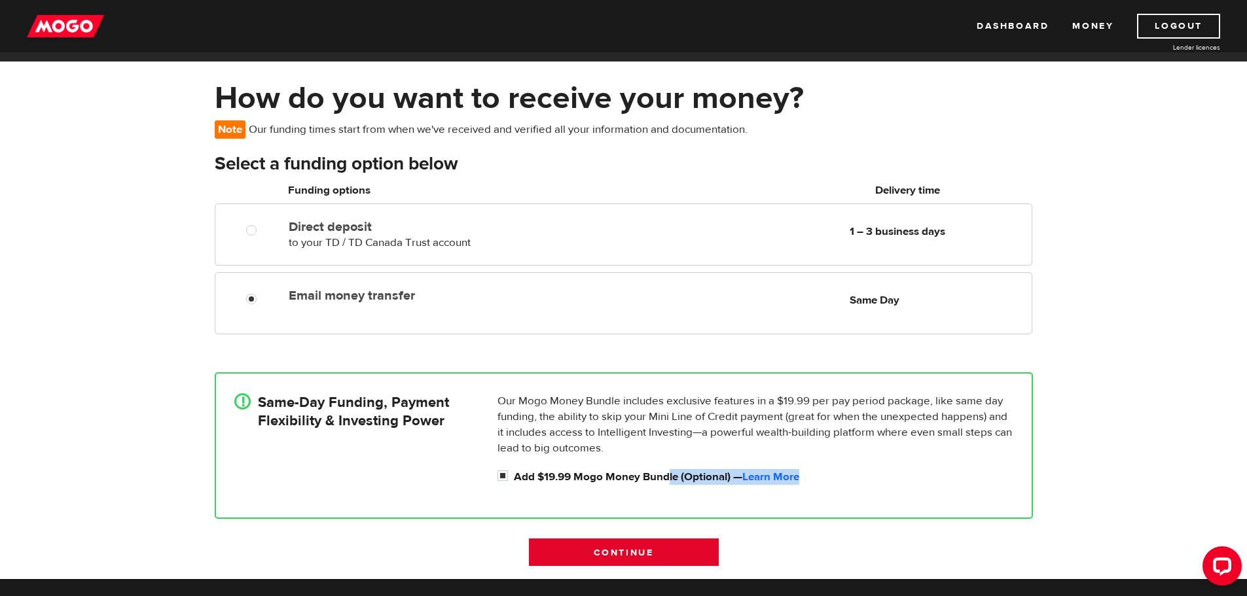
drag, startPoint x: 669, startPoint y: 537, endPoint x: 685, endPoint y: 553, distance: 23.1
click at [673, 542] on form "Select a funding option below Oops! Please review the areas highlighted below a…" at bounding box center [624, 365] width 818 height 427
click at [685, 553] on input "Continue" at bounding box center [624, 552] width 190 height 27
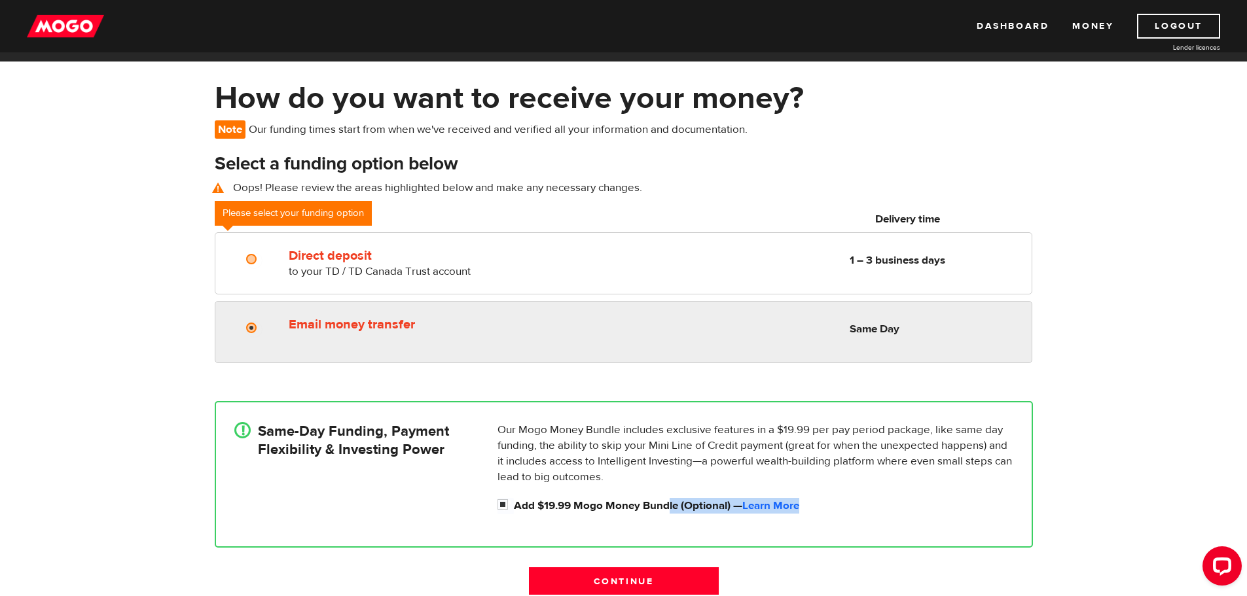
radio input "true"
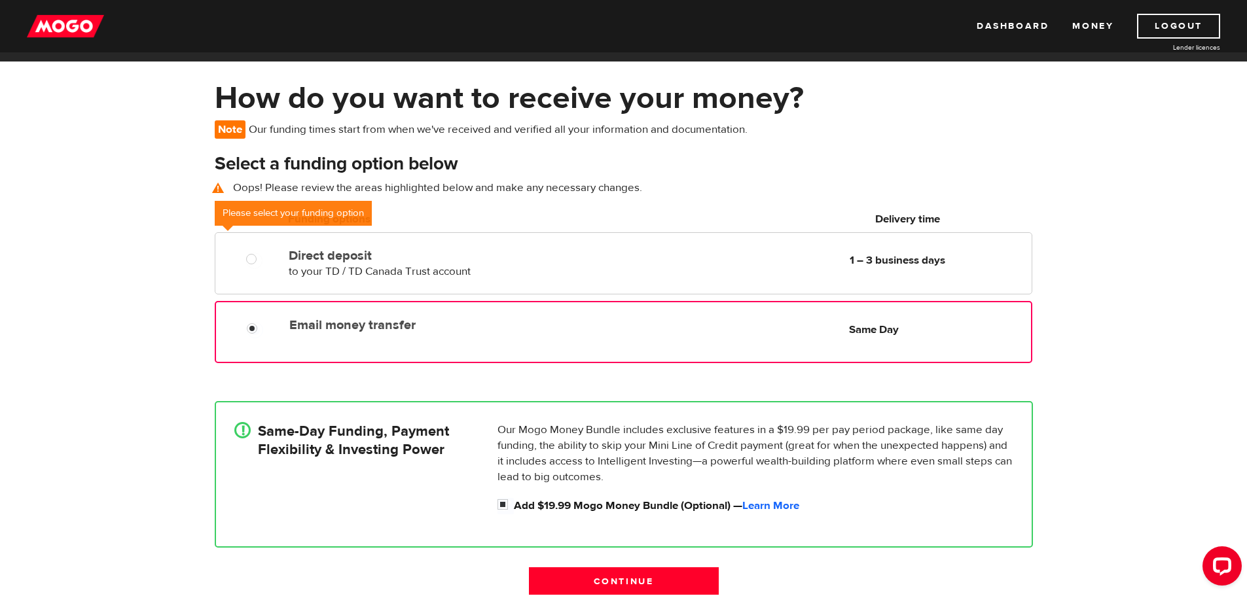
click at [479, 329] on label "Email money transfer" at bounding box center [439, 325] width 300 height 16
click at [263, 329] on input "Email money transfer" at bounding box center [255, 330] width 16 height 16
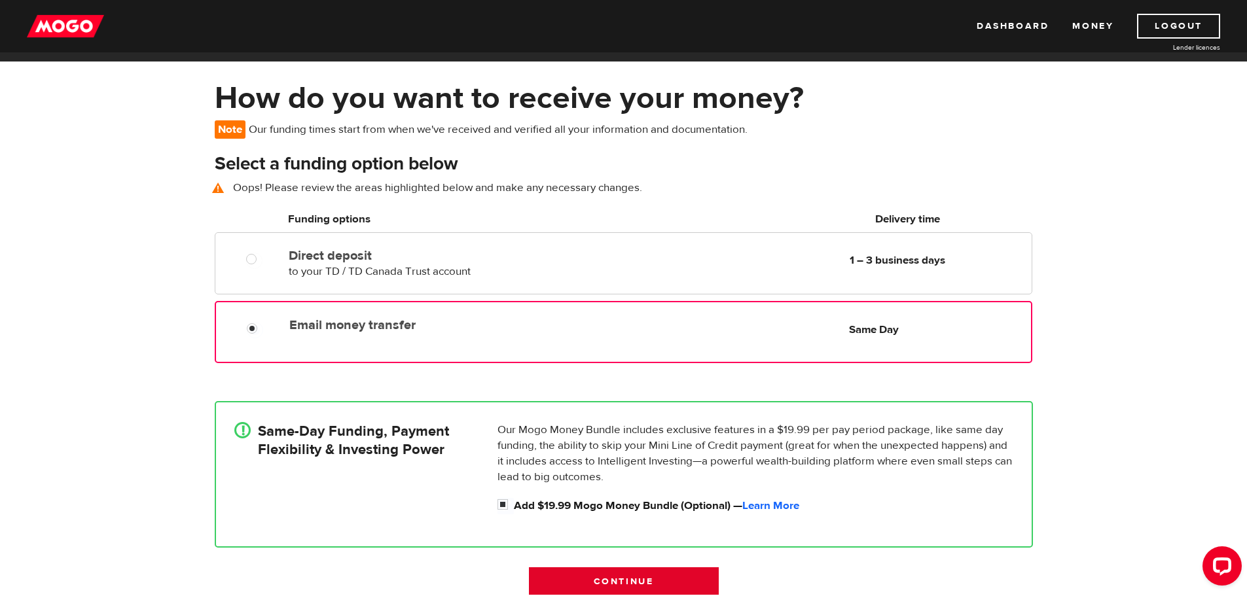
click at [663, 576] on input "Continue" at bounding box center [624, 580] width 190 height 27
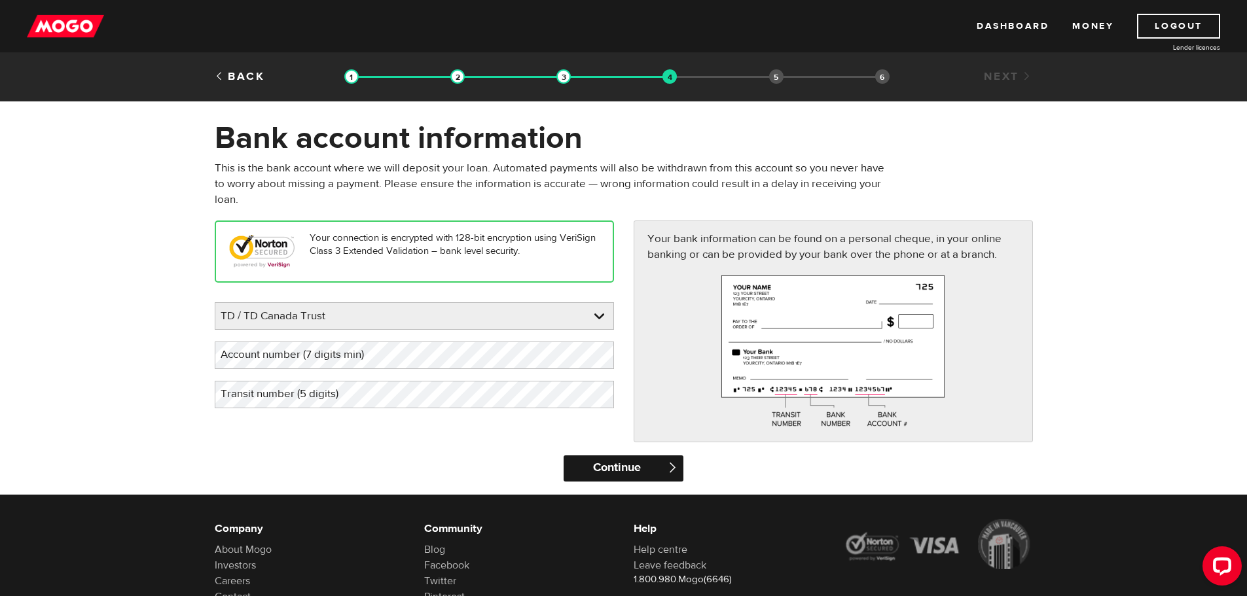
drag, startPoint x: 631, startPoint y: 483, endPoint x: 629, endPoint y: 474, distance: 8.6
click at [629, 476] on div "Continue " at bounding box center [623, 474] width 139 height 39
click at [629, 474] on input "Continue" at bounding box center [623, 468] width 120 height 26
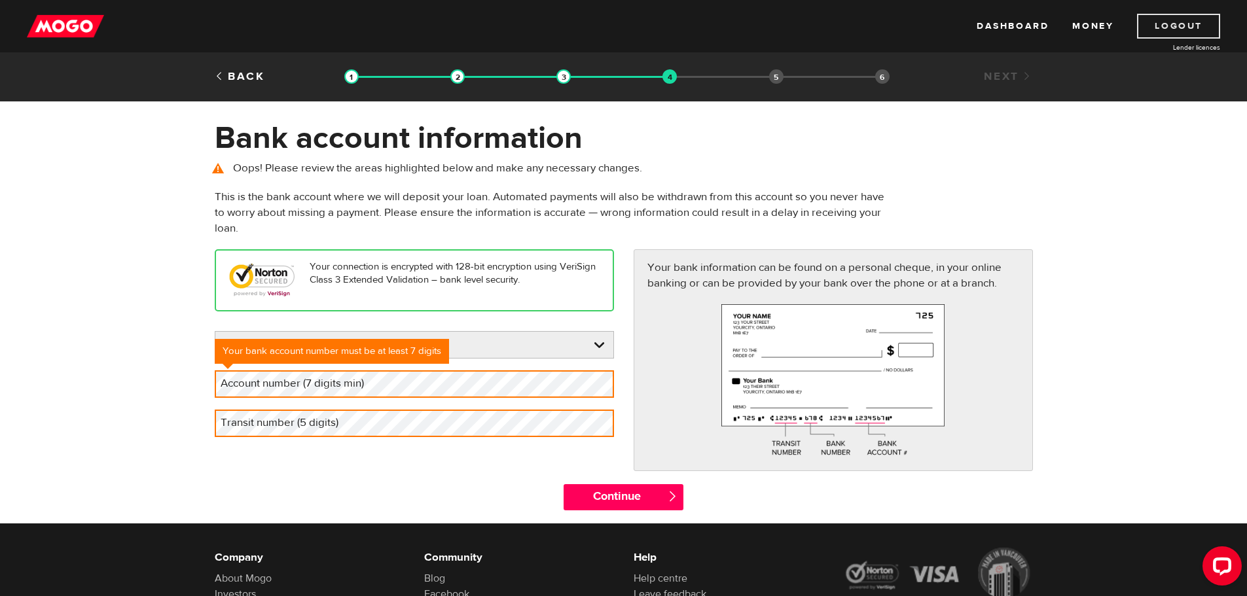
click at [1192, 37] on link "Logout" at bounding box center [1178, 26] width 83 height 25
